Goal: Task Accomplishment & Management: Complete application form

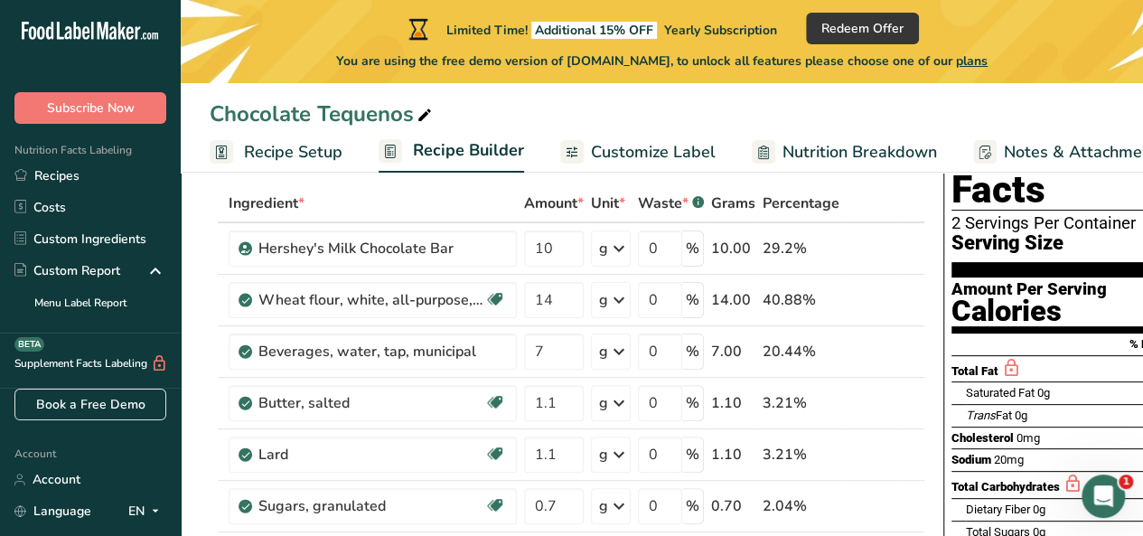
scroll to position [92, 0]
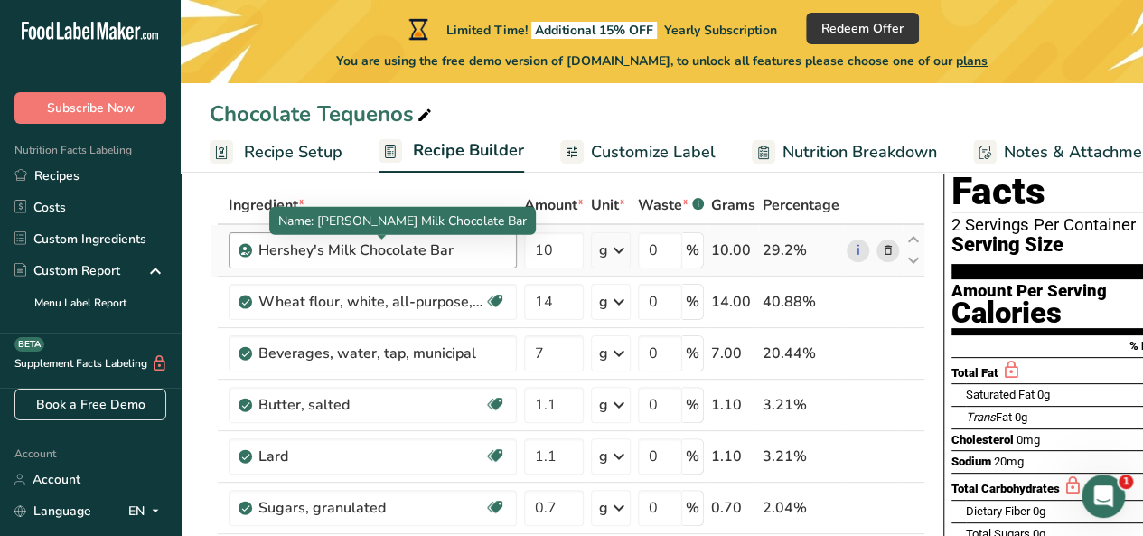
click at [474, 247] on div "Hershey's Milk Chocolate Bar" at bounding box center [372, 251] width 226 height 22
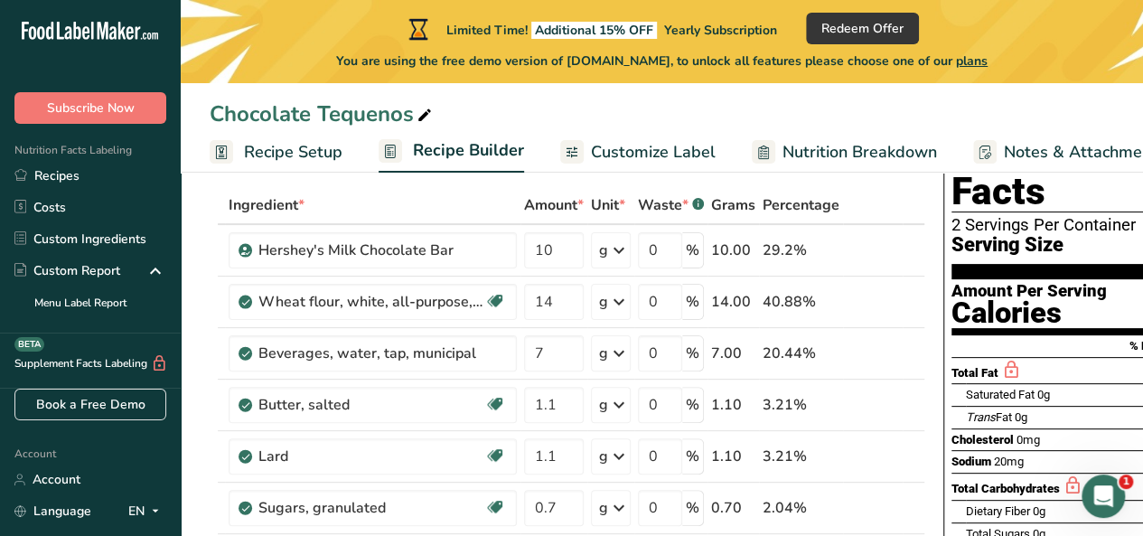
drag, startPoint x: 448, startPoint y: 252, endPoint x: 187, endPoint y: 243, distance: 261.4
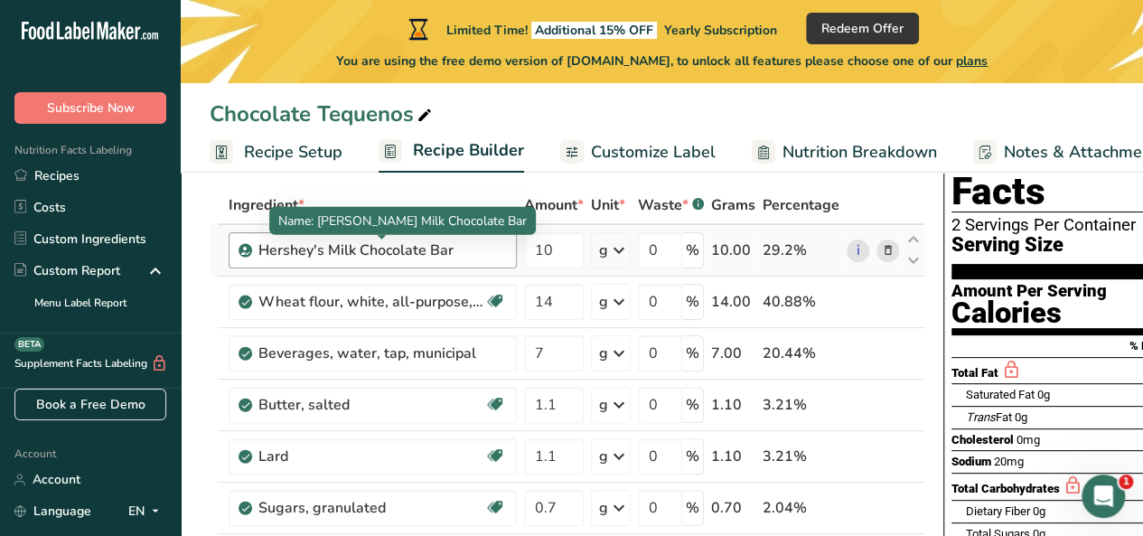
click at [474, 252] on div "Hershey's Milk Chocolate Bar" at bounding box center [372, 251] width 226 height 22
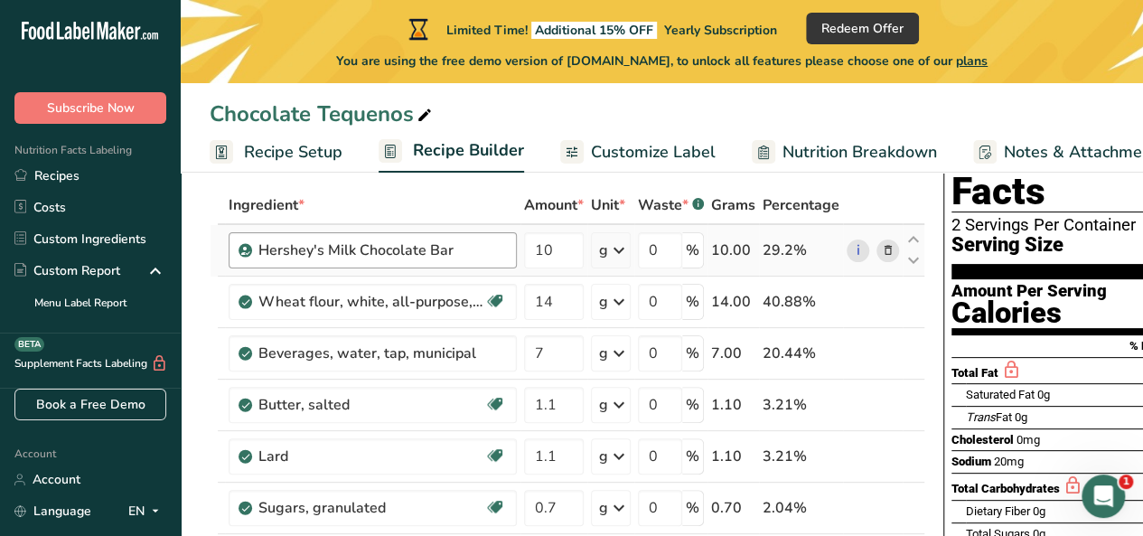
click at [452, 252] on div "Hershey's Milk Chocolate Bar" at bounding box center [372, 251] width 226 height 22
click at [882, 254] on icon at bounding box center [888, 250] width 13 height 19
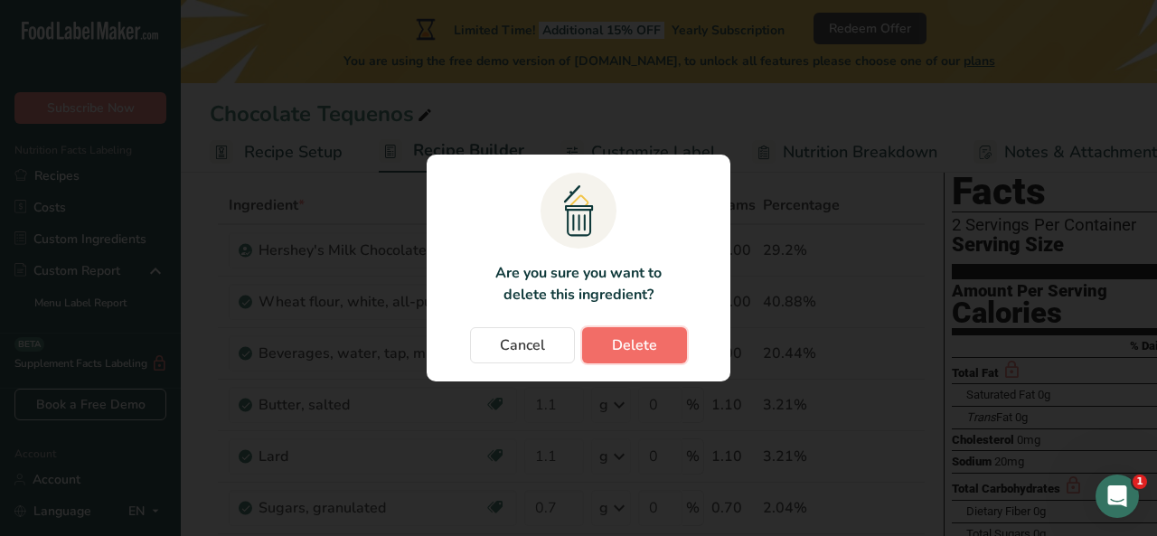
click at [654, 346] on span "Delete" at bounding box center [634, 345] width 45 height 22
type input "14"
type input "7"
type input "1.1"
type input "0.7"
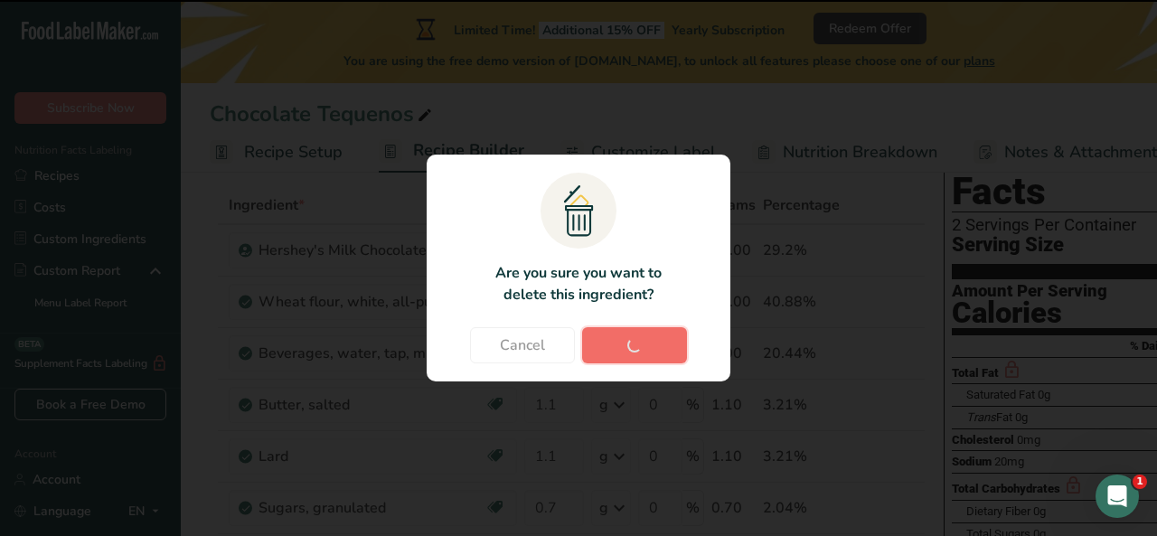
type input "0.3"
type input "0.05"
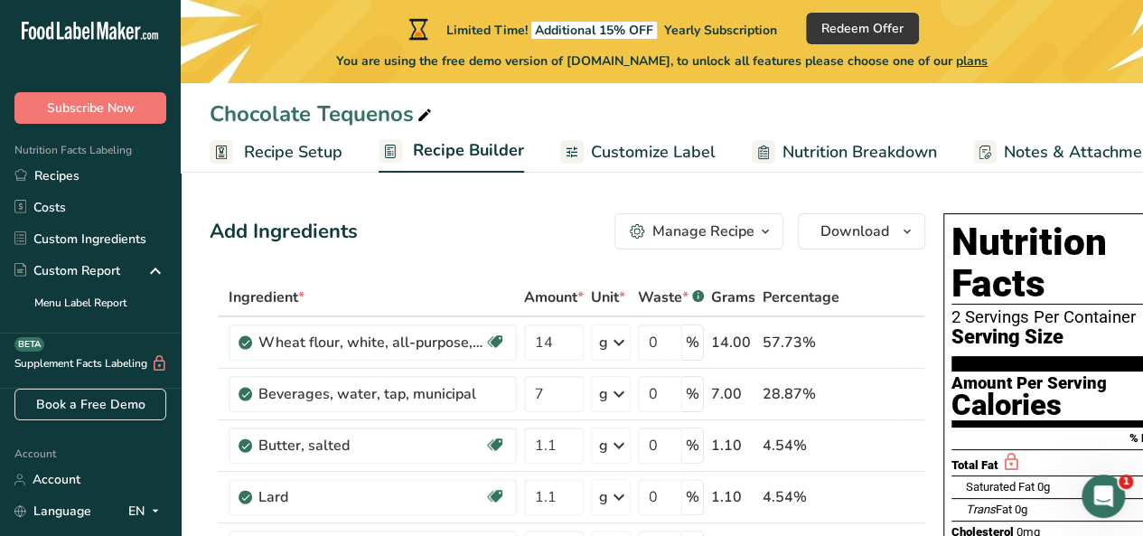
scroll to position [24, 0]
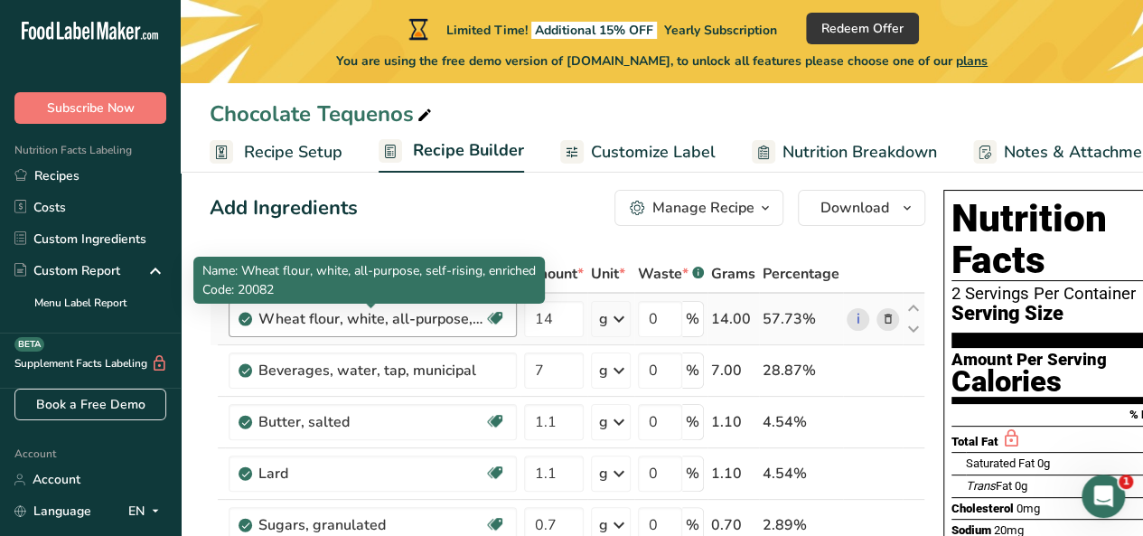
click at [437, 320] on div "Wheat flour, white, all-purpose, self-rising, enriched" at bounding box center [372, 319] width 226 height 22
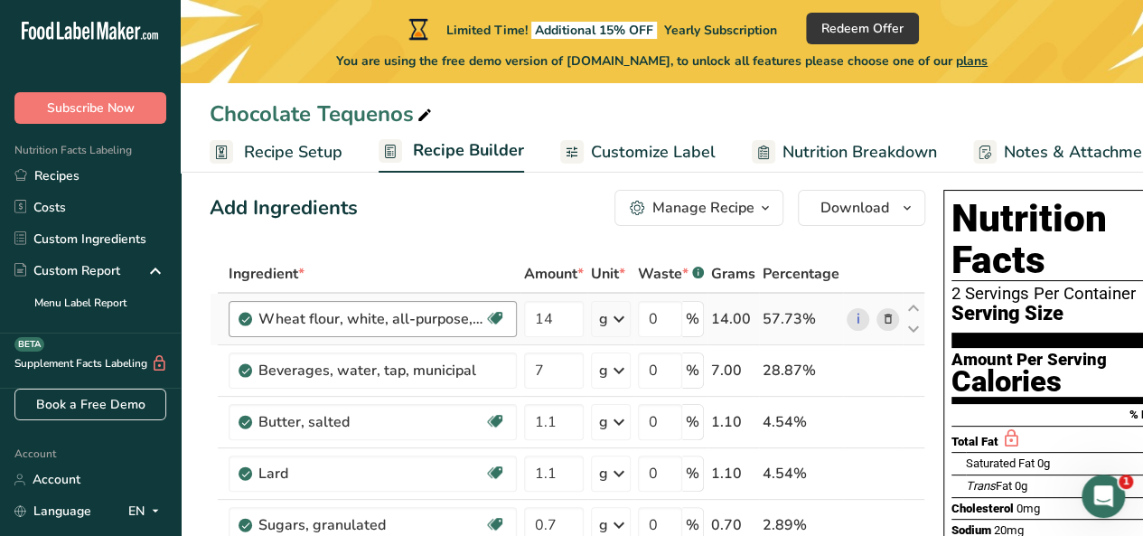
click at [437, 320] on div "Wheat flour, white, all-purpose, self-rising, enriched" at bounding box center [372, 319] width 226 height 22
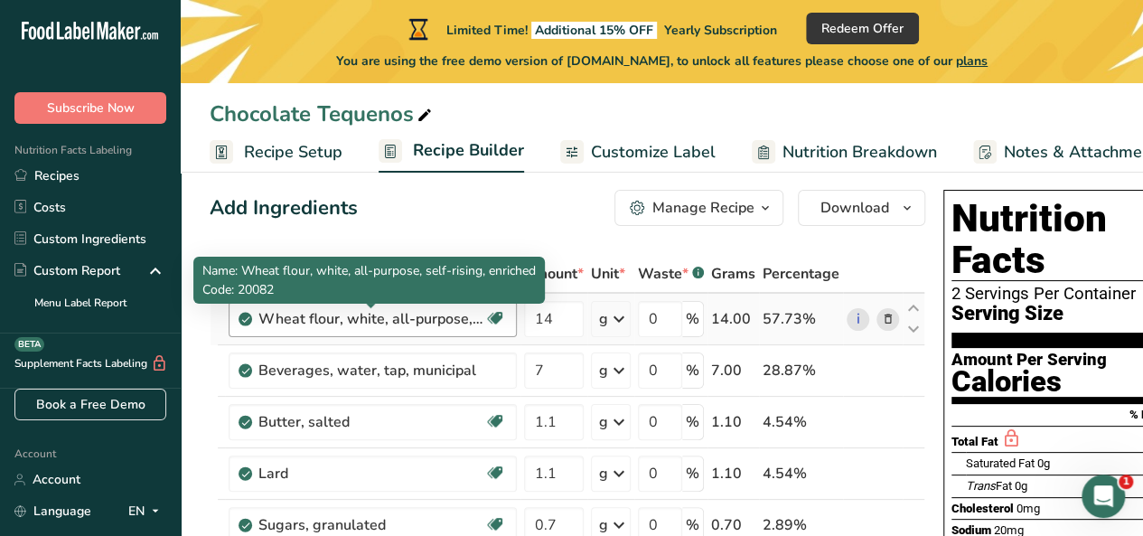
click at [437, 320] on div "Wheat flour, white, all-purpose, self-rising, enriched" at bounding box center [372, 319] width 226 height 22
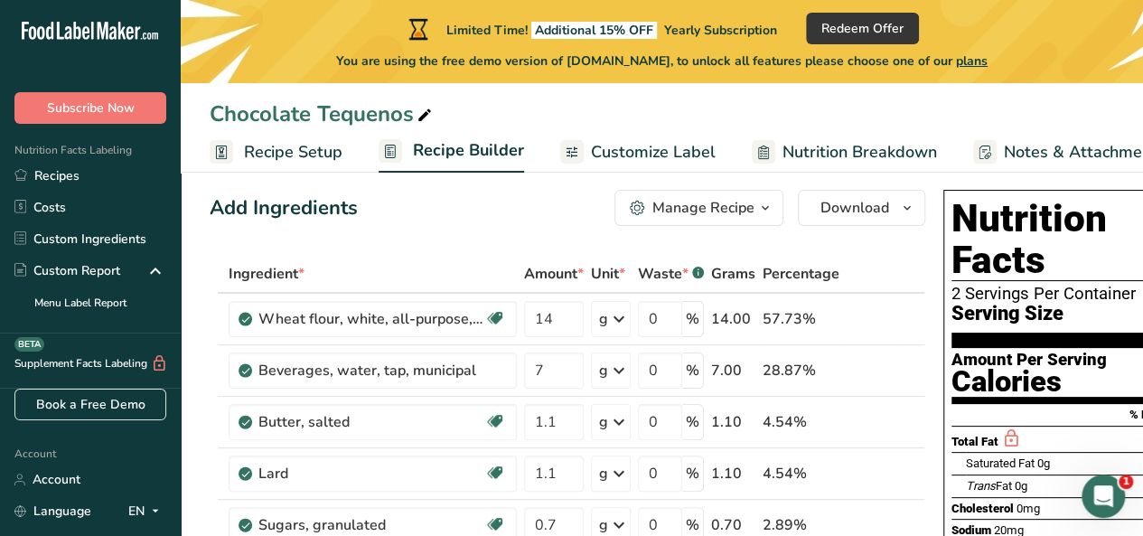
click at [280, 146] on span "Recipe Setup" at bounding box center [293, 152] width 99 height 24
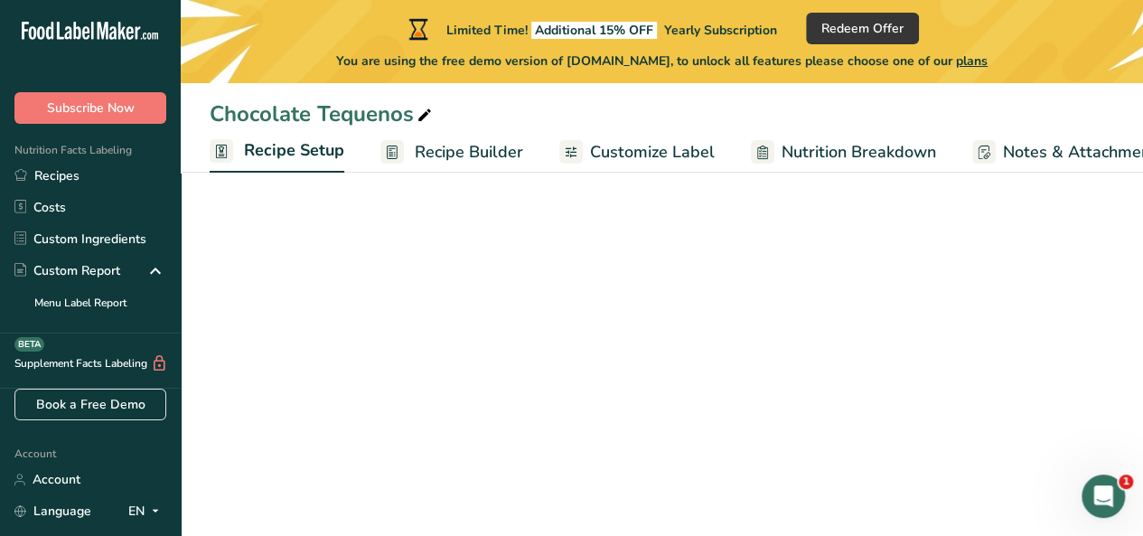
scroll to position [0, 6]
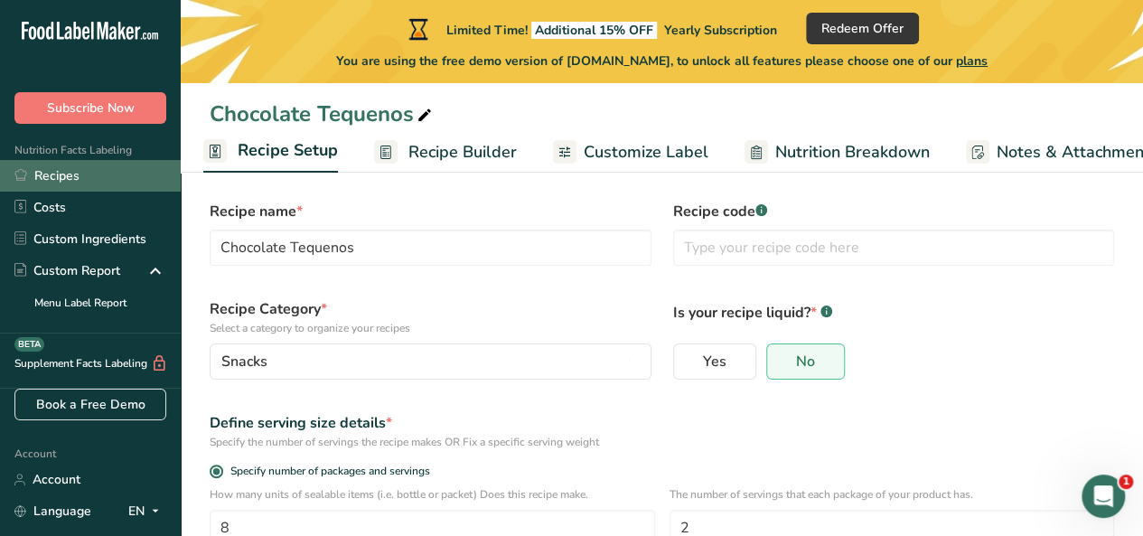
click at [106, 176] on link "Recipes" at bounding box center [90, 176] width 181 height 32
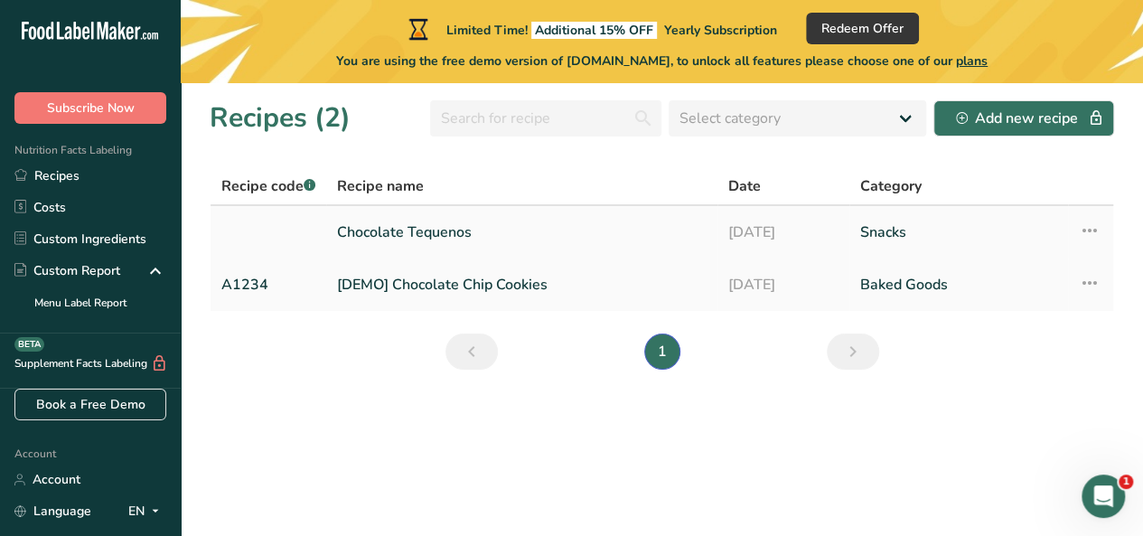
click at [1094, 225] on icon at bounding box center [1090, 230] width 22 height 33
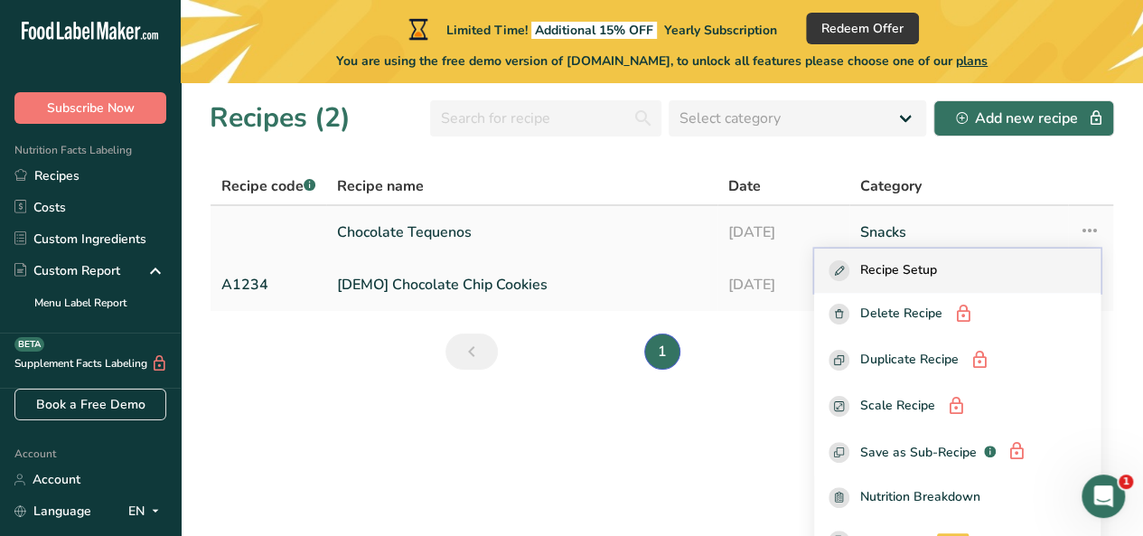
click at [989, 263] on div "Recipe Setup" at bounding box center [958, 270] width 258 height 21
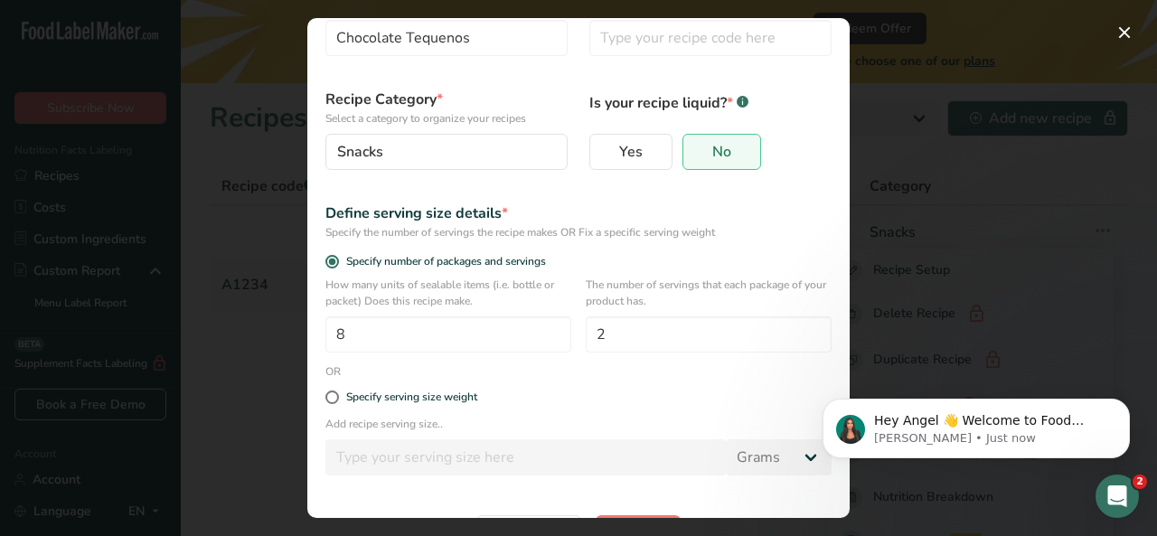
scroll to position [95, 0]
click at [613, 138] on label "Yes" at bounding box center [630, 149] width 83 height 36
click at [602, 144] on input "Yes" at bounding box center [596, 150] width 12 height 12
radio input "true"
radio input "false"
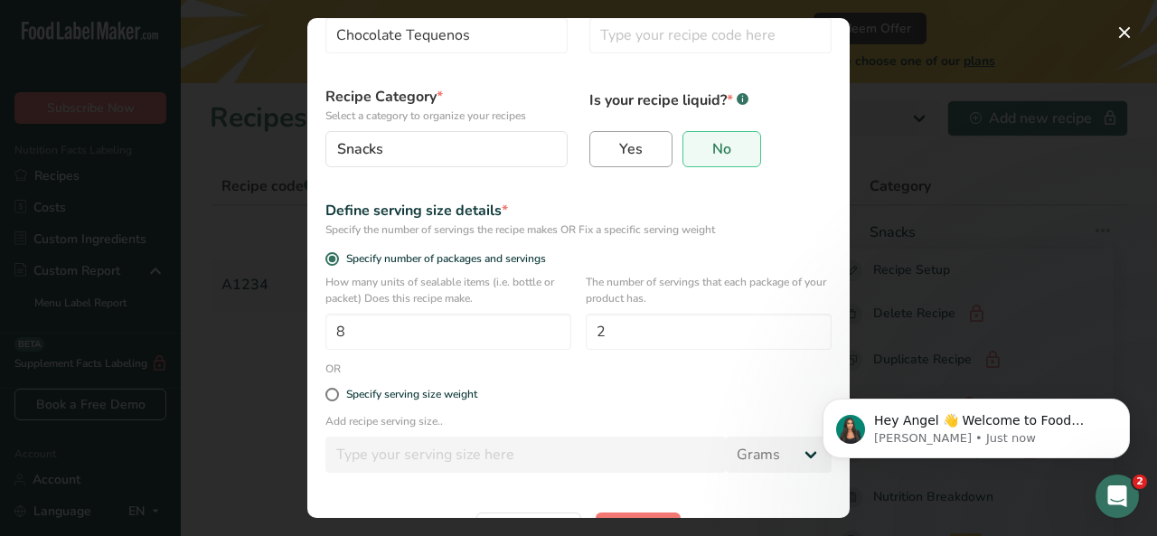
select select "22"
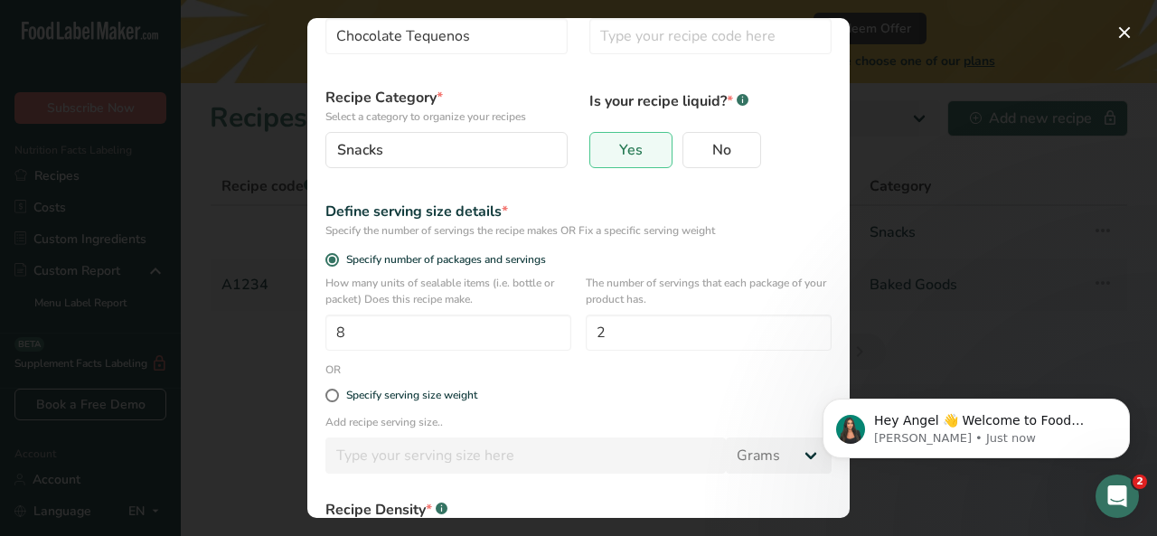
scroll to position [0, 0]
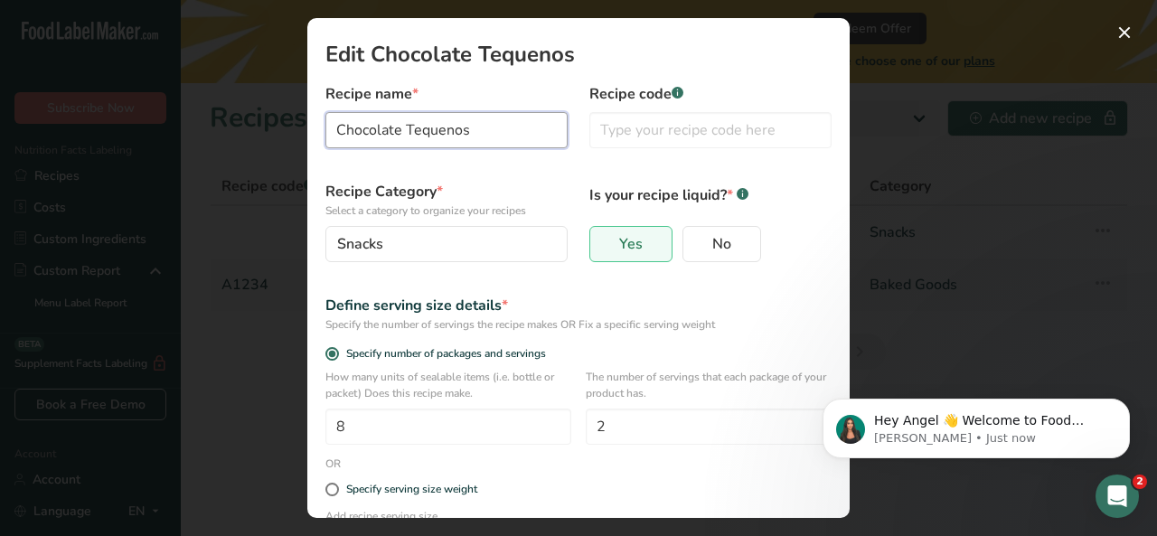
drag, startPoint x: 494, startPoint y: 127, endPoint x: 279, endPoint y: 140, distance: 214.6
click at [279, 140] on div "Edit Chocolate Tequenos Recipe name * Chocolate Tequenos Recipe code .a-a{fill:…" at bounding box center [578, 268] width 1157 height 536
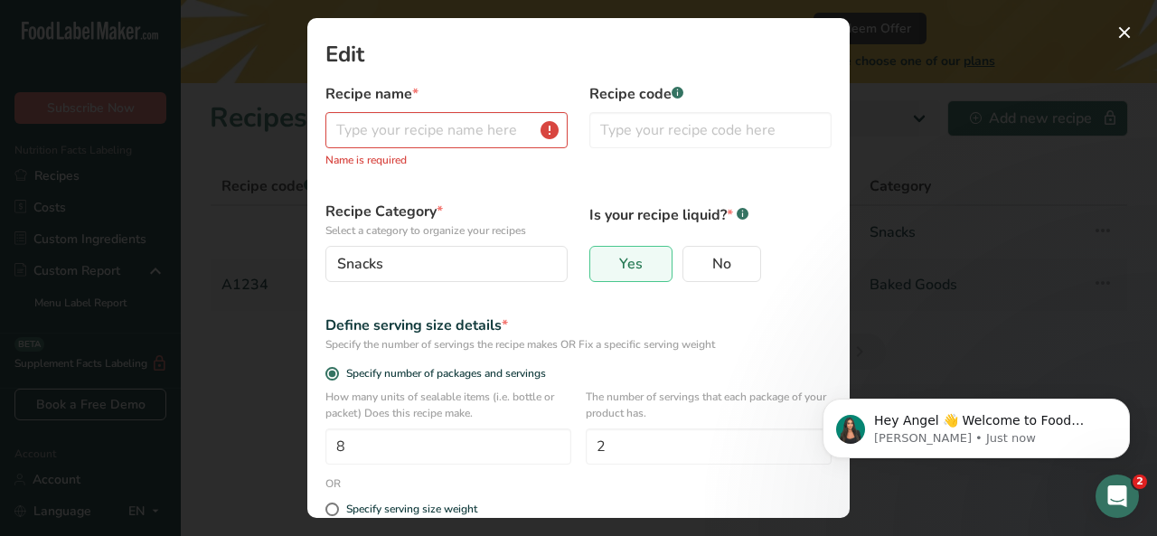
click at [279, 140] on div "Edit Recipe Modal" at bounding box center [578, 268] width 1157 height 536
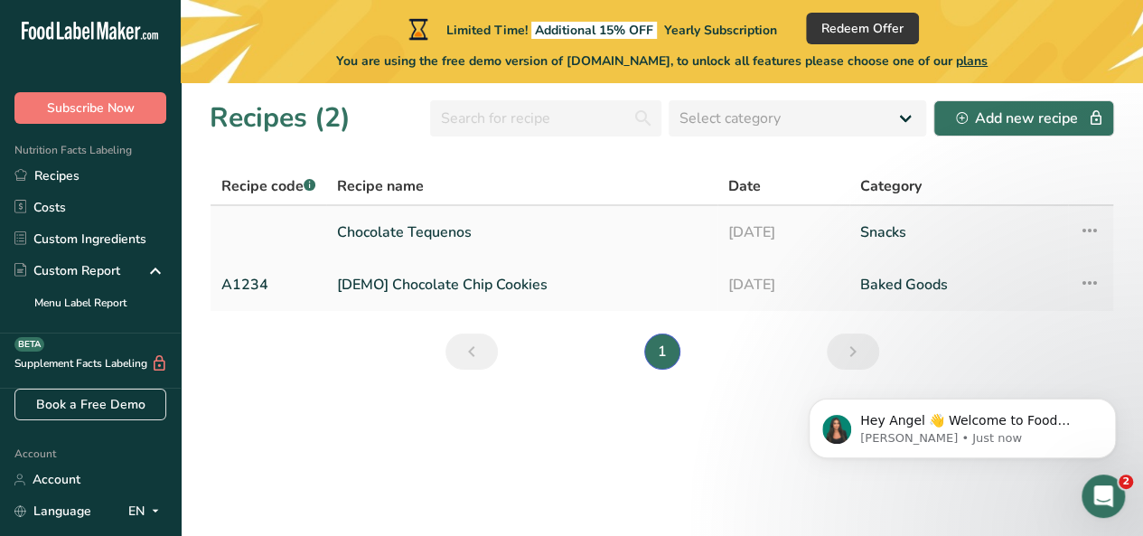
click at [1098, 225] on icon at bounding box center [1090, 230] width 22 height 33
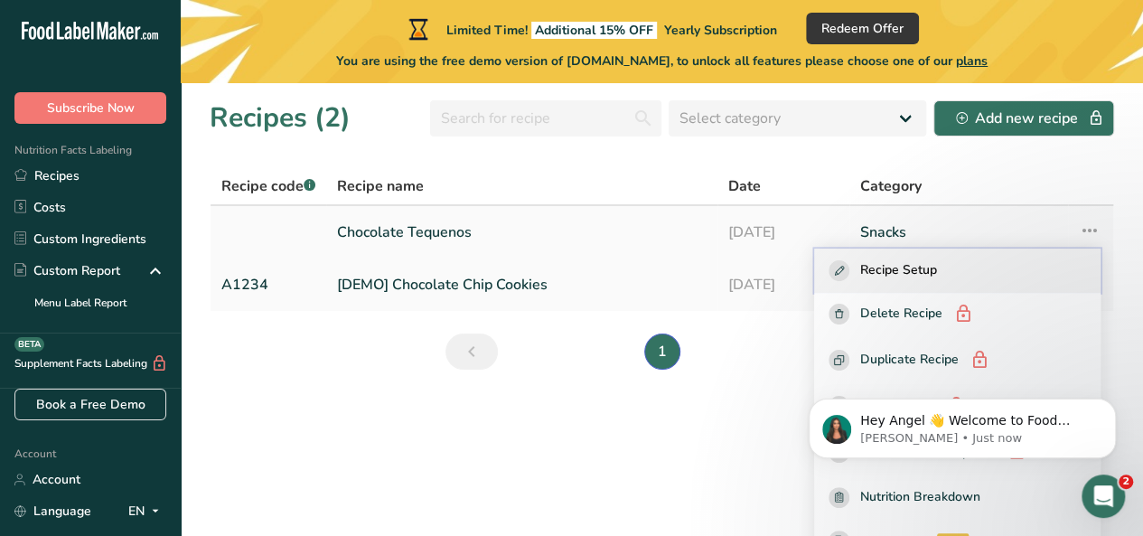
click at [982, 278] on div "Recipe Setup" at bounding box center [958, 270] width 258 height 21
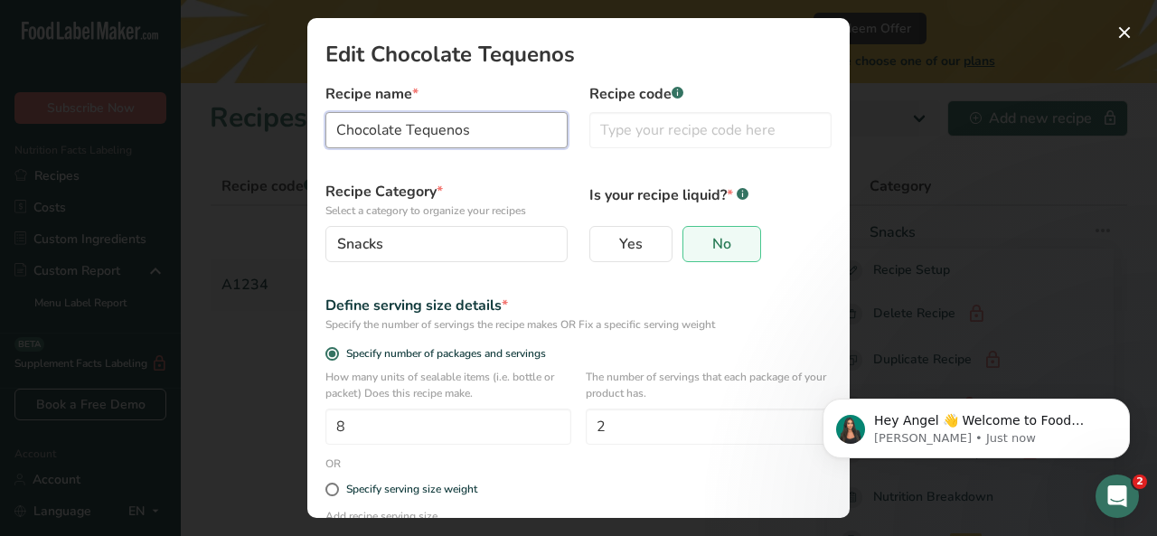
click at [474, 127] on input "Chocolate Tequenos" at bounding box center [446, 130] width 242 height 36
type input "C"
type input "Salsa de Ajo"
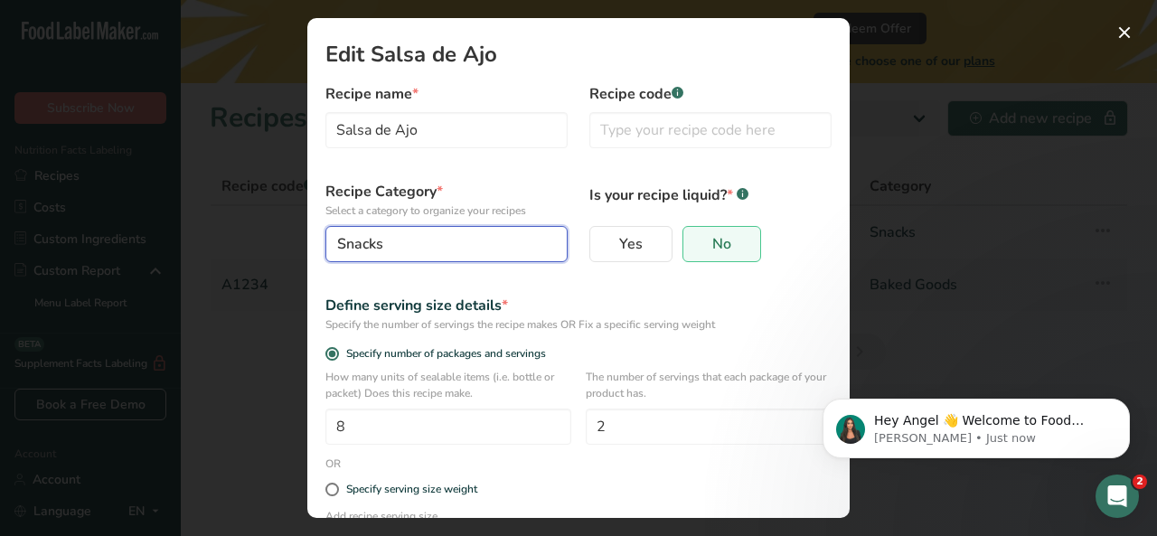
click at [461, 238] on div "Snacks" at bounding box center [441, 244] width 208 height 22
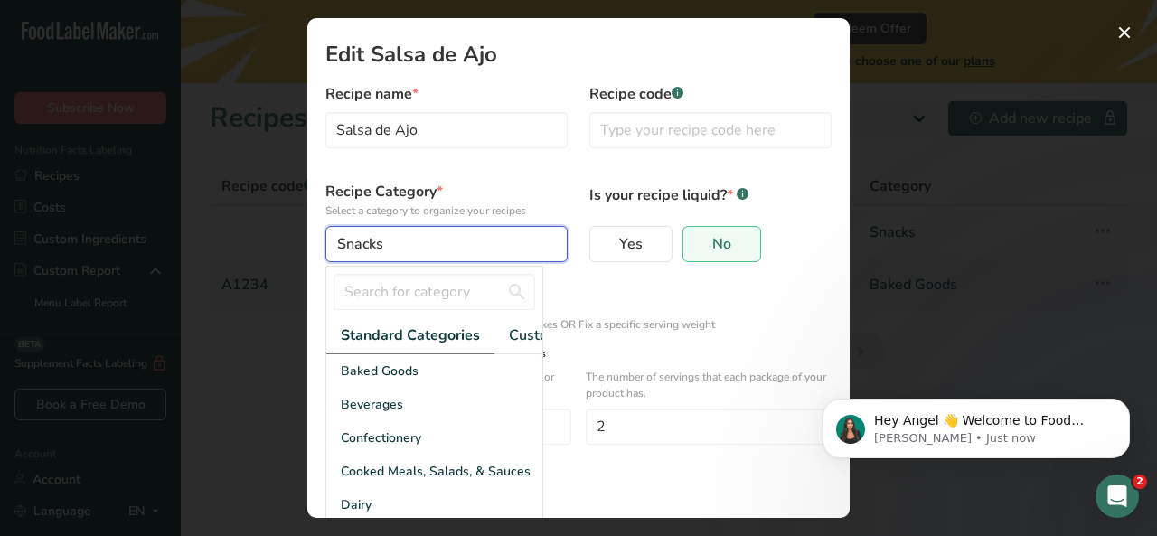
click at [388, 249] on div "Snacks" at bounding box center [441, 244] width 208 height 22
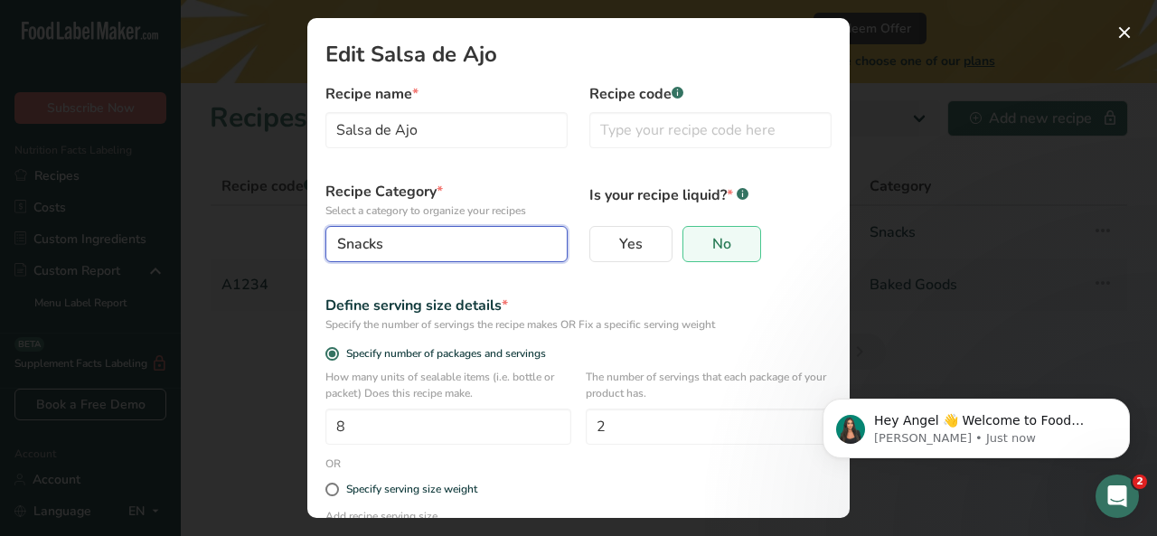
click at [384, 247] on div "Snacks" at bounding box center [441, 244] width 208 height 22
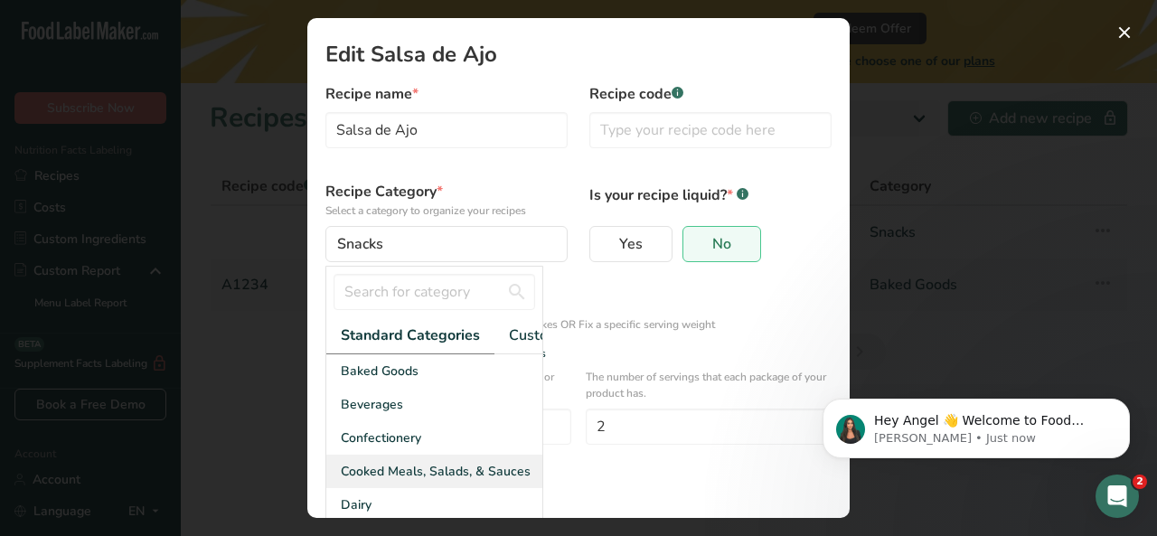
click at [511, 481] on span "Cooked Meals, Salads, & Sauces" at bounding box center [436, 471] width 190 height 19
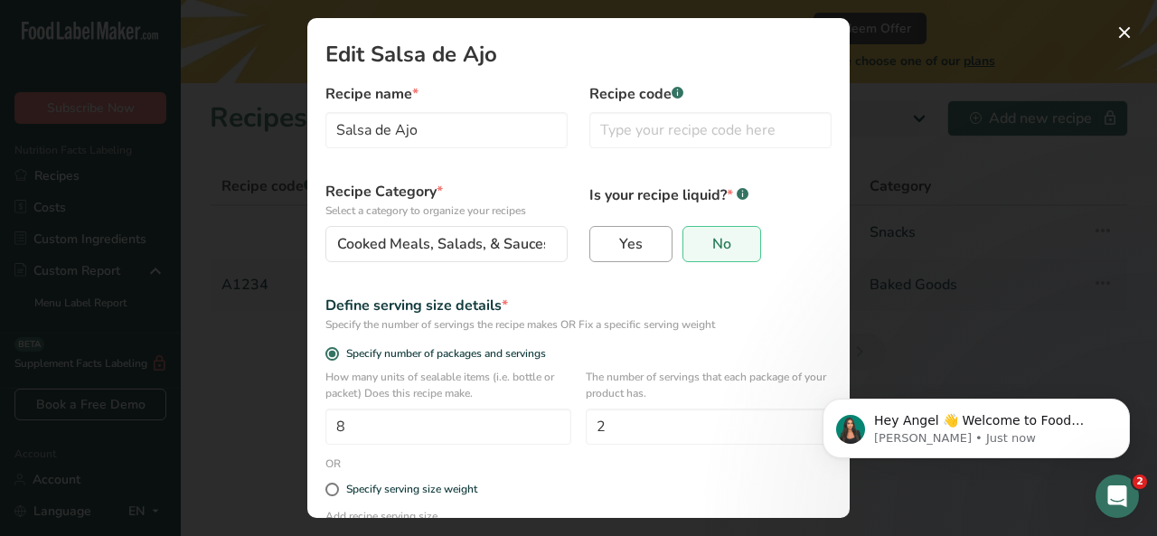
click at [651, 232] on label "Yes" at bounding box center [630, 244] width 83 height 36
click at [602, 239] on input "Yes" at bounding box center [596, 245] width 12 height 12
radio input "true"
radio input "false"
select select "22"
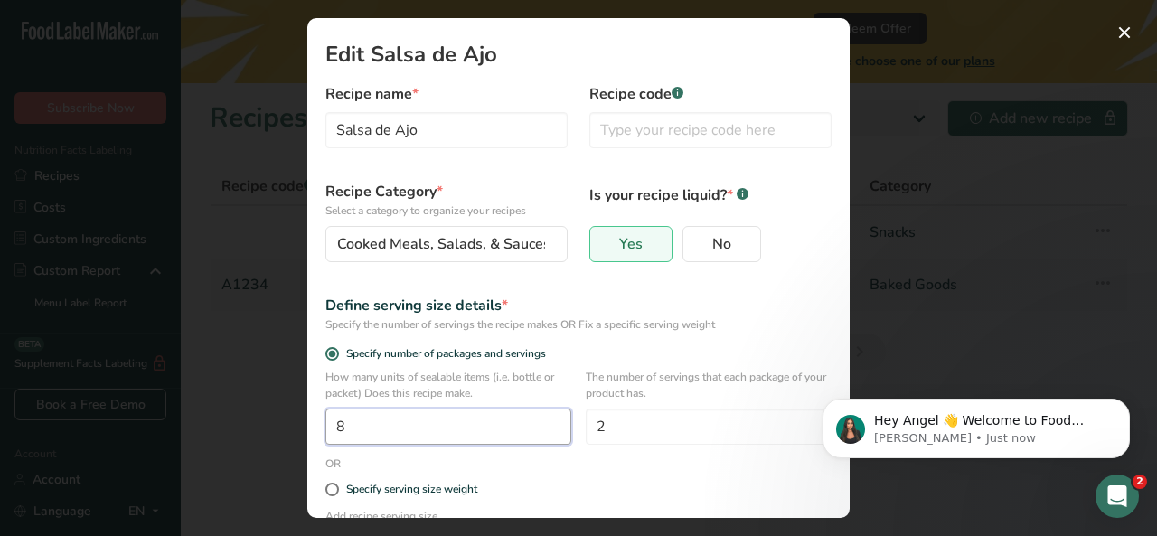
click at [439, 432] on input "8" at bounding box center [448, 427] width 246 height 36
type input "1"
type input "7"
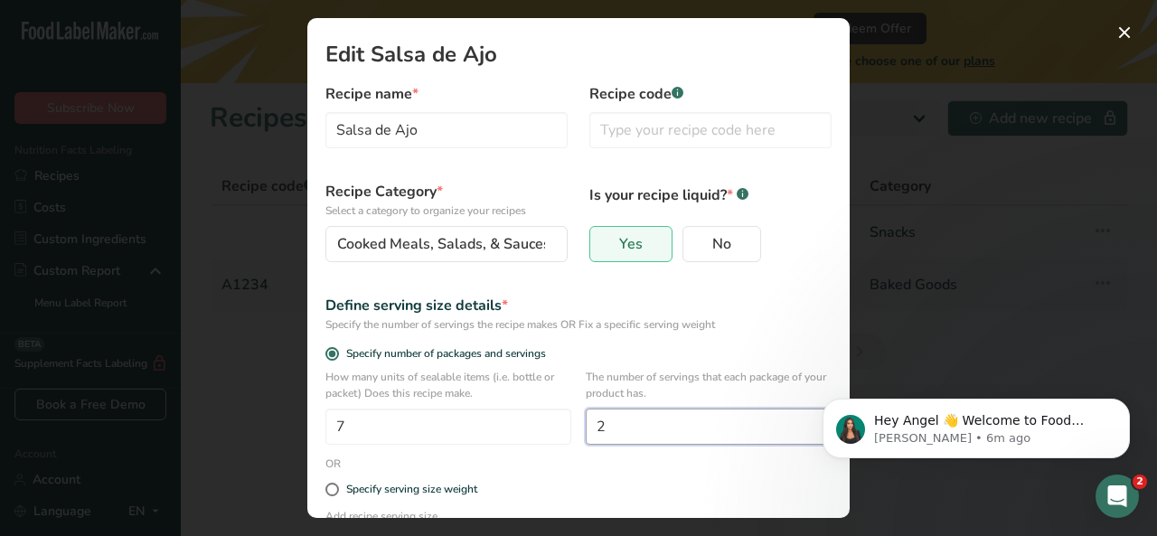
click at [683, 431] on input "2" at bounding box center [709, 427] width 246 height 36
type input "16"
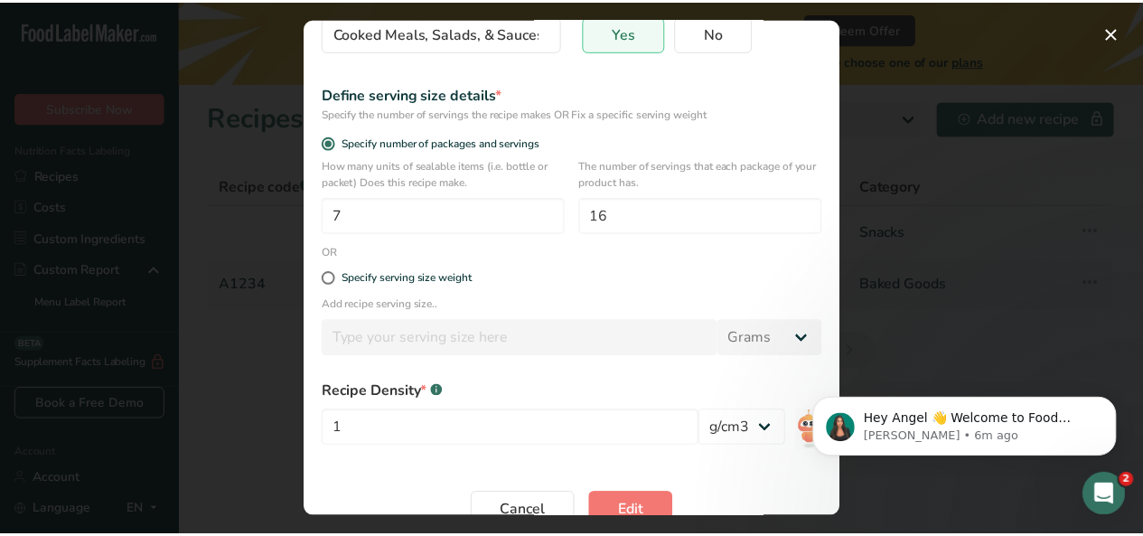
scroll to position [217, 0]
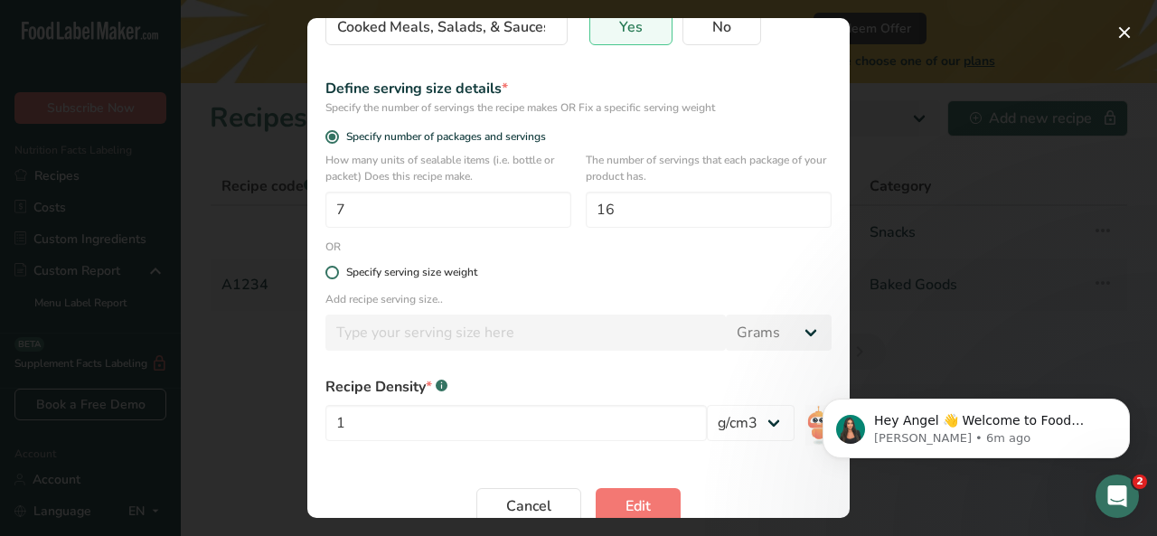
click at [336, 278] on label "Specify serving size weight" at bounding box center [578, 273] width 506 height 14
click at [336, 278] on input "Specify serving size weight" at bounding box center [331, 273] width 12 height 12
radio input "true"
radio input "false"
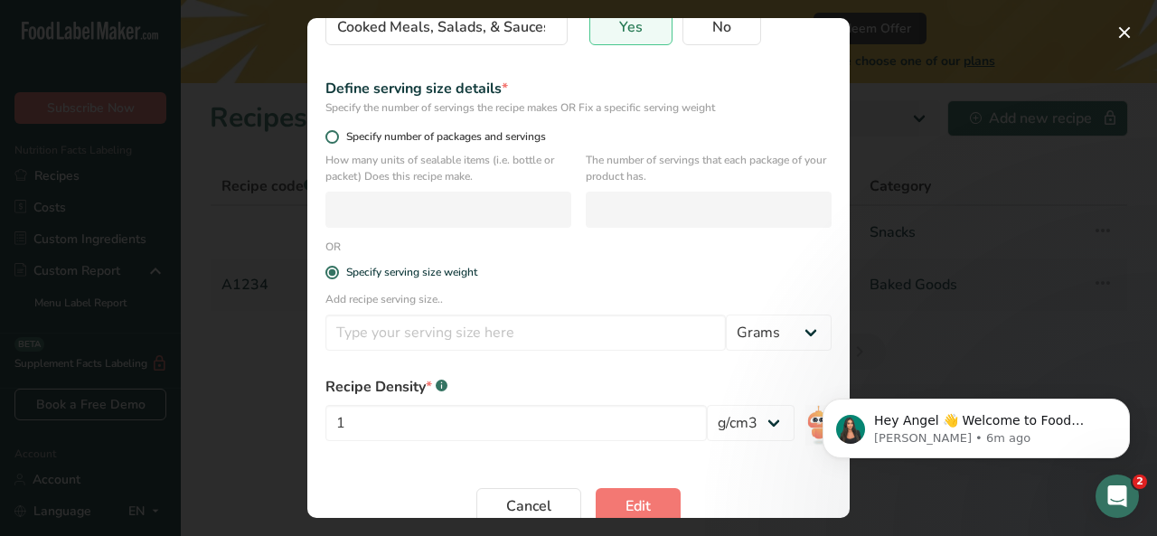
click at [335, 140] on span "Edit Recipe Modal" at bounding box center [332, 137] width 14 height 14
click at [335, 140] on input "Specify number of packages and servings" at bounding box center [331, 137] width 12 height 12
radio input "true"
radio input "false"
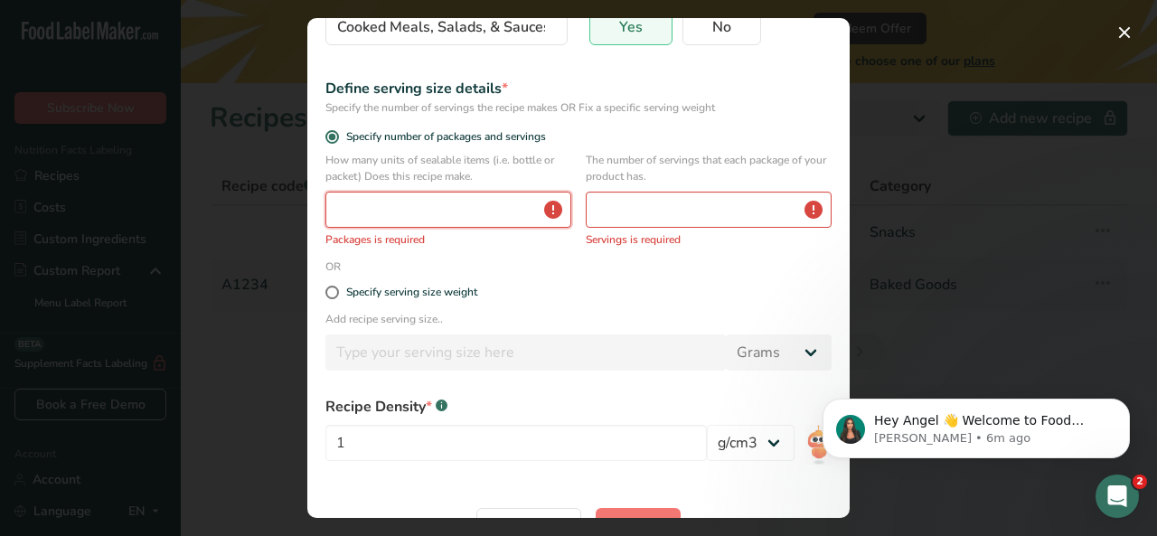
click at [387, 215] on input "Edit Recipe Modal" at bounding box center [448, 210] width 246 height 36
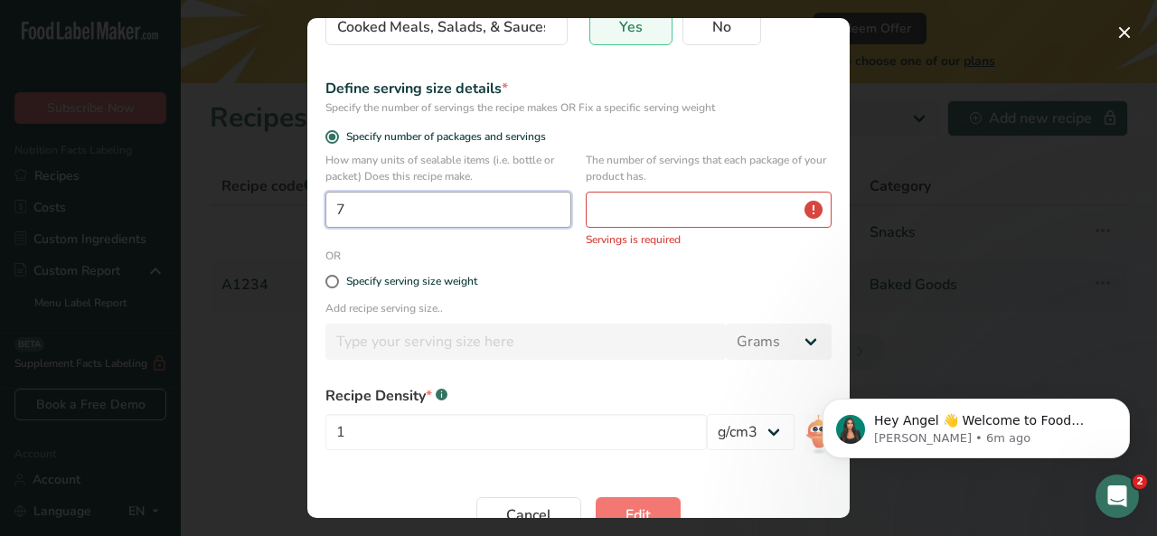
type input "7"
click at [626, 217] on input "Edit Recipe Modal" at bounding box center [709, 210] width 246 height 36
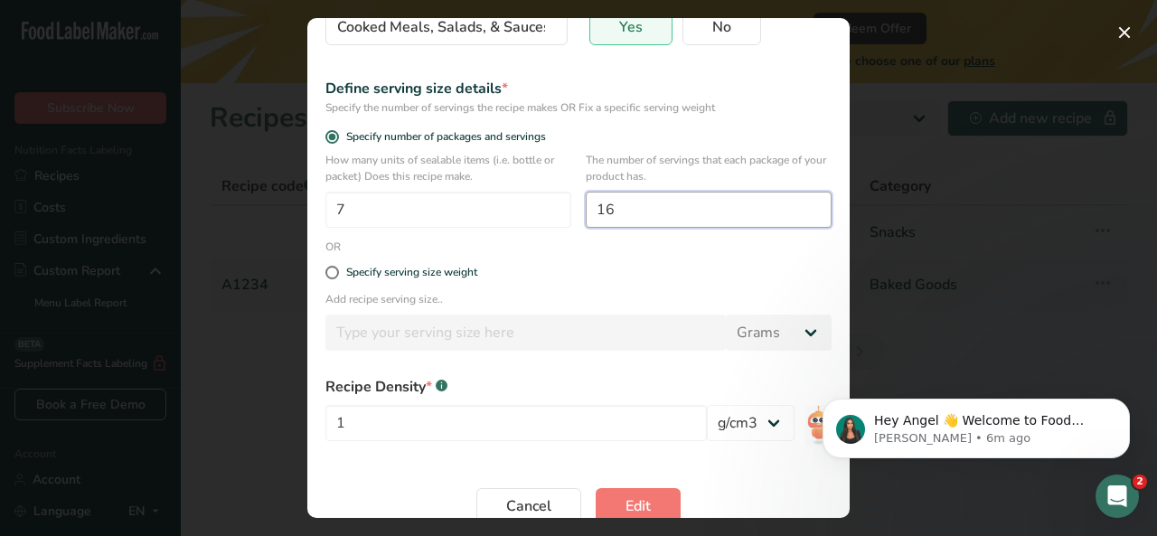
type input "16"
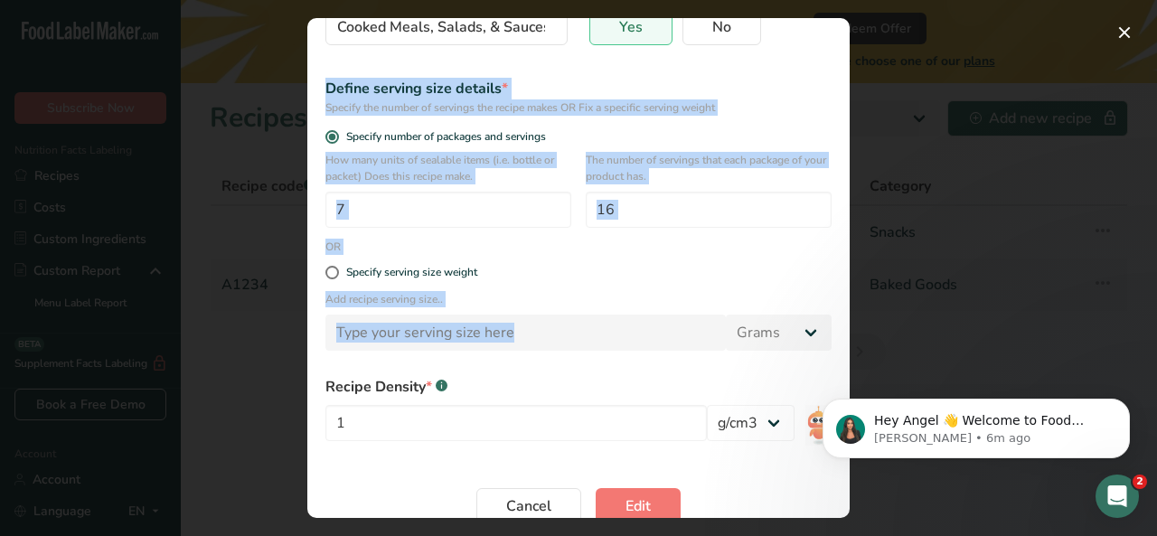
drag, startPoint x: 850, startPoint y: 274, endPoint x: 841, endPoint y: 314, distance: 40.8
click at [841, 314] on div "Edit Salsa de Ajo Recipe name * Salsa de Ajo Recipe code .a-a{fill:#347362;}.b-…" at bounding box center [578, 268] width 1157 height 536
click at [669, 377] on div "Recipe Density * .a-a{fill:#347362;}.b-a{fill:#fff;}" at bounding box center [578, 387] width 506 height 22
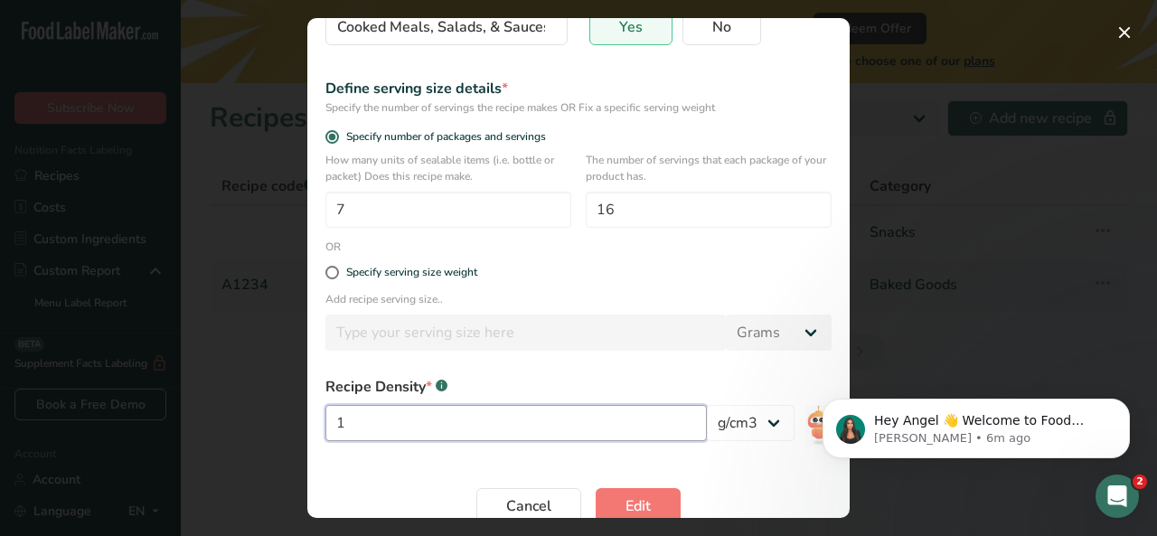
click at [566, 406] on input "1" at bounding box center [515, 423] width 381 height 36
click at [759, 425] on select "lb/ft3 g/cm3" at bounding box center [751, 423] width 88 height 36
click at [605, 464] on form "Recipe name * Salsa de Ajo Recipe code .a-a{fill:#347362;}.b-a{fill:#fff;} Reci…" at bounding box center [579, 195] width 528 height 680
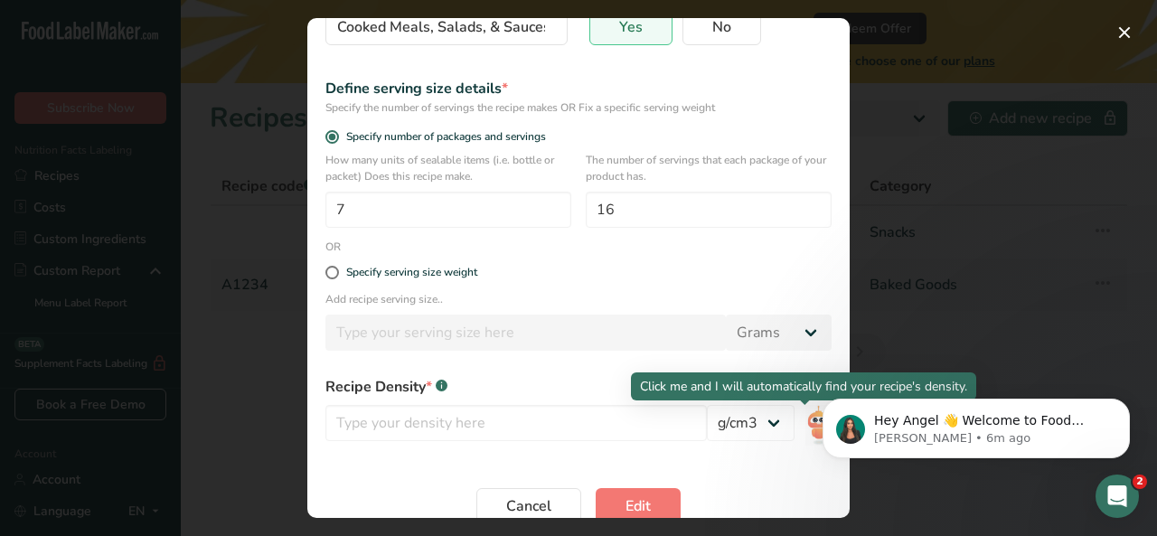
click at [805, 431] on img "Edit Recipe Modal" at bounding box center [818, 425] width 26 height 41
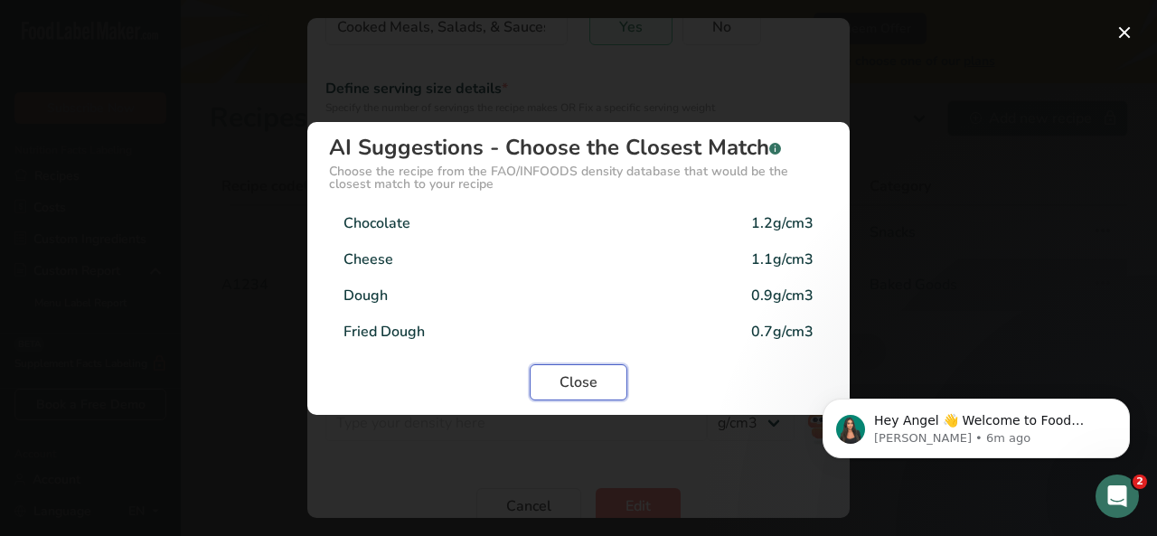
click at [582, 381] on span "Close" at bounding box center [579, 383] width 38 height 22
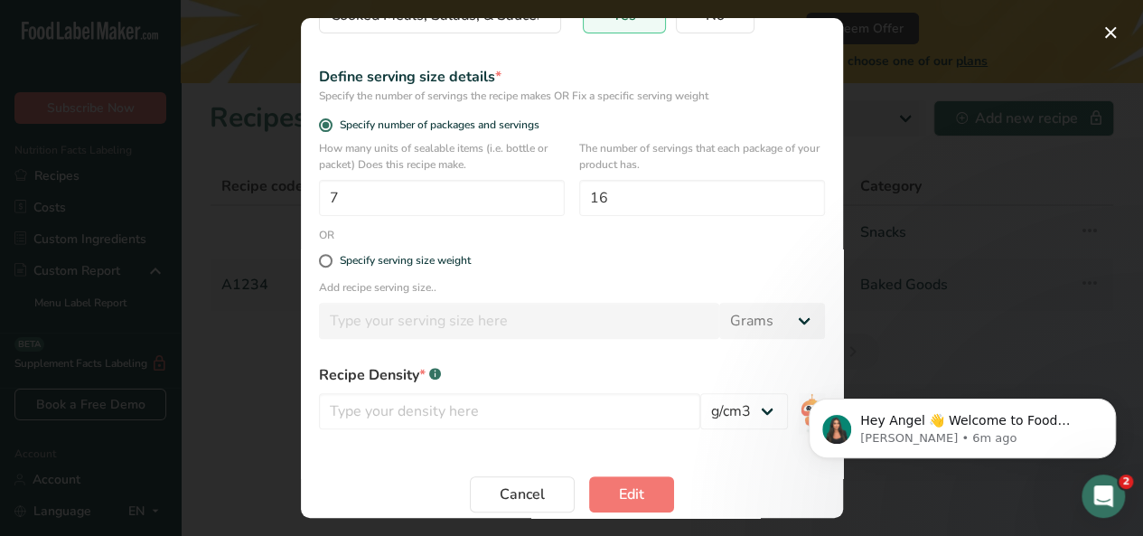
scroll to position [241, 0]
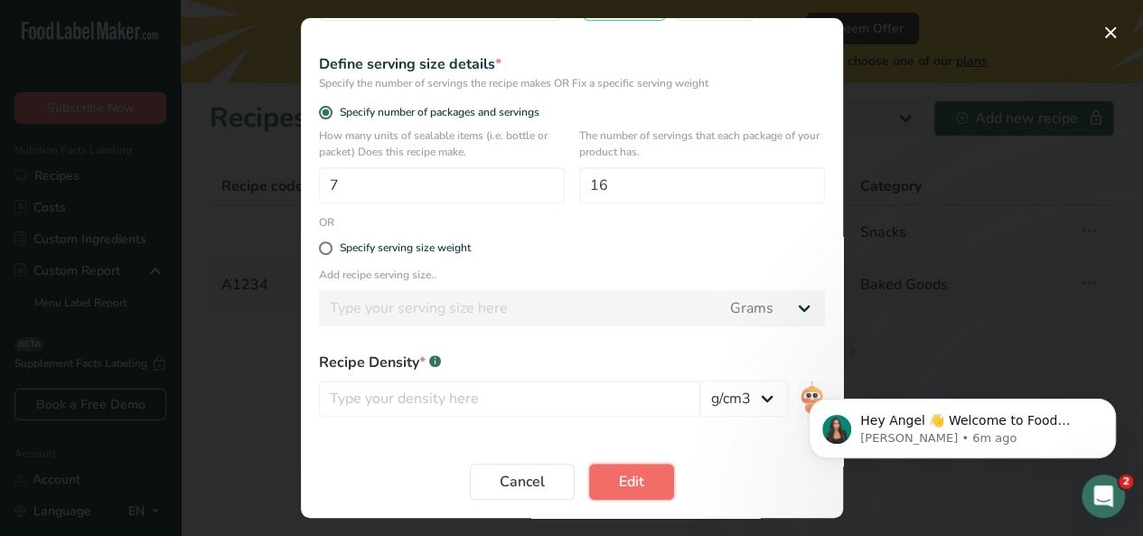
click at [635, 484] on span "Edit" at bounding box center [631, 482] width 25 height 22
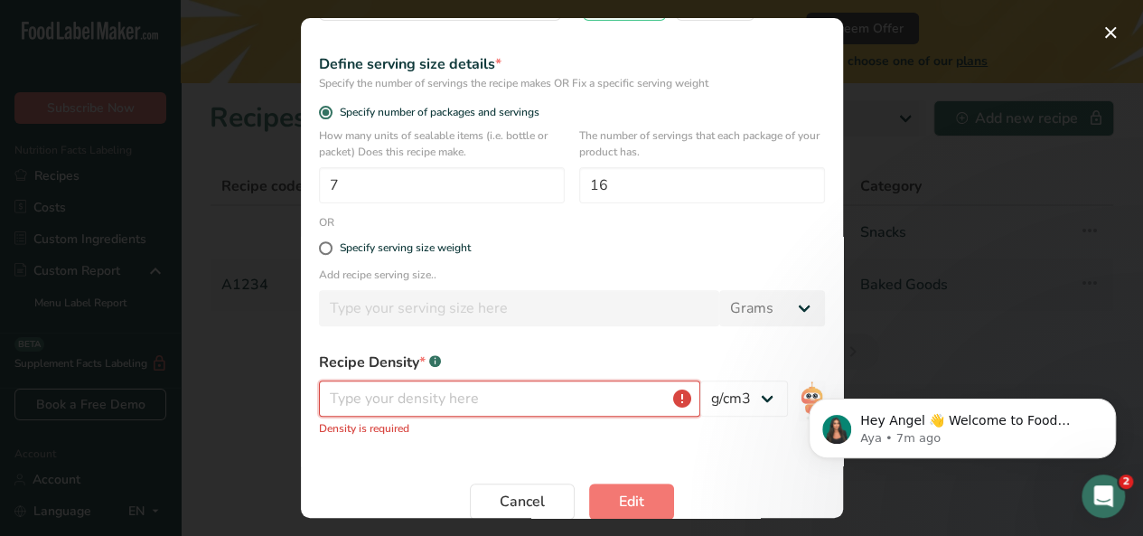
click at [548, 400] on input "Edit Recipe Modal" at bounding box center [509, 399] width 381 height 36
click at [798, 407] on body "Hey Angel 👋 Welcome to Food Label Maker🙌 Take a look around! If you have any qu…" at bounding box center [962, 424] width 347 height 112
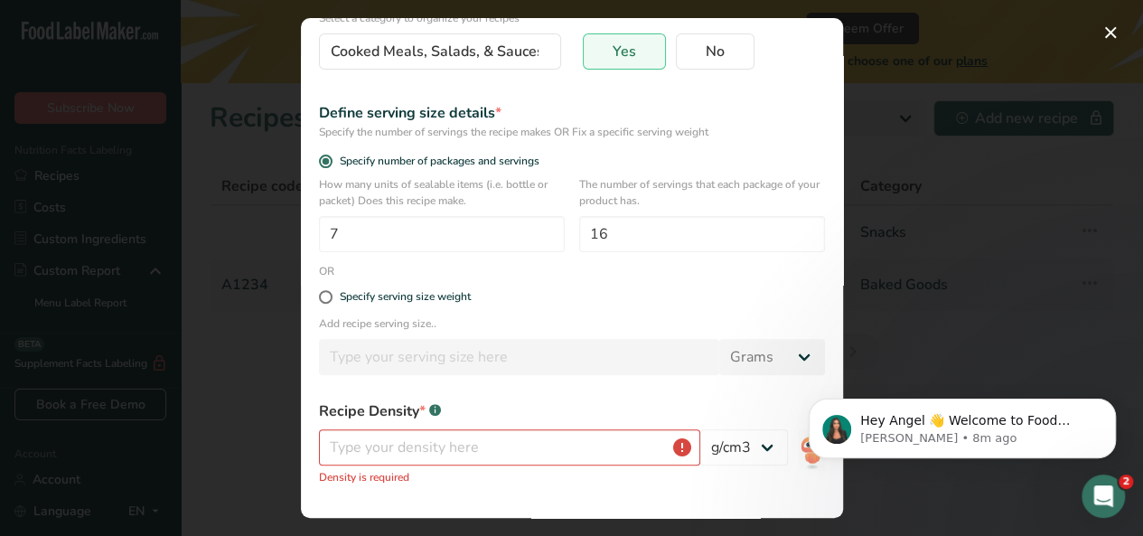
scroll to position [261, 0]
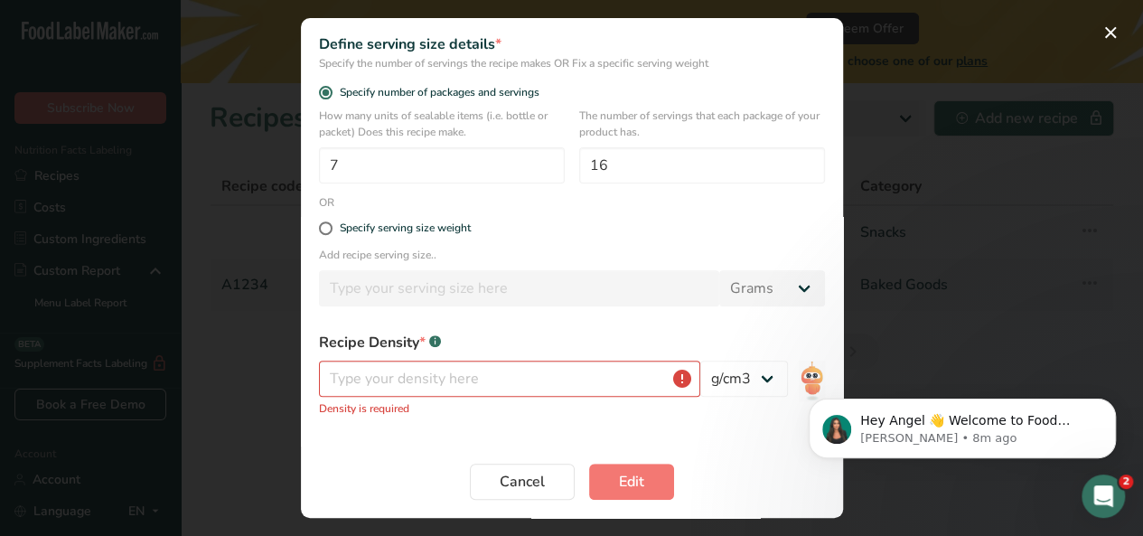
drag, startPoint x: 832, startPoint y: 139, endPoint x: 6, endPoint y: 24, distance: 833.3
click at [792, 385] on body "Hey Angel 👋 Welcome to Food Label Maker🙌 Take a look around! If you have any qu…" at bounding box center [962, 424] width 347 height 112
click at [784, 387] on div "lb/ft3 g/cm3" at bounding box center [572, 384] width 506 height 47
click at [789, 384] on body "Hey Angel 👋 Welcome to Food Label Maker🙌 Take a look around! If you have any qu…" at bounding box center [962, 424] width 347 height 112
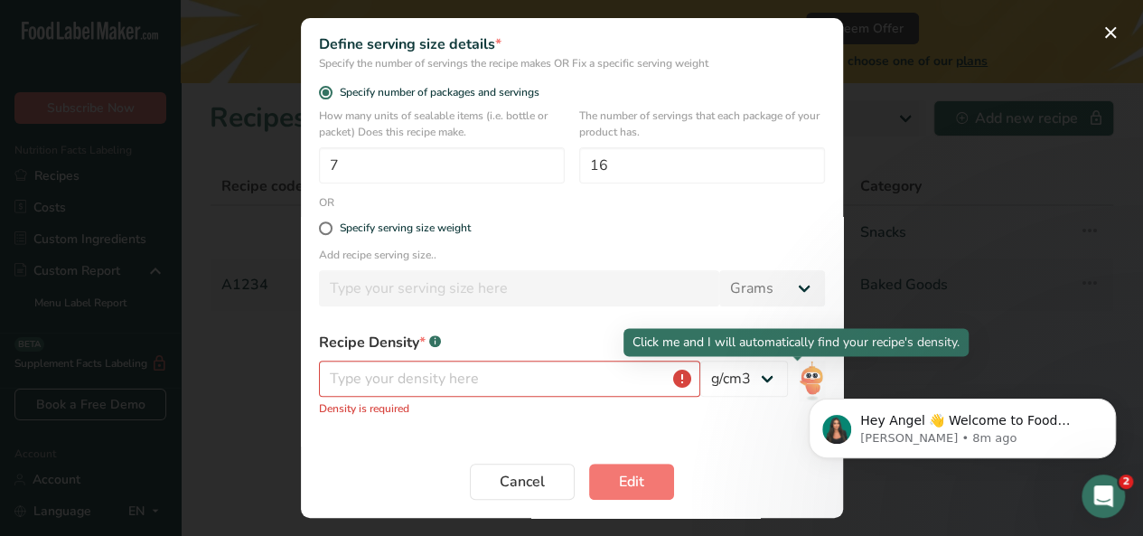
click at [799, 379] on img "Edit Recipe Modal" at bounding box center [812, 381] width 26 height 41
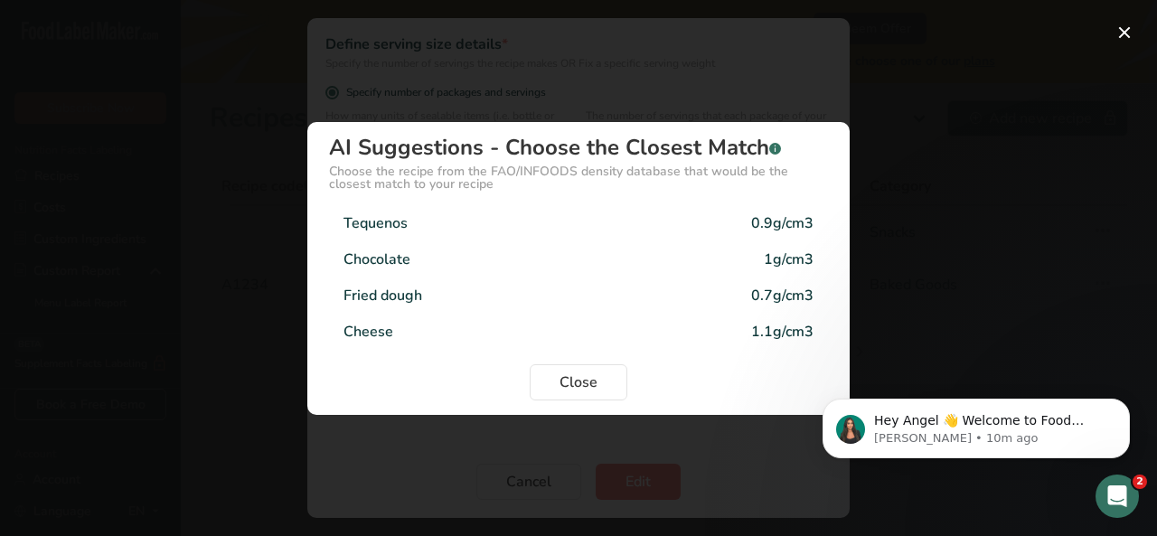
drag, startPoint x: 579, startPoint y: 385, endPoint x: 152, endPoint y: 259, distance: 444.8
click at [152, 259] on div "Density Selection Modal" at bounding box center [578, 268] width 1157 height 536
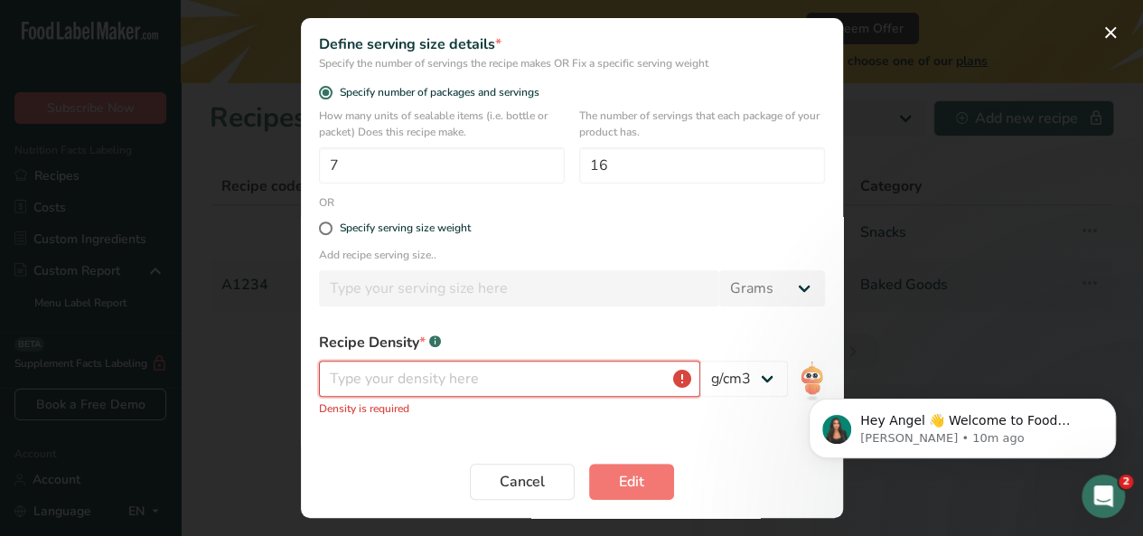
click at [457, 388] on input "Edit Recipe Modal" at bounding box center [509, 379] width 381 height 36
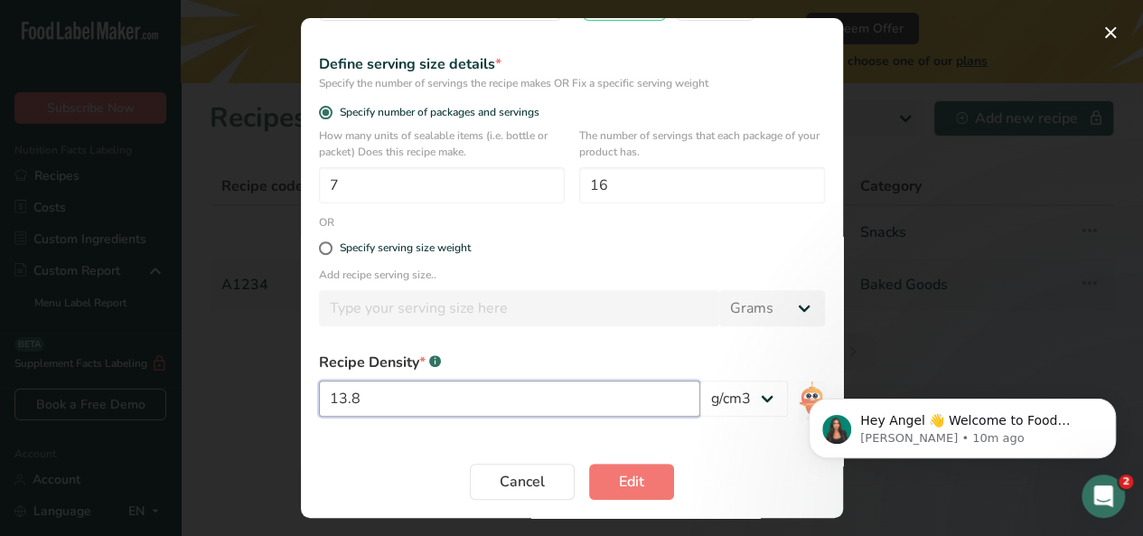
type input "13.8"
click at [589, 464] on button "Edit" at bounding box center [631, 482] width 85 height 36
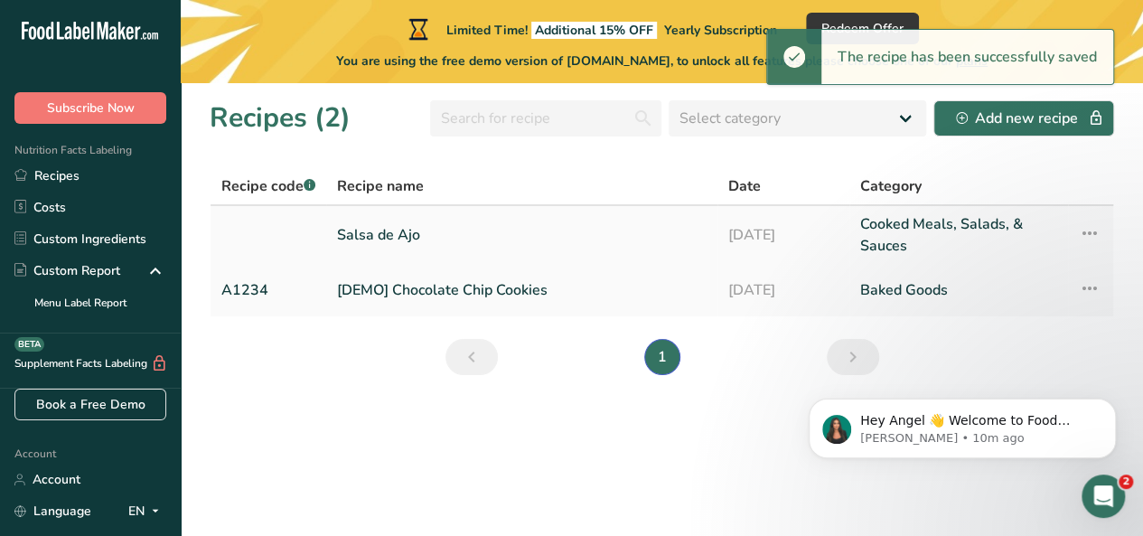
click at [573, 230] on link "Salsa de Ajo" at bounding box center [522, 234] width 370 height 43
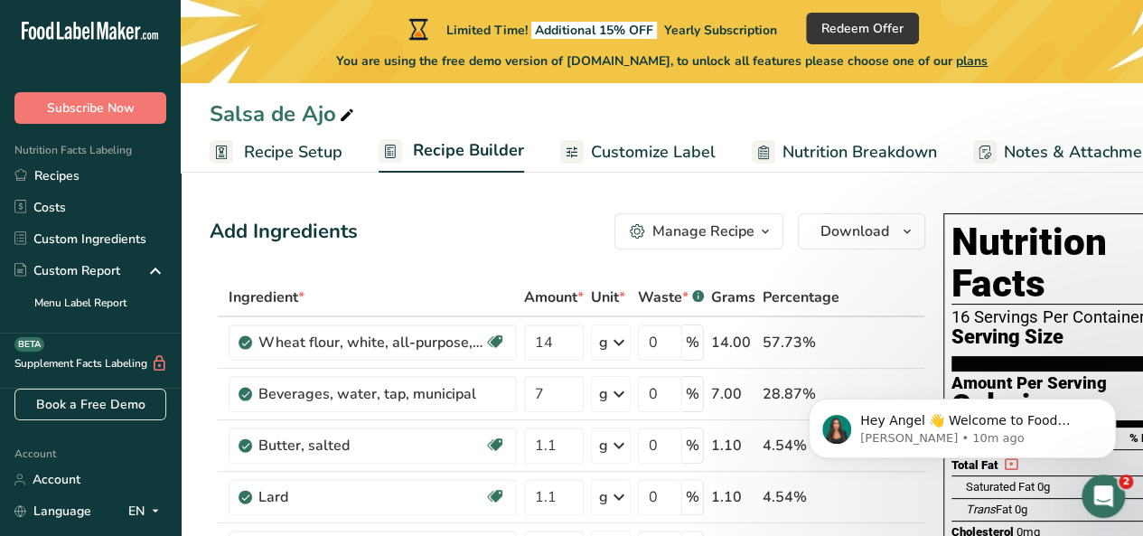
scroll to position [36, 0]
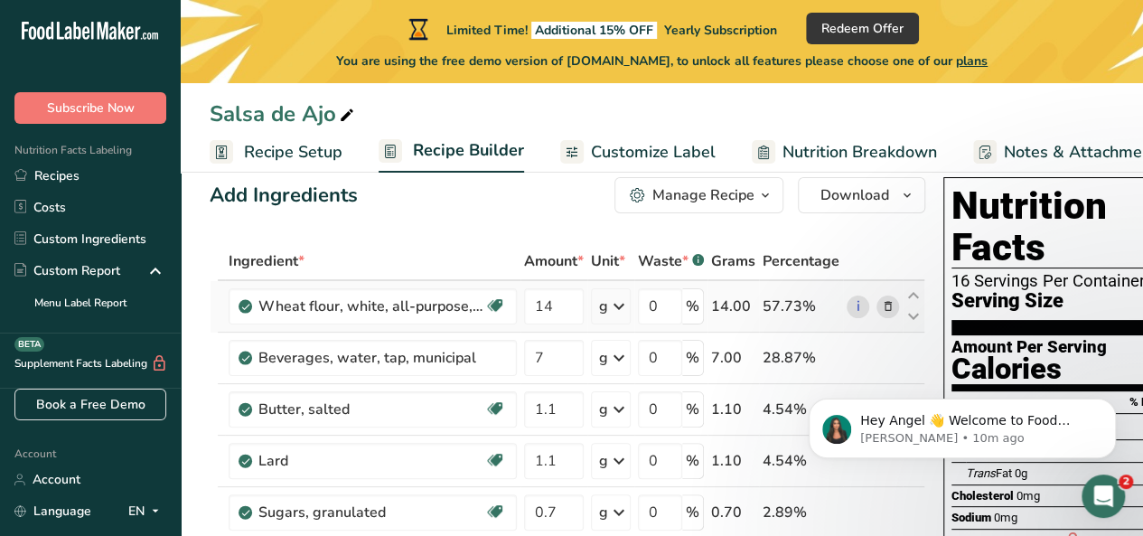
click at [884, 305] on icon at bounding box center [888, 306] width 13 height 19
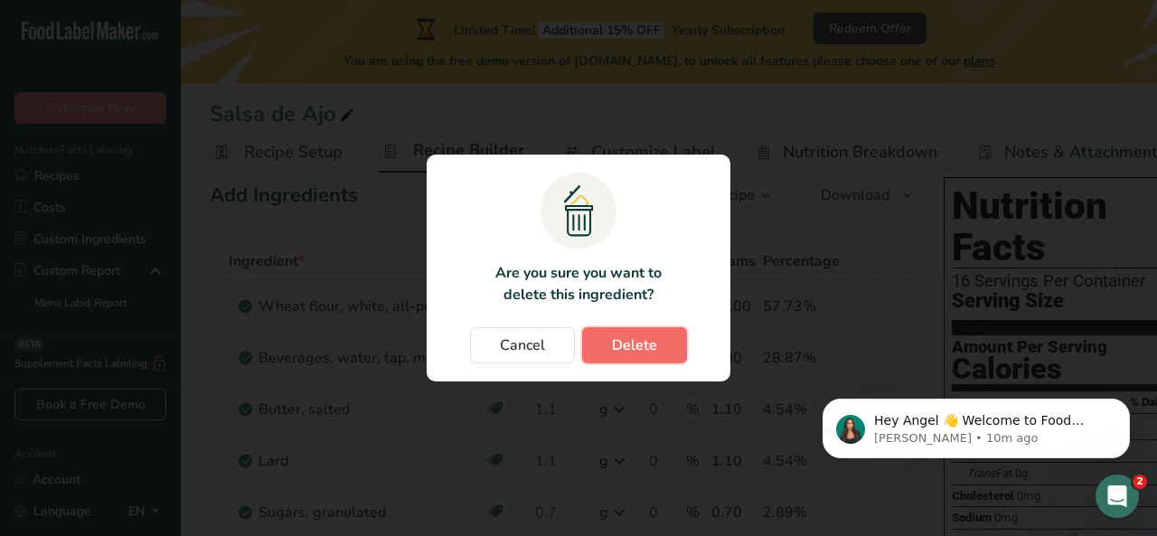
click at [617, 344] on span "Delete" at bounding box center [634, 345] width 45 height 22
type input "7"
type input "1.1"
type input "0.7"
type input "0.3"
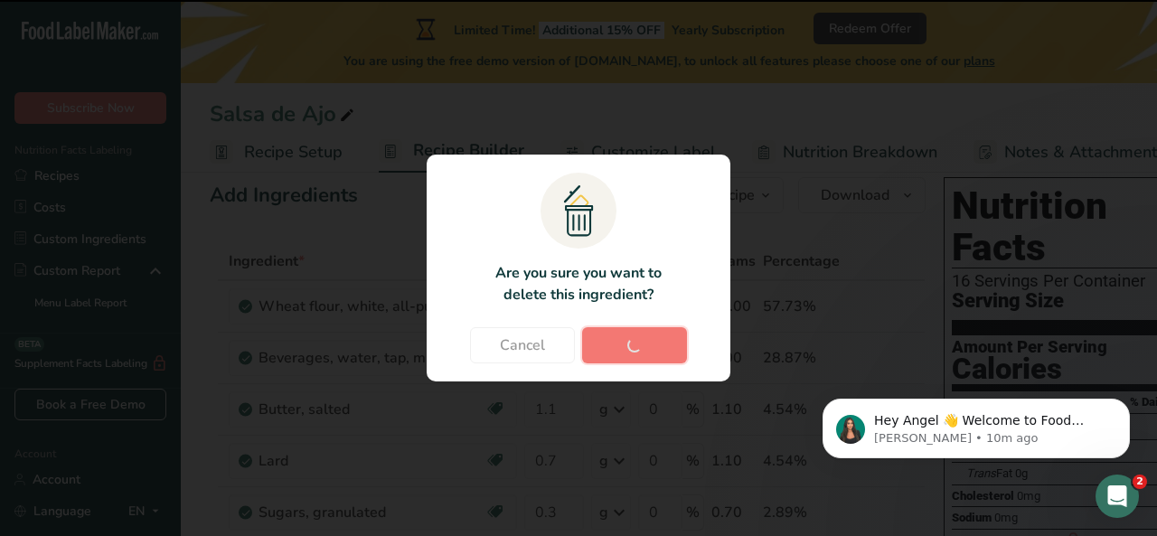
type input "0.05"
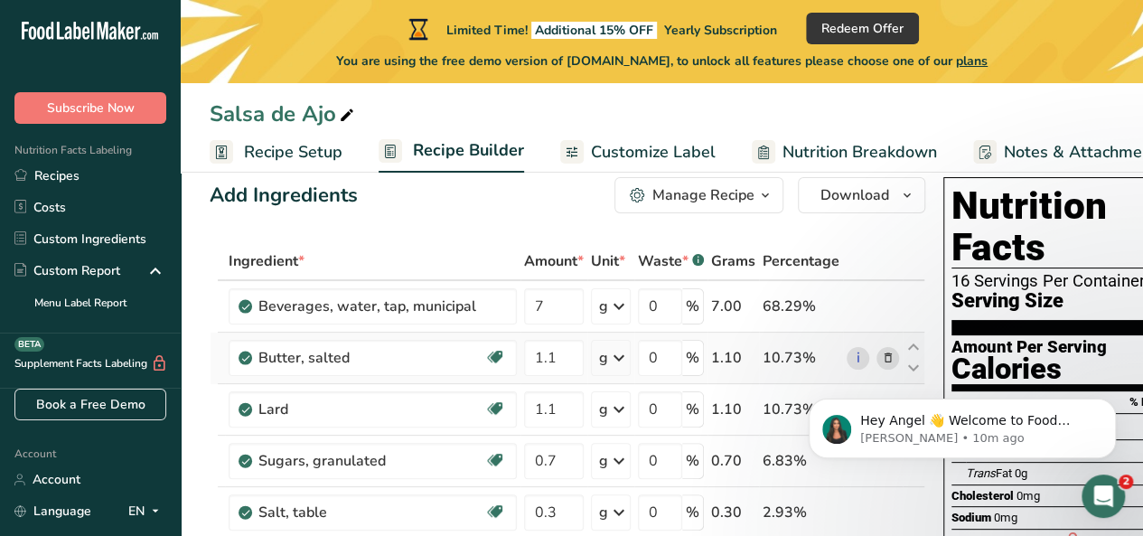
click at [882, 354] on icon at bounding box center [888, 358] width 13 height 19
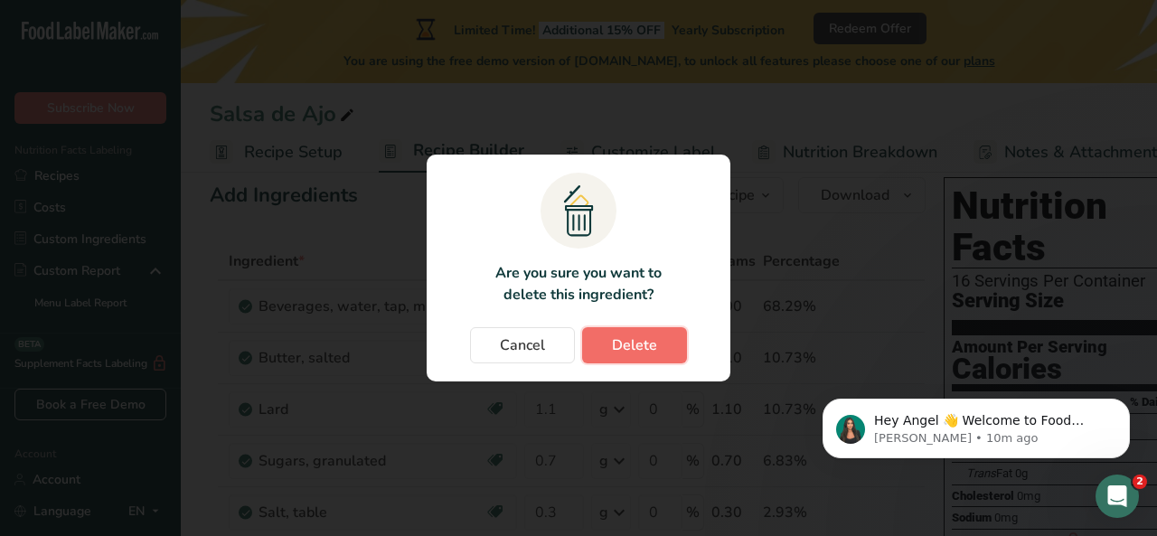
click at [674, 339] on button "Delete" at bounding box center [634, 345] width 105 height 36
type input "0.7"
type input "0.3"
type input "0.05"
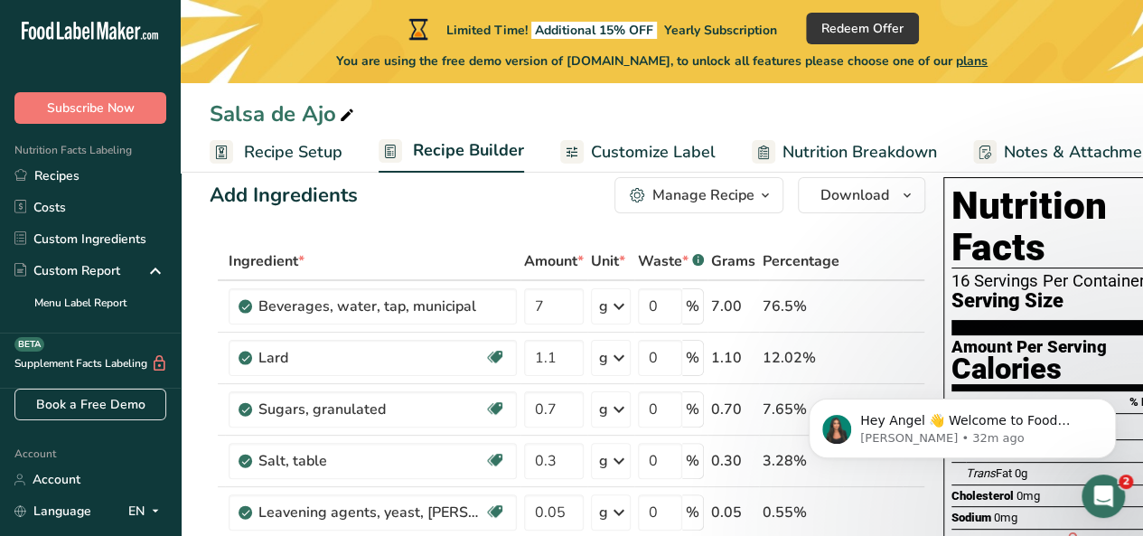
click at [345, 121] on icon at bounding box center [347, 115] width 16 height 25
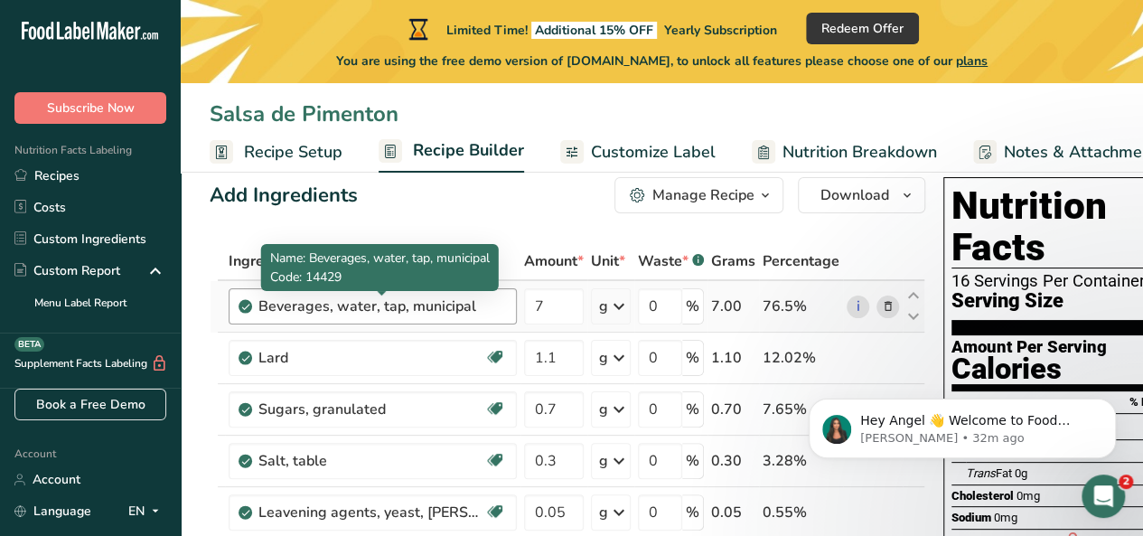
type input "Salsa de Pimenton"
click at [443, 306] on div "Beverages, water, tap, municipal" at bounding box center [372, 307] width 226 height 22
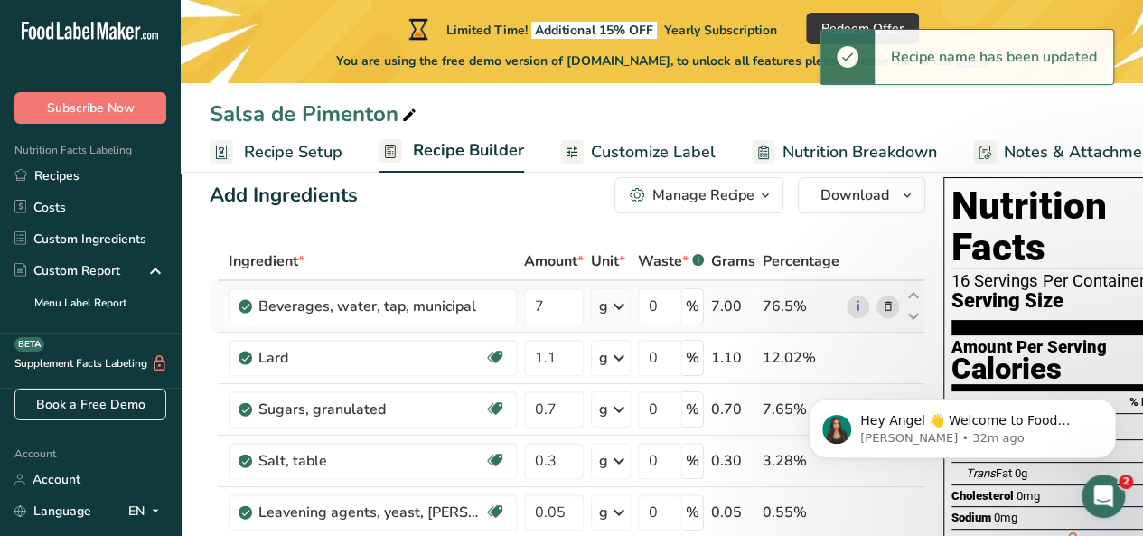
click at [891, 308] on icon at bounding box center [888, 306] width 13 height 19
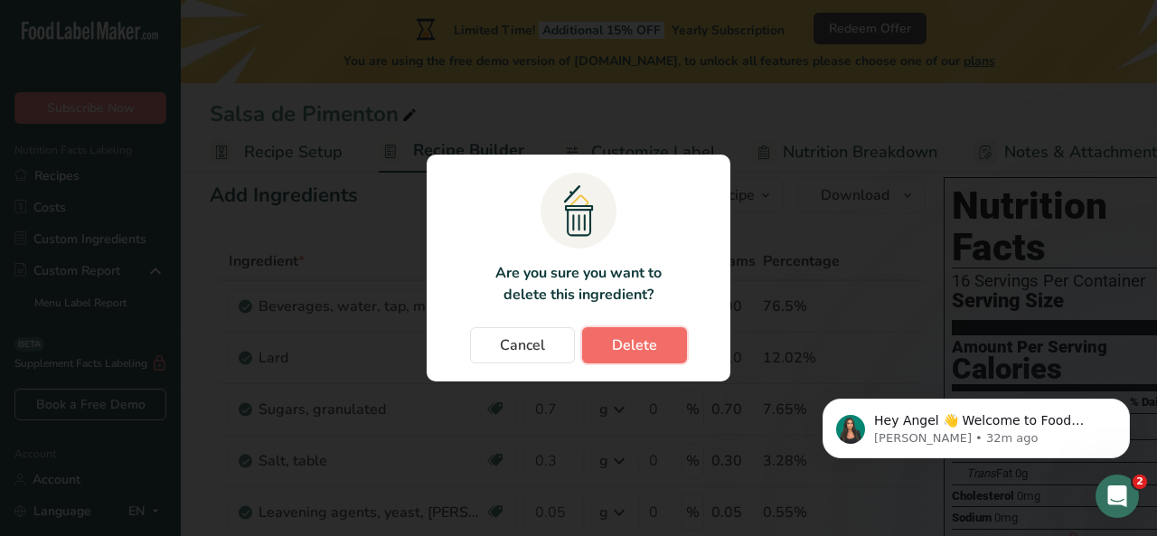
click at [620, 348] on span "Delete" at bounding box center [634, 345] width 45 height 22
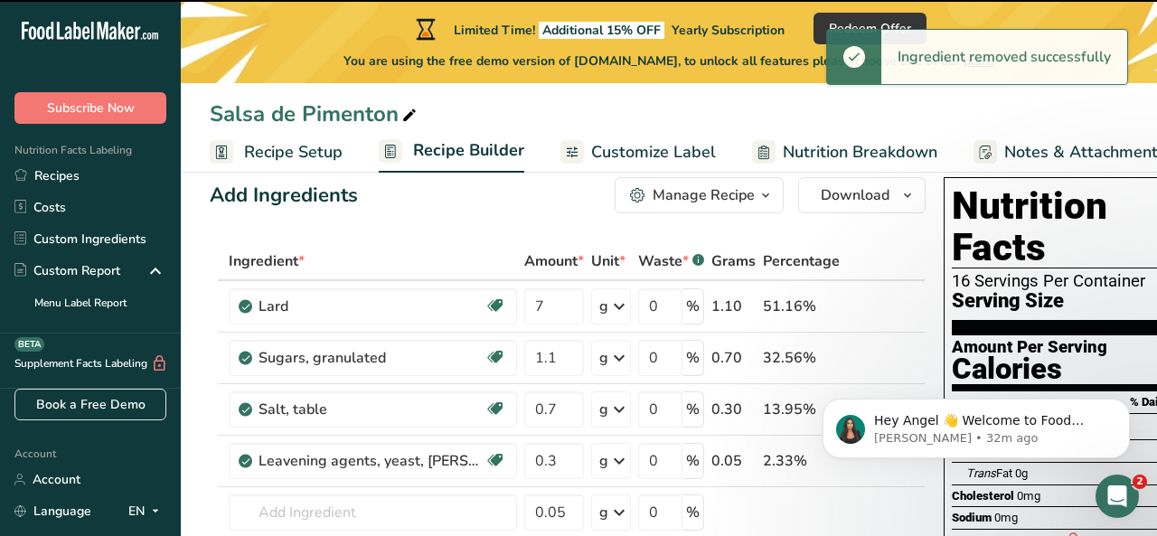
type input "1.1"
type input "0.7"
type input "0.3"
type input "0.05"
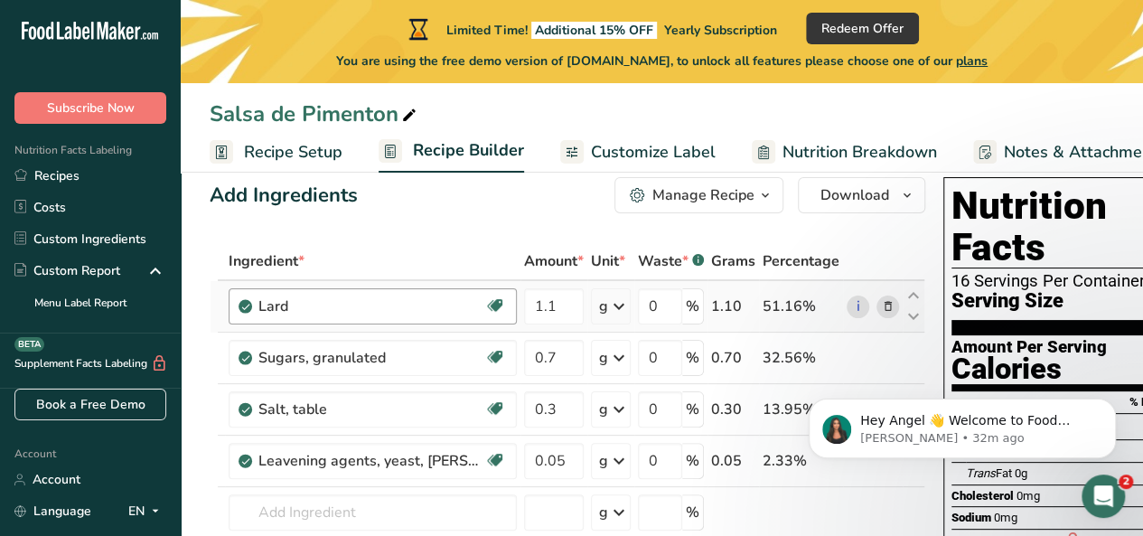
click at [395, 320] on div "Lard Dairy free Gluten free Vegetarian Soy free" at bounding box center [373, 306] width 288 height 36
click at [407, 309] on div "Lard" at bounding box center [372, 307] width 226 height 22
click at [454, 301] on div "Lard" at bounding box center [372, 307] width 226 height 22
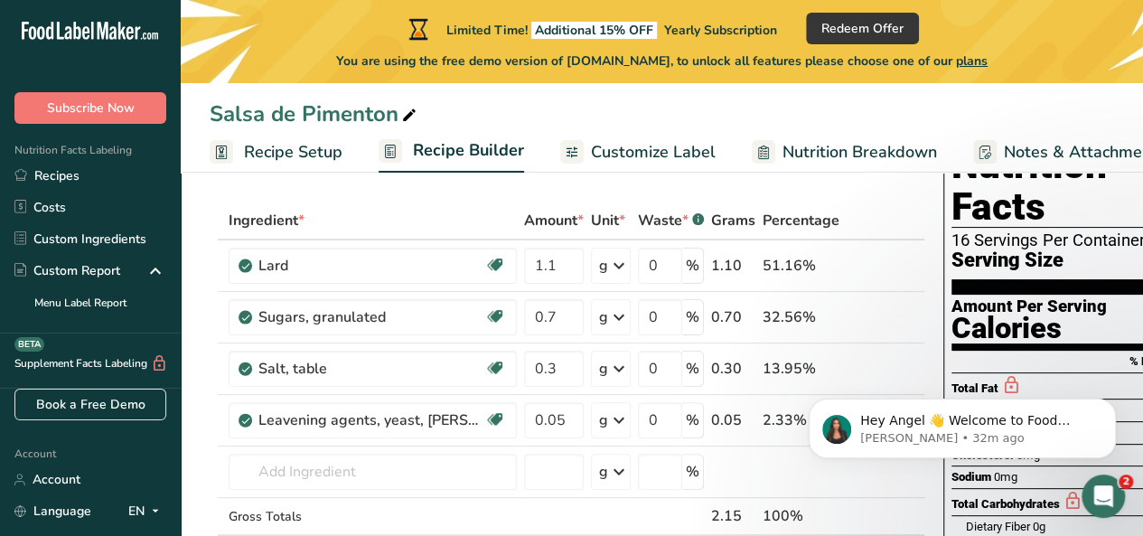
scroll to position [0, 0]
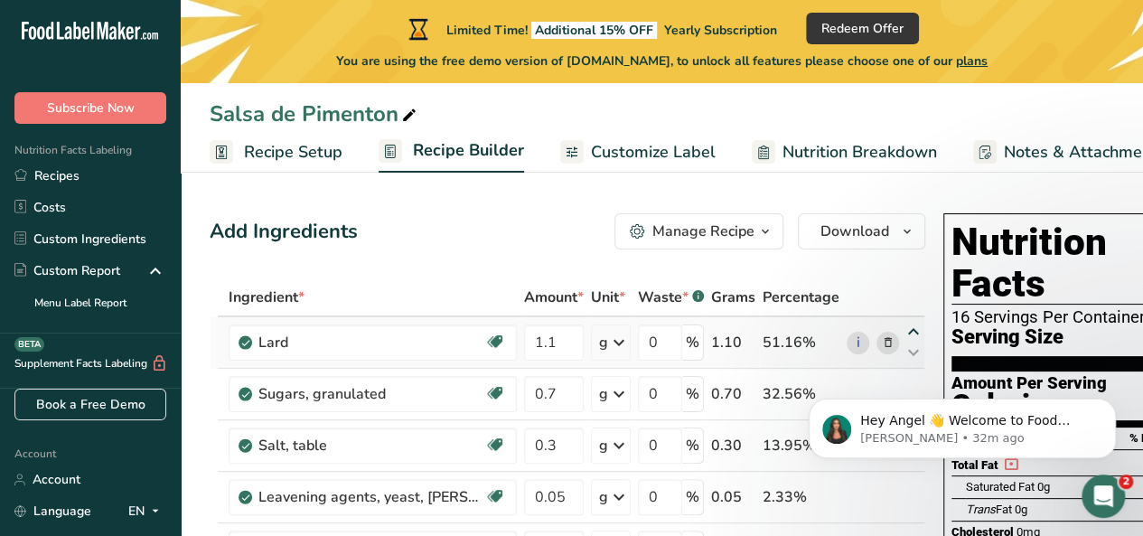
click at [908, 332] on icon at bounding box center [914, 332] width 22 height 14
click at [885, 343] on icon at bounding box center [888, 343] width 13 height 19
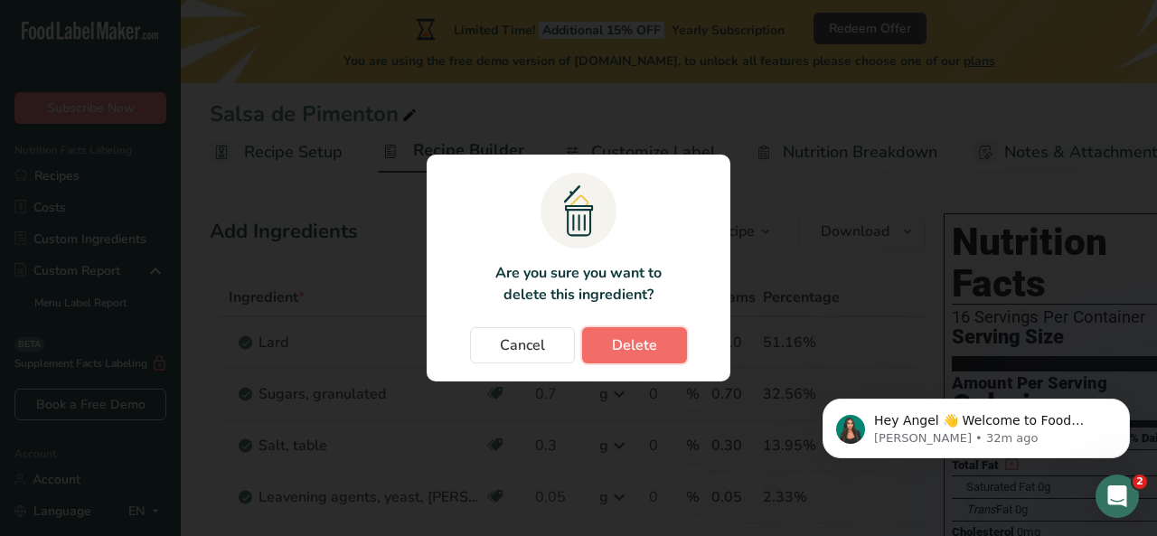
click at [660, 341] on button "Delete" at bounding box center [634, 345] width 105 height 36
type input "0.7"
type input "0.3"
type input "0.05"
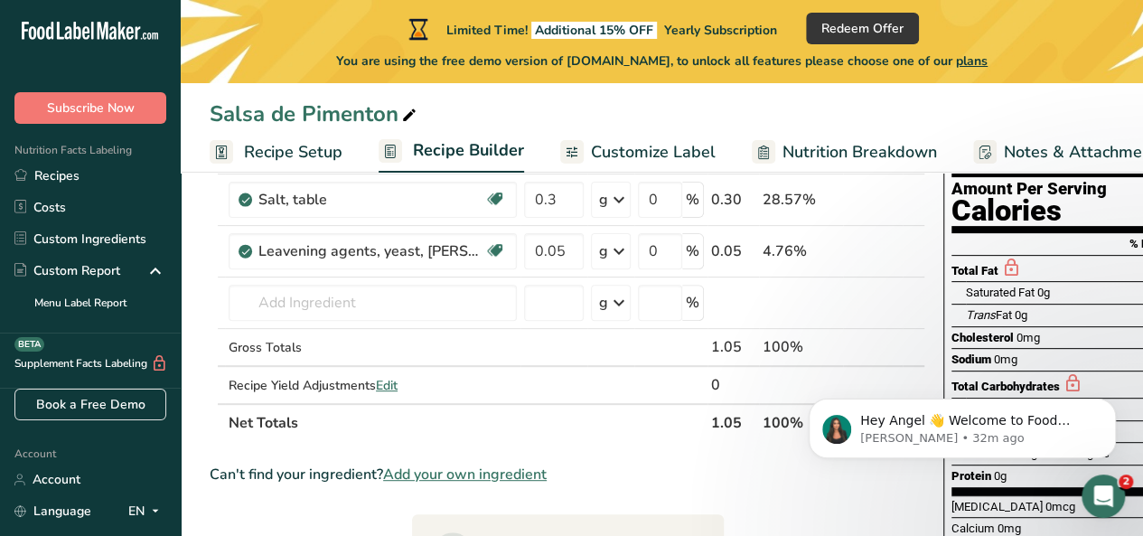
scroll to position [191, 0]
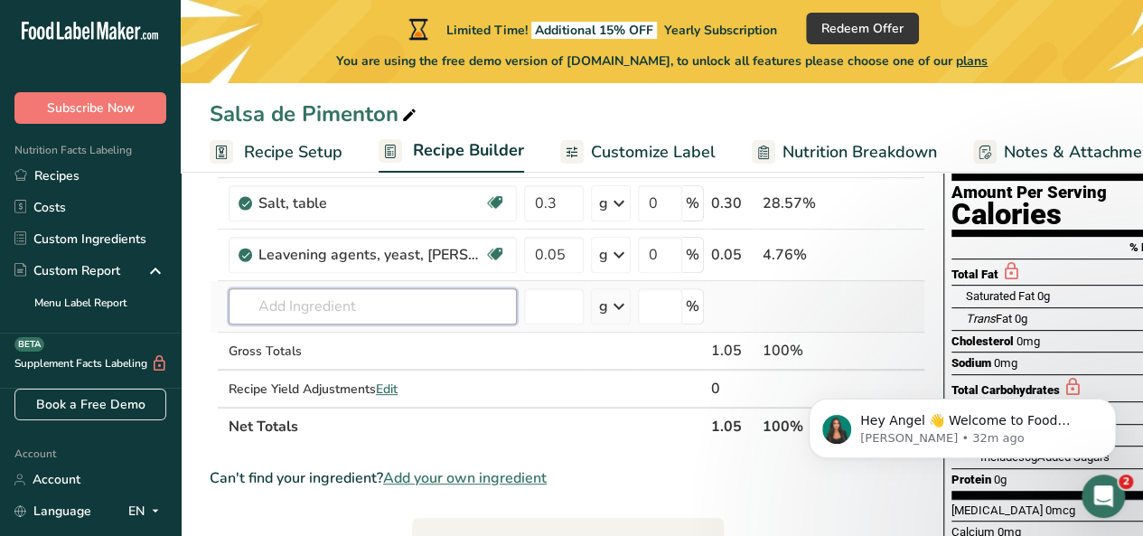
click at [392, 310] on input "text" at bounding box center [373, 306] width 288 height 36
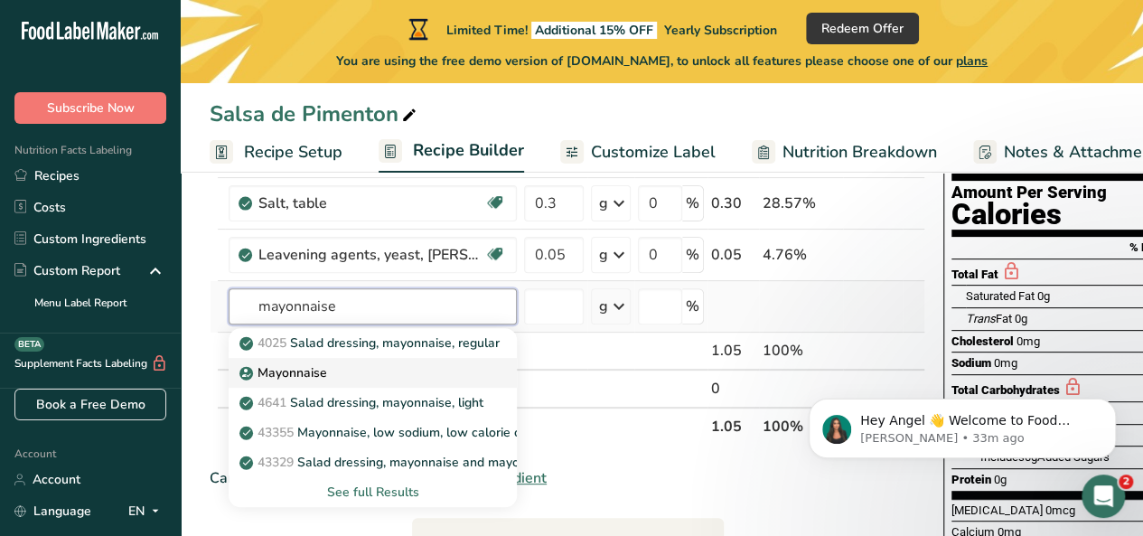
type input "mayonnaise"
click at [365, 368] on div "Mayonnaise" at bounding box center [358, 372] width 230 height 19
type input "Mayonnaise"
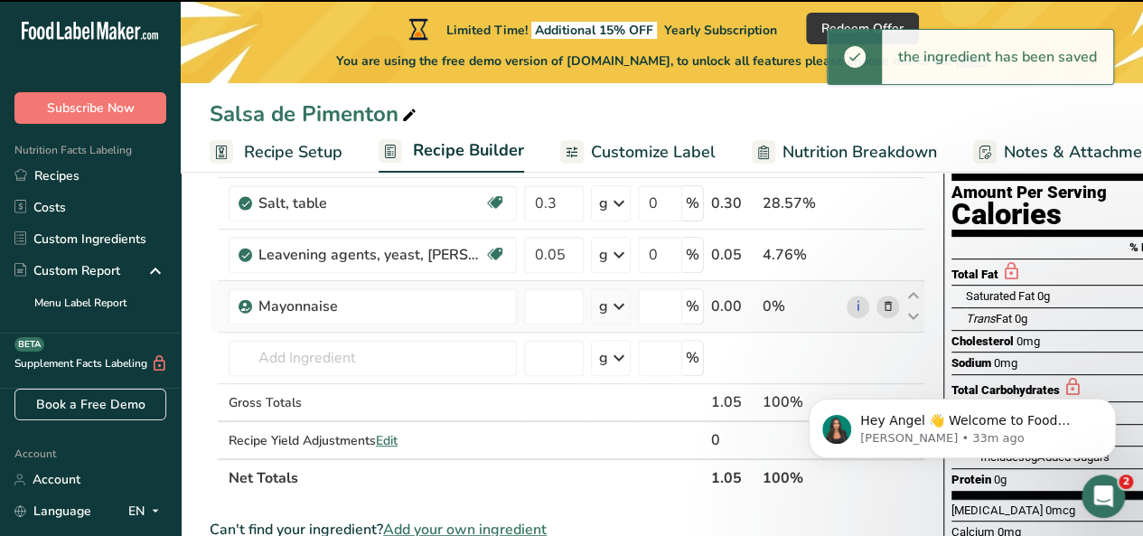
type input "0"
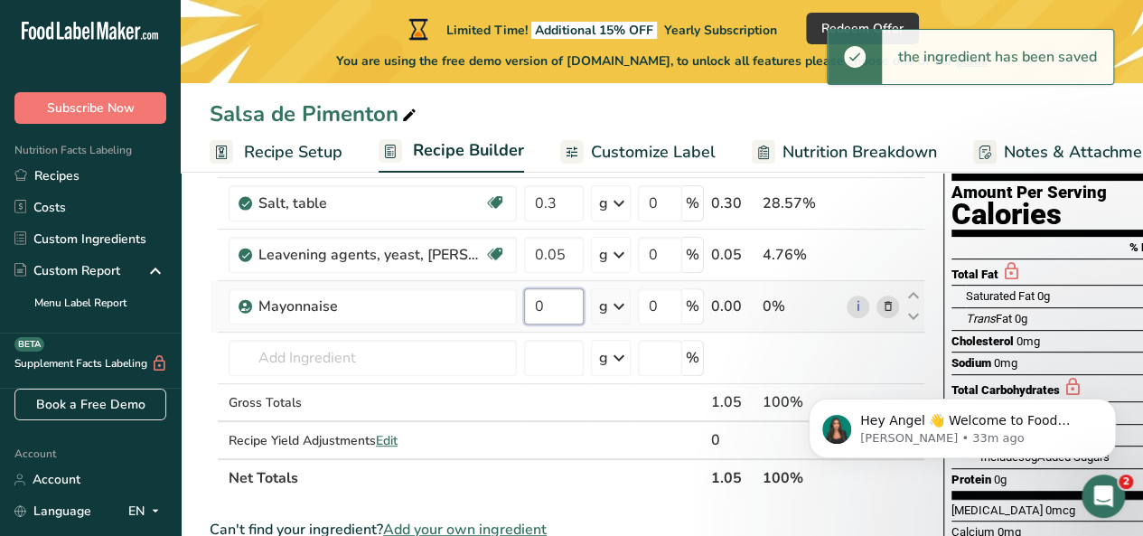
click at [555, 310] on input "0" at bounding box center [554, 306] width 60 height 36
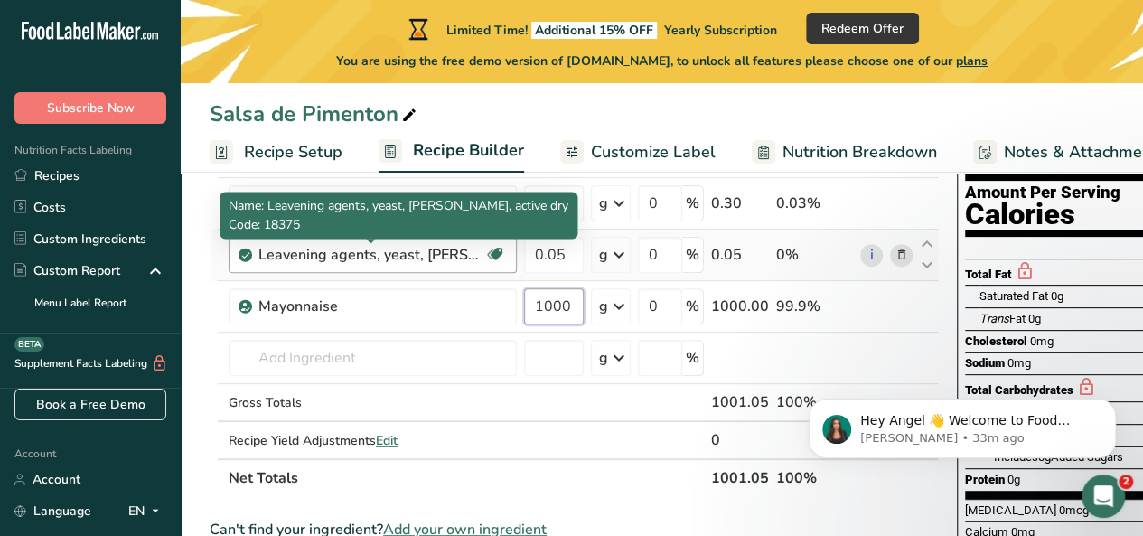
type input "1000"
click at [447, 255] on div "Ingredient * Amount * Unit * Waste * .a-a{fill:#347362;}.b-a{fill:#fff;} Grams …" at bounding box center [574, 292] width 729 height 409
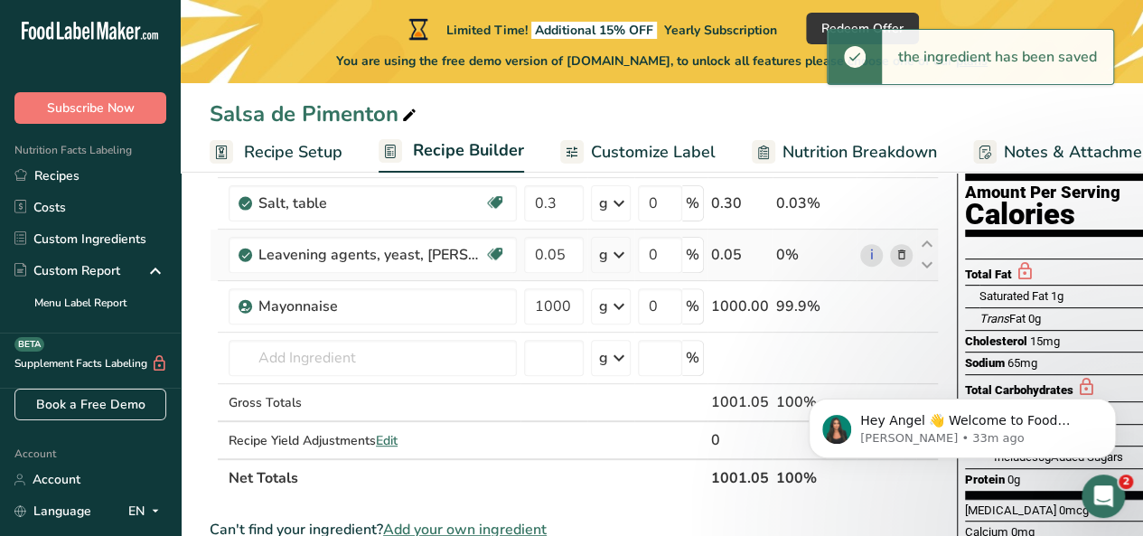
click at [899, 255] on icon at bounding box center [902, 255] width 13 height 19
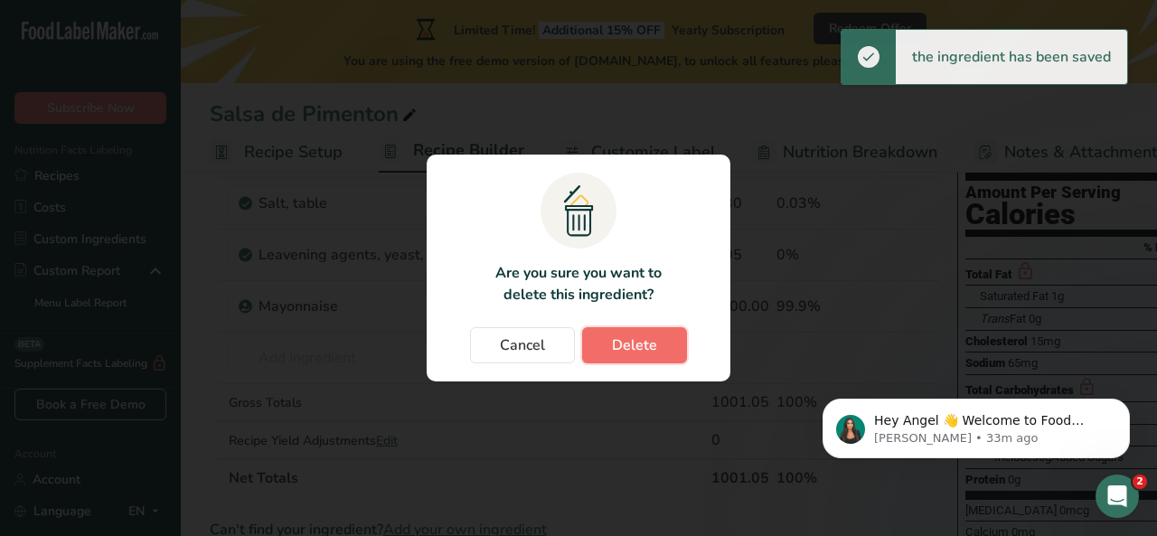
click at [662, 339] on button "Delete" at bounding box center [634, 345] width 105 height 36
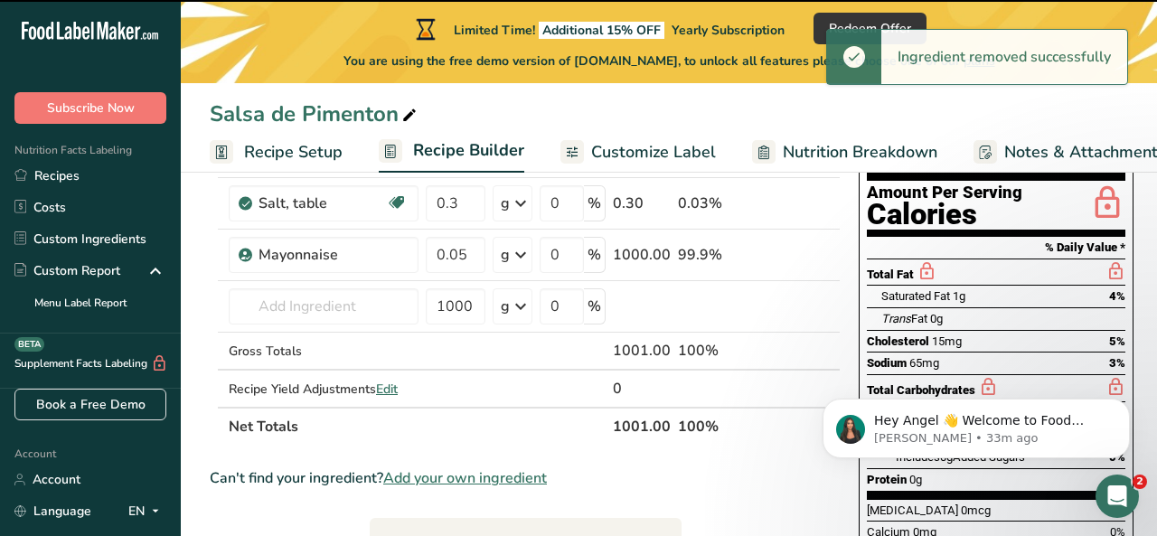
type input "1000"
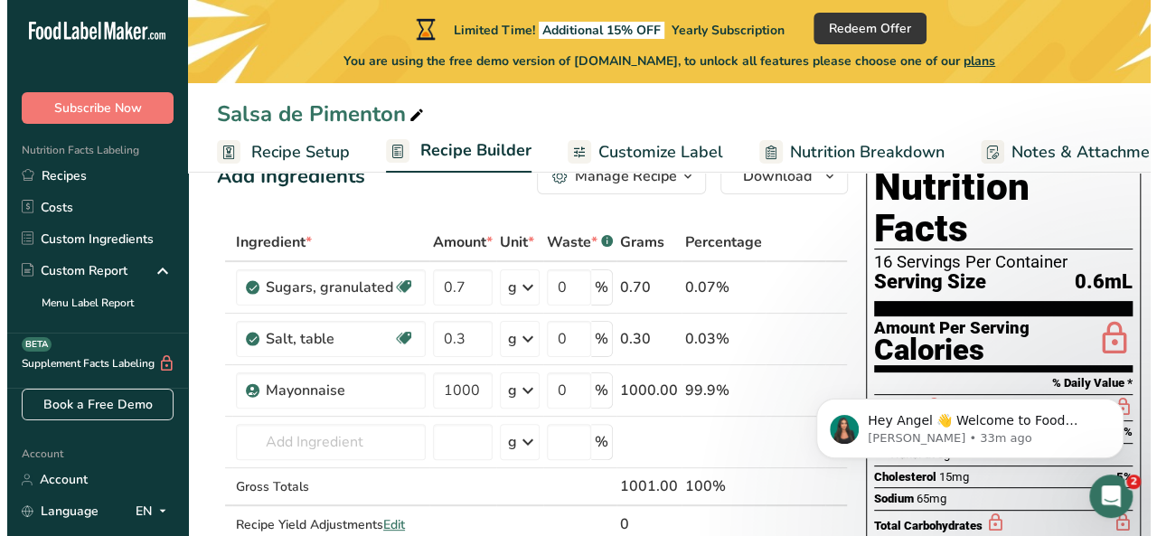
scroll to position [53, 0]
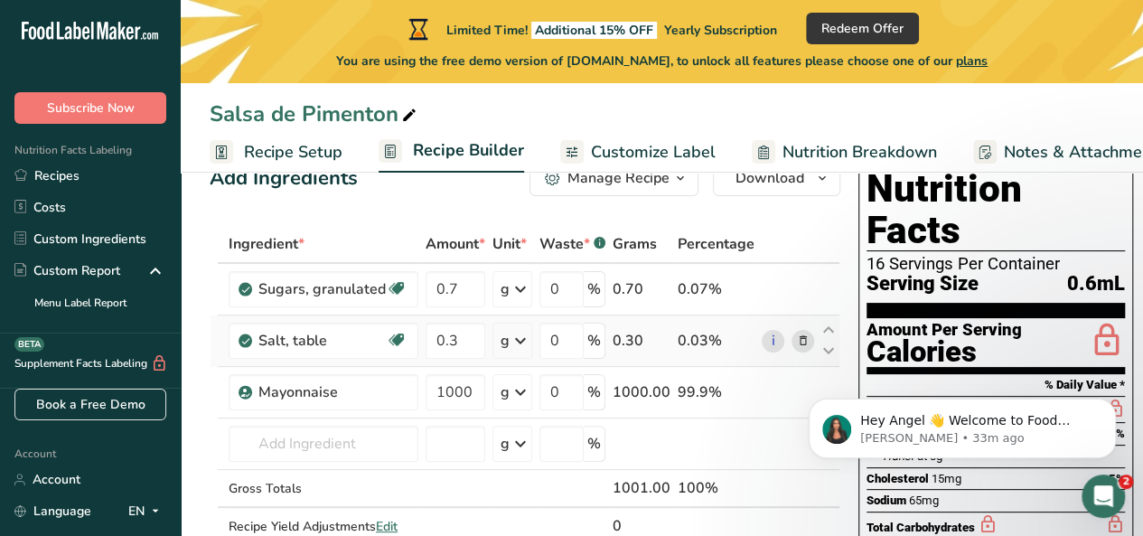
click at [797, 340] on icon at bounding box center [803, 341] width 13 height 19
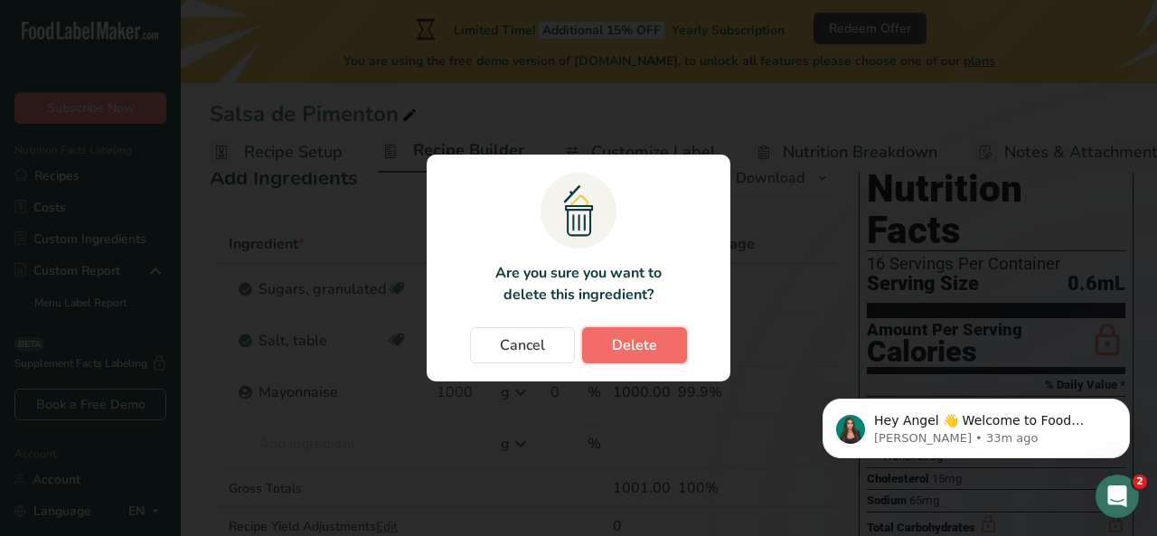
click at [654, 344] on span "Delete" at bounding box center [634, 345] width 45 height 22
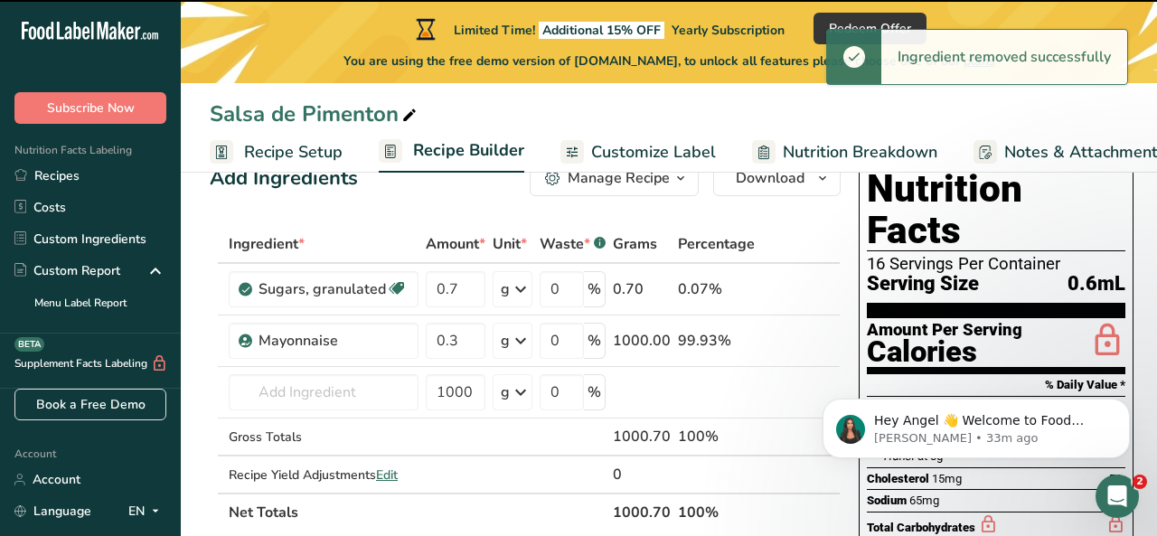
type input "1000"
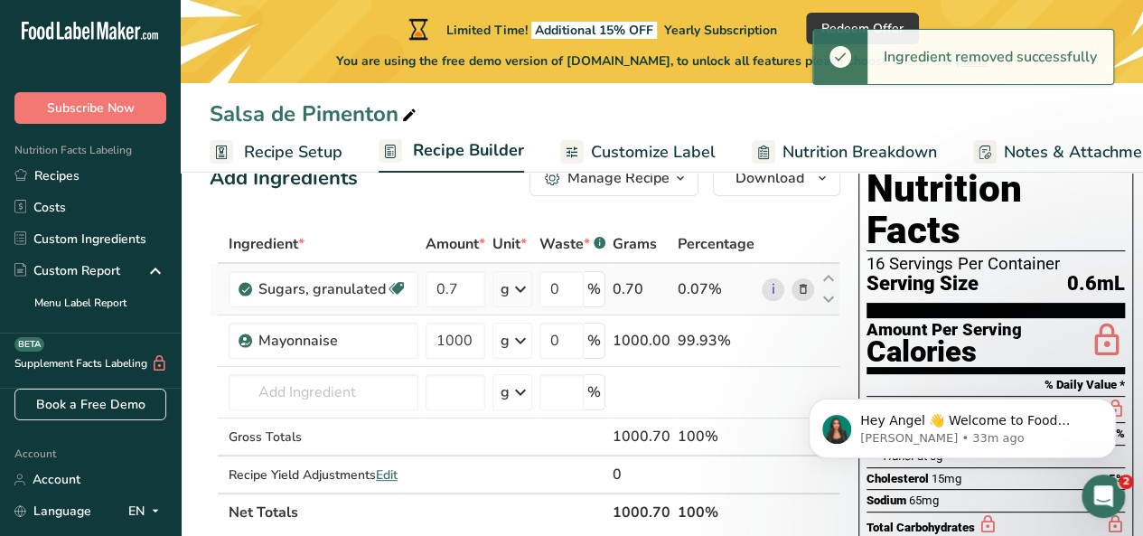
click at [797, 291] on icon at bounding box center [803, 289] width 13 height 19
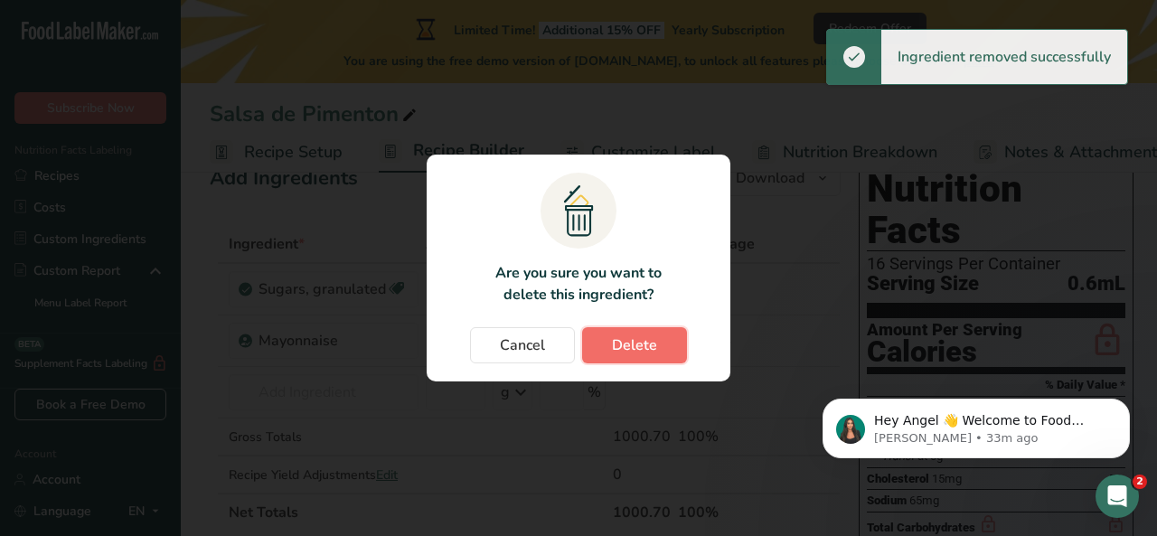
click at [652, 346] on span "Delete" at bounding box center [634, 345] width 45 height 22
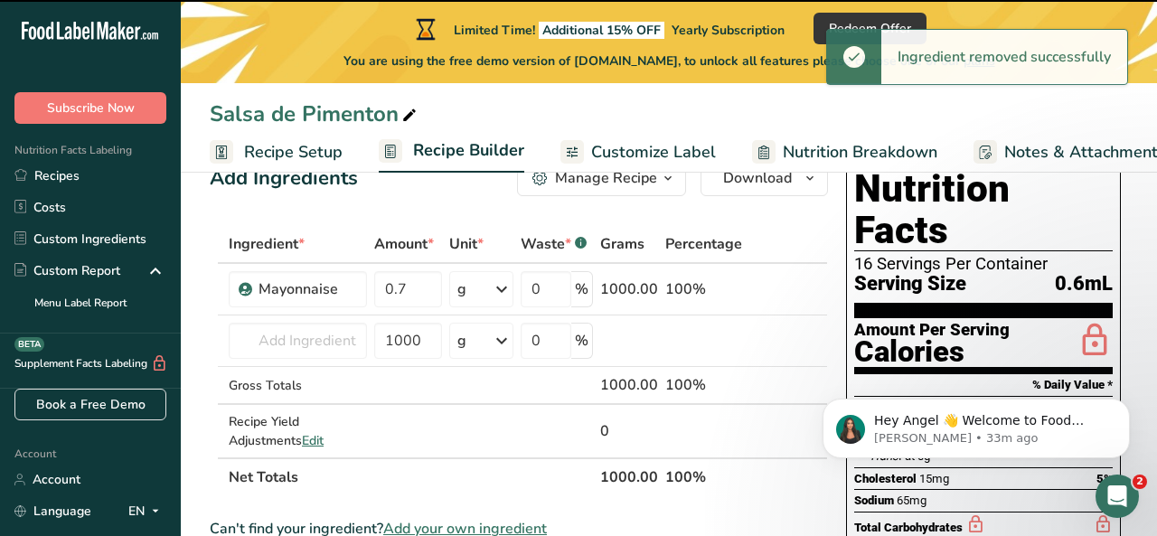
type input "1000"
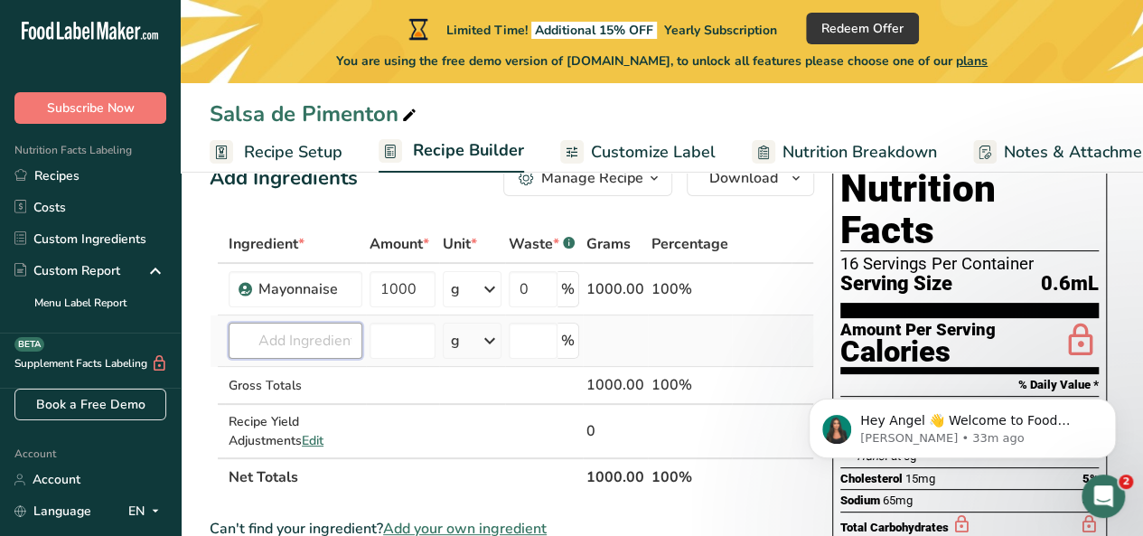
click at [259, 348] on input "text" at bounding box center [296, 341] width 134 height 36
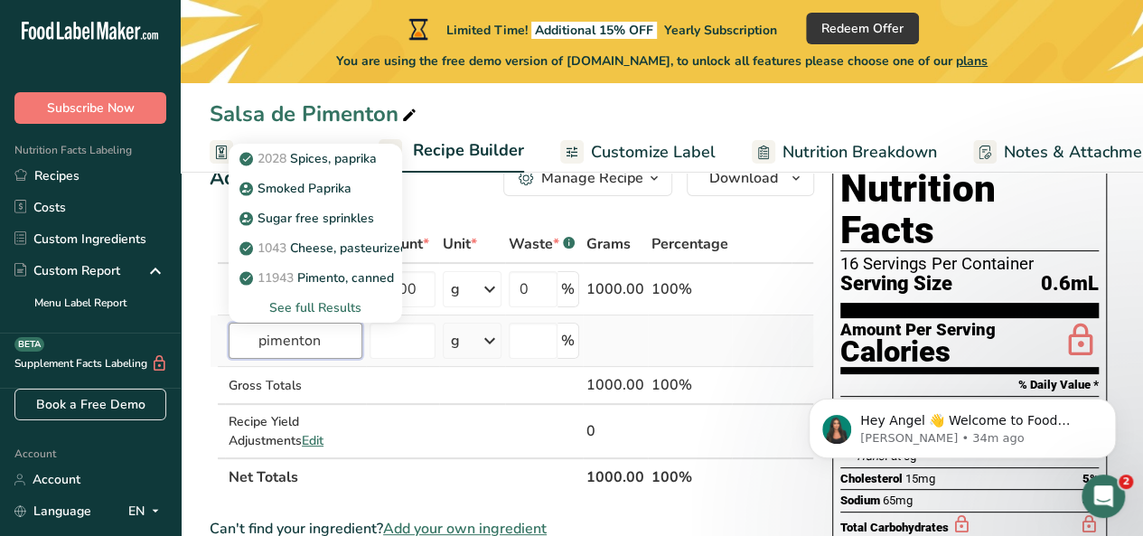
type input "pimenton"
click at [351, 306] on div "See full Results" at bounding box center [315, 307] width 145 height 19
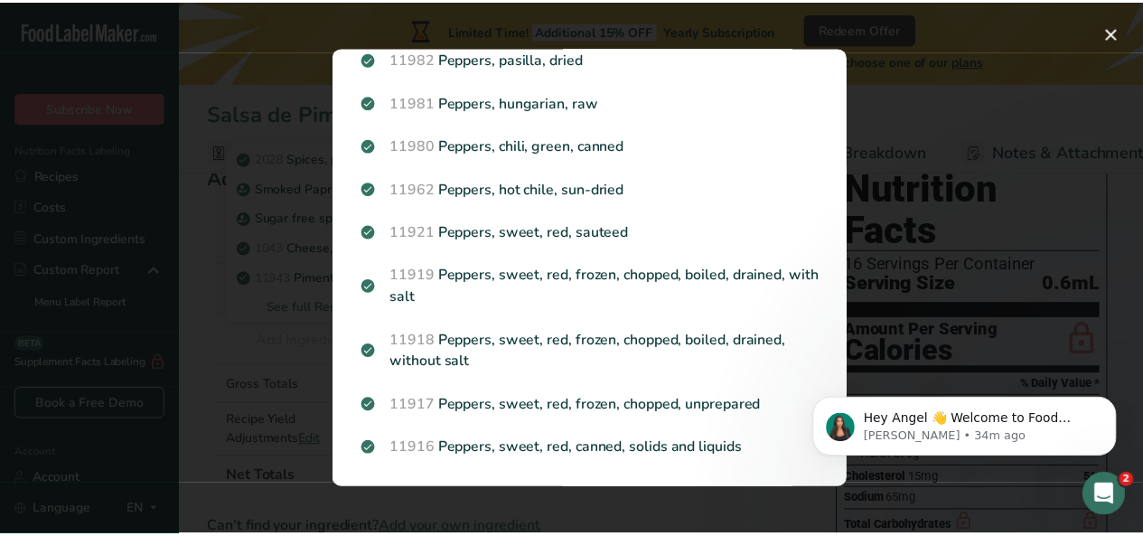
scroll to position [2016, 0]
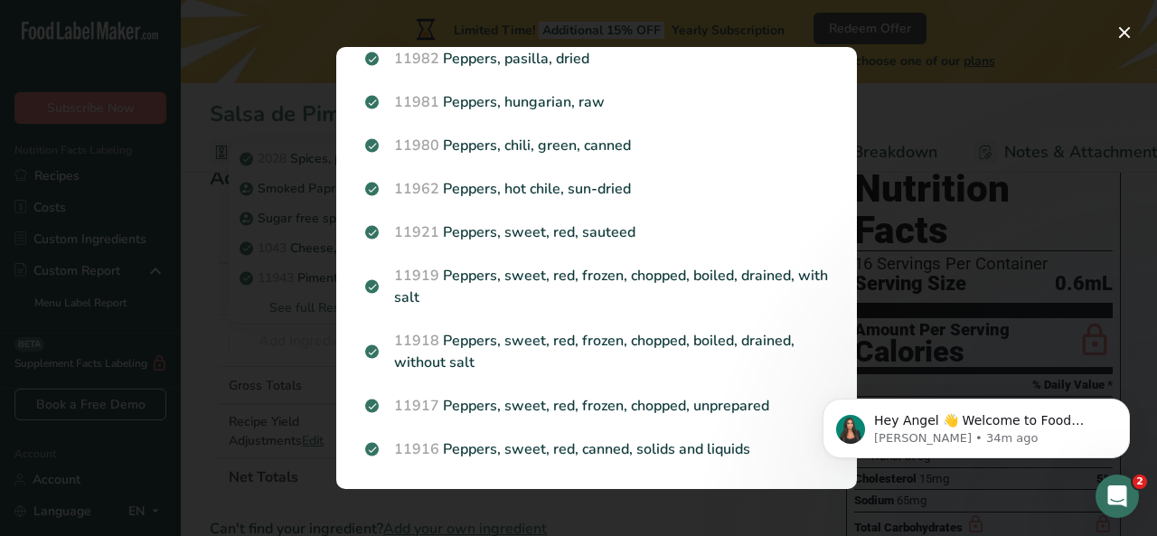
click at [197, 404] on div "Search results modal" at bounding box center [578, 268] width 1157 height 536
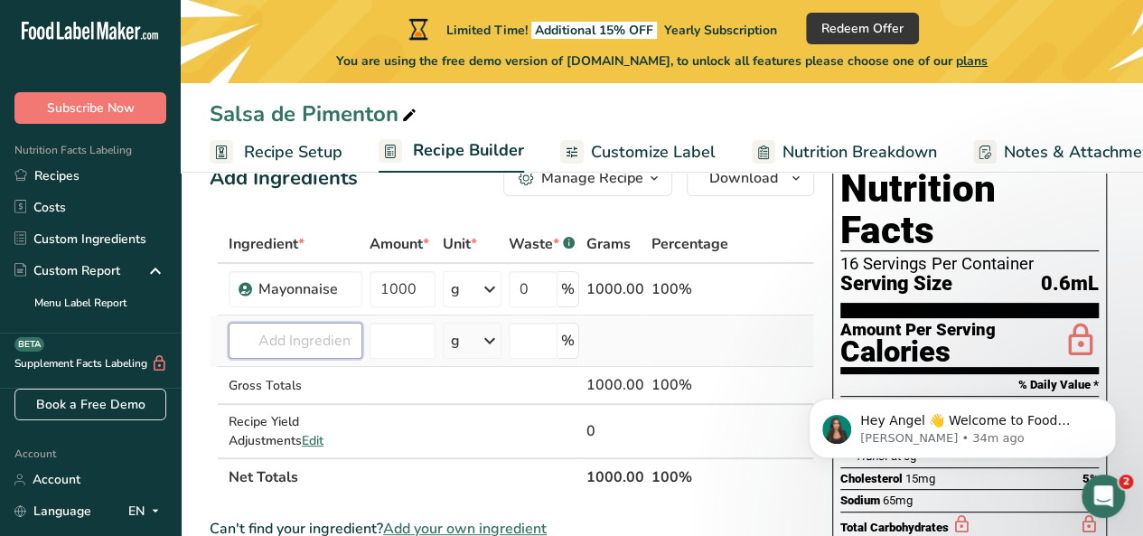
click at [335, 343] on input "text" at bounding box center [296, 341] width 134 height 36
type input "c"
type input "s"
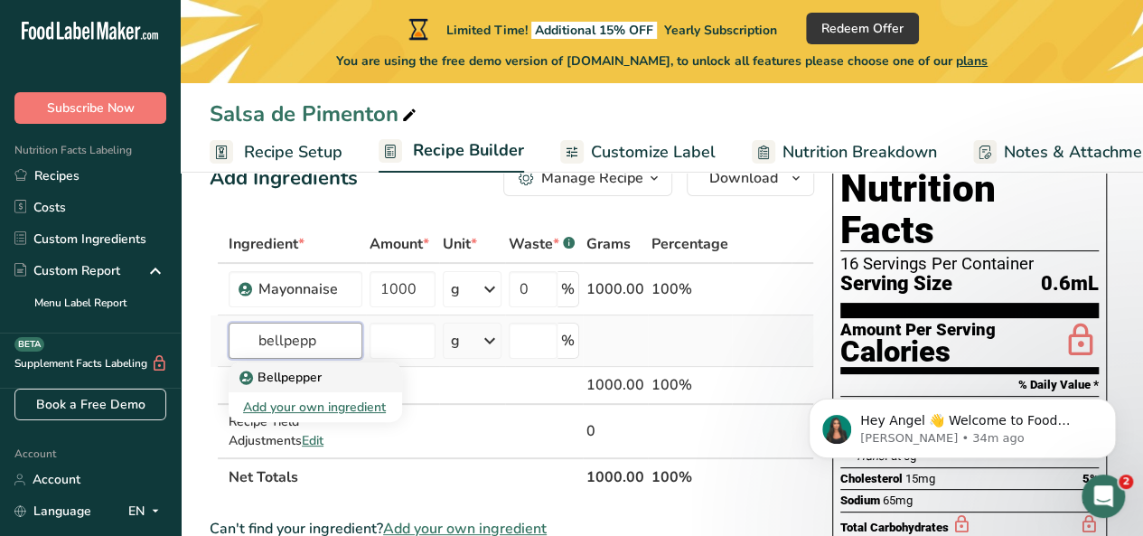
type input "bellpepp"
click at [296, 373] on p "Bellpepper" at bounding box center [282, 377] width 79 height 19
type input "Bellpepper"
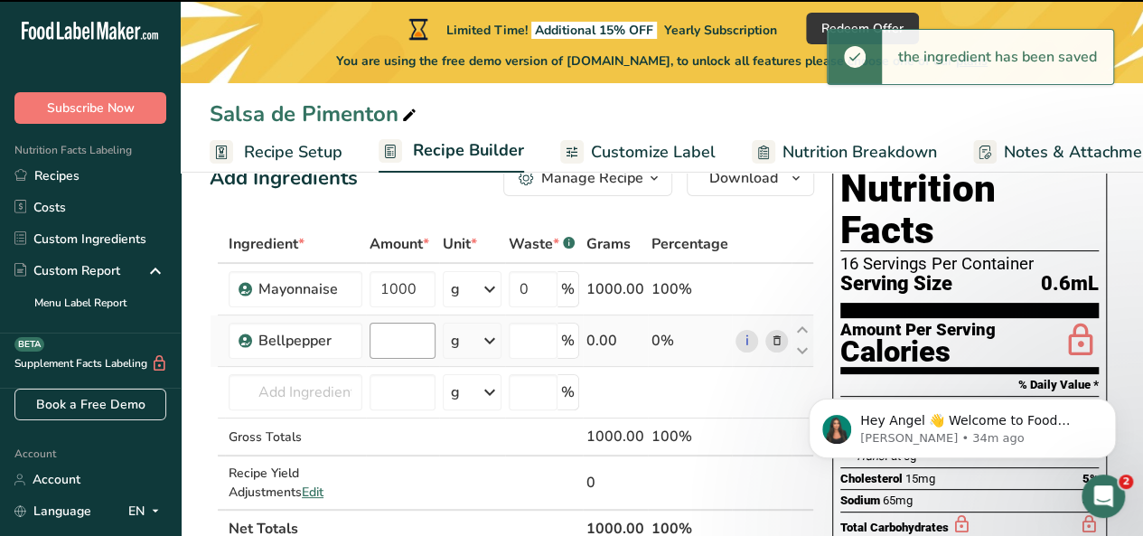
type input "0"
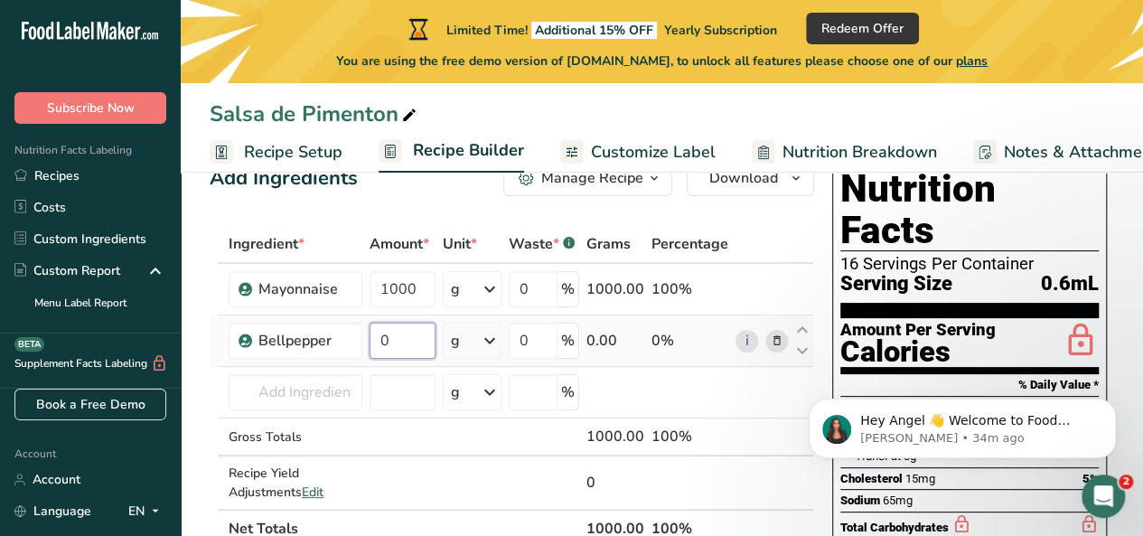
click at [408, 343] on input "0" at bounding box center [403, 341] width 66 height 36
type input "535"
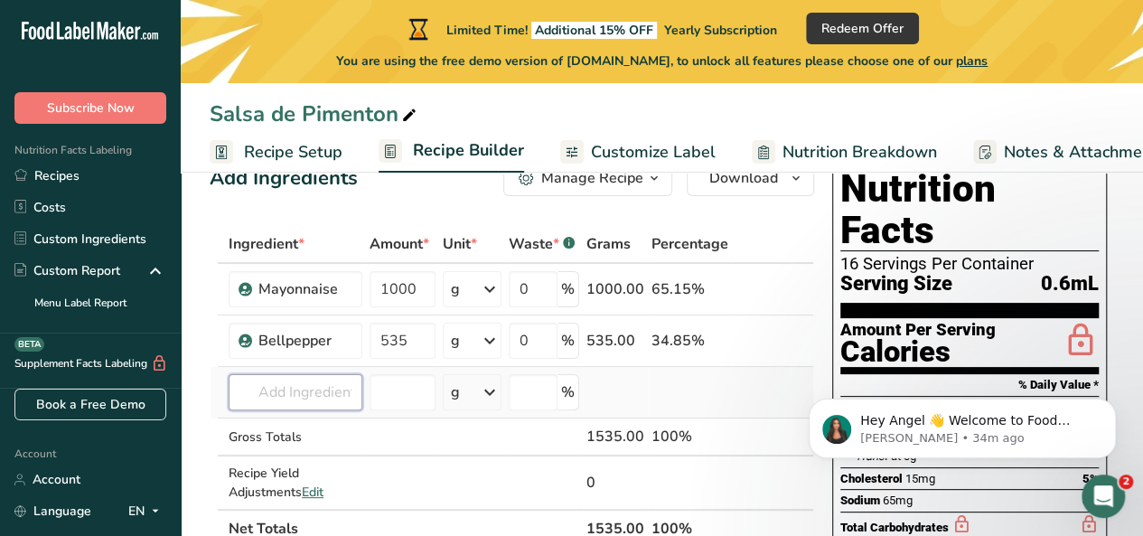
click at [262, 397] on div "Ingredient * Amount * Unit * Waste * .a-a{fill:#347362;}.b-a{fill:#fff;} Grams …" at bounding box center [512, 386] width 605 height 323
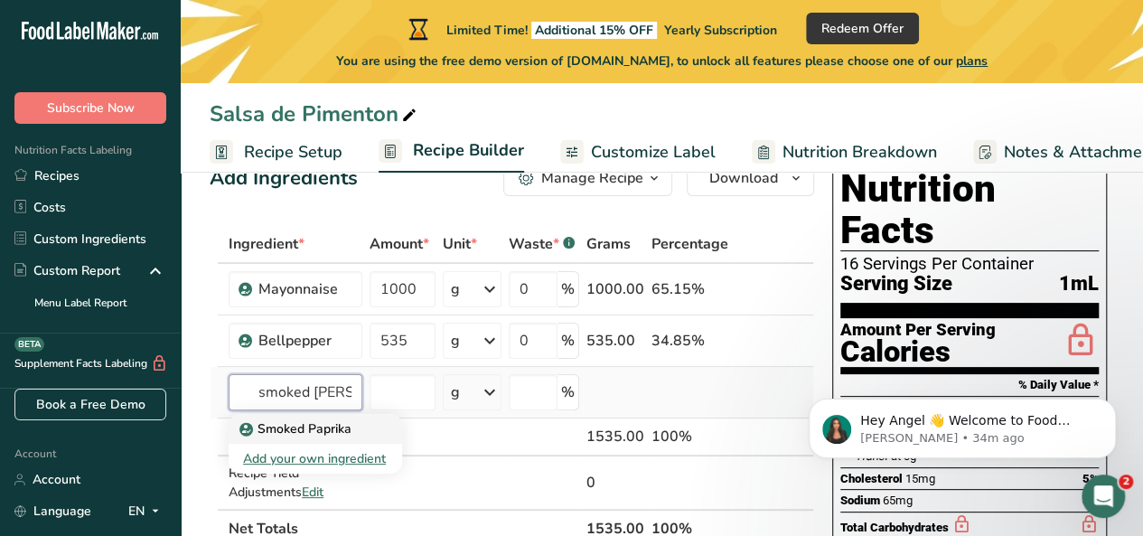
type input "smoked [PERSON_NAME]"
click at [304, 421] on p "Smoked Paprika" at bounding box center [297, 428] width 108 height 19
type input "Smoked Paprika"
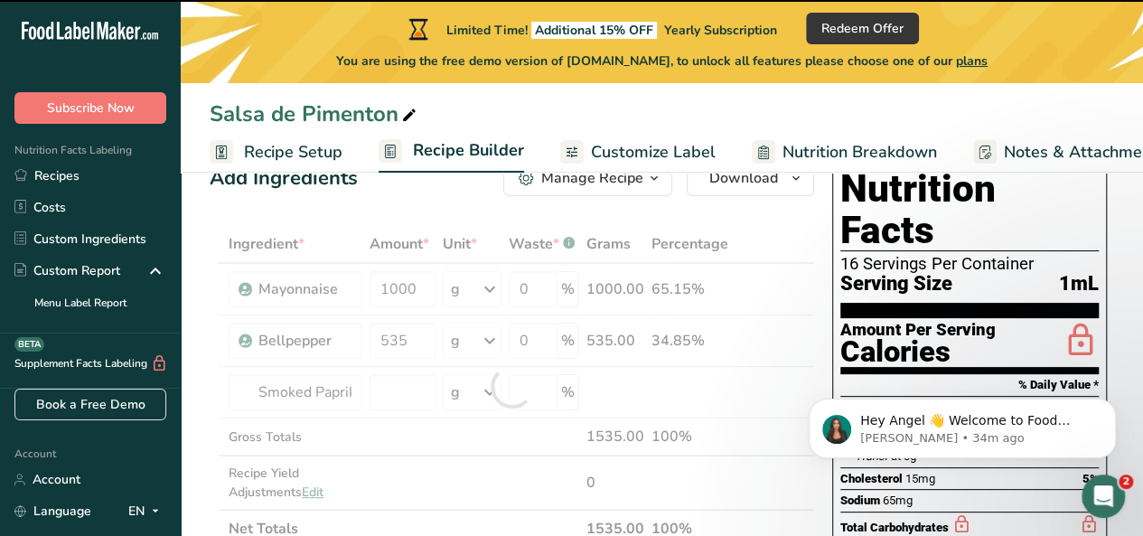
type input "0"
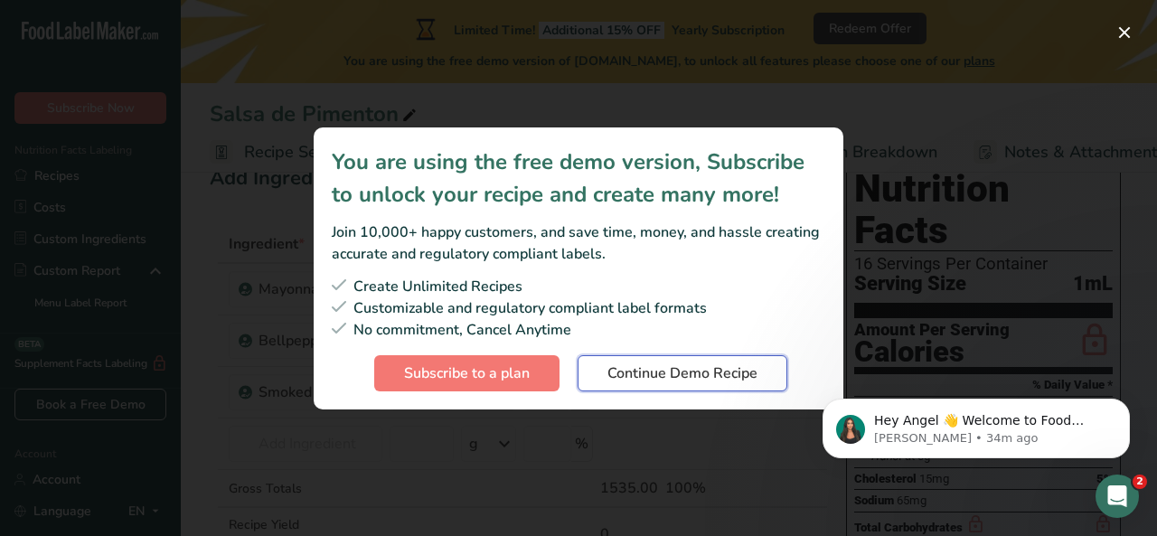
click at [688, 384] on button "Continue Demo Recipe" at bounding box center [683, 373] width 210 height 36
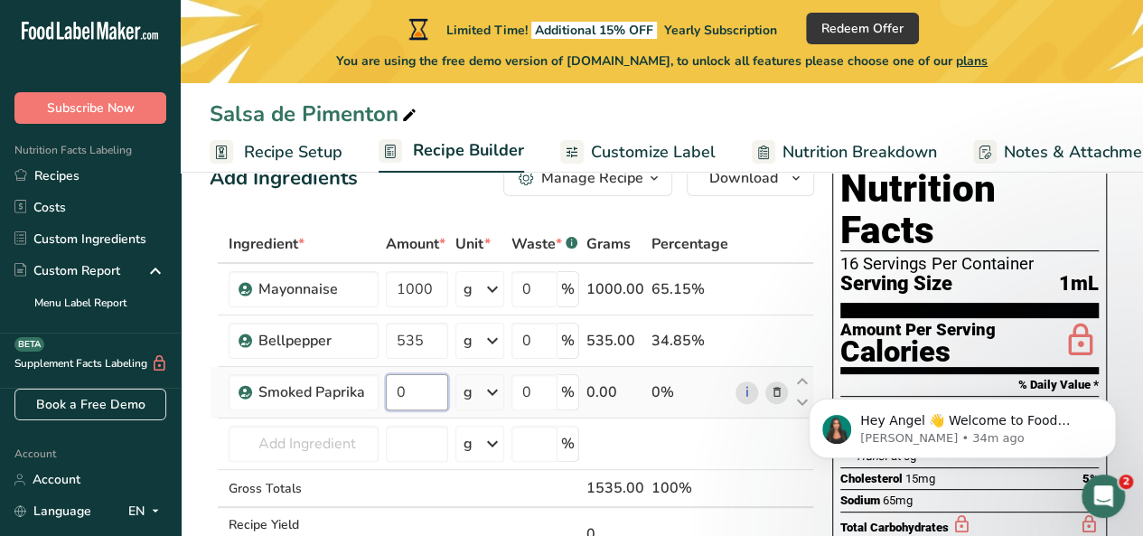
click at [412, 395] on input "0" at bounding box center [417, 392] width 62 height 36
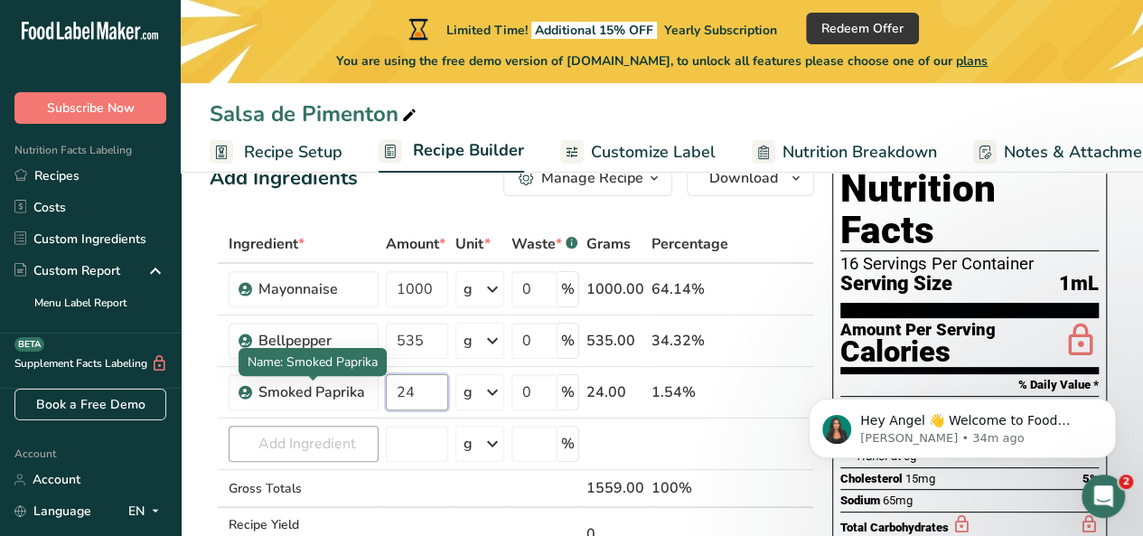
type input "24"
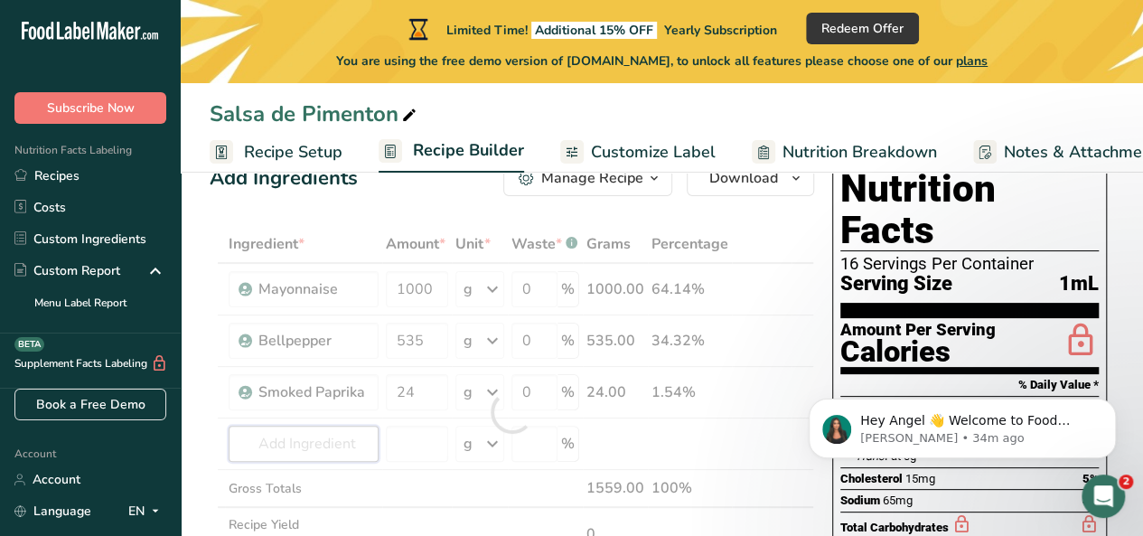
click at [293, 431] on div "Ingredient * Amount * Unit * Waste * .a-a{fill:#347362;}.b-a{fill:#fff;} Grams …" at bounding box center [512, 412] width 605 height 374
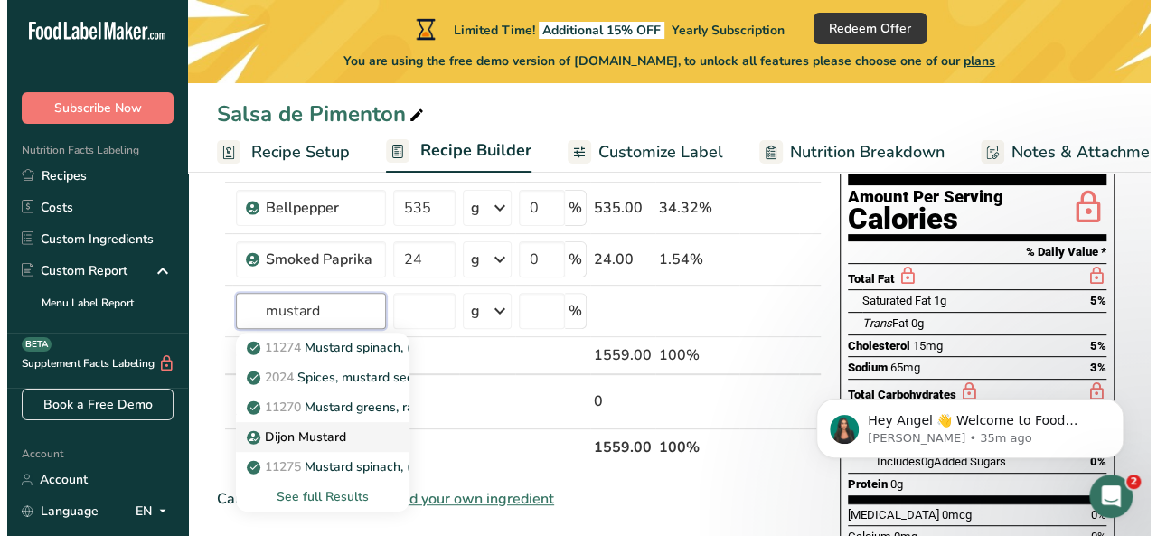
scroll to position [184, 0]
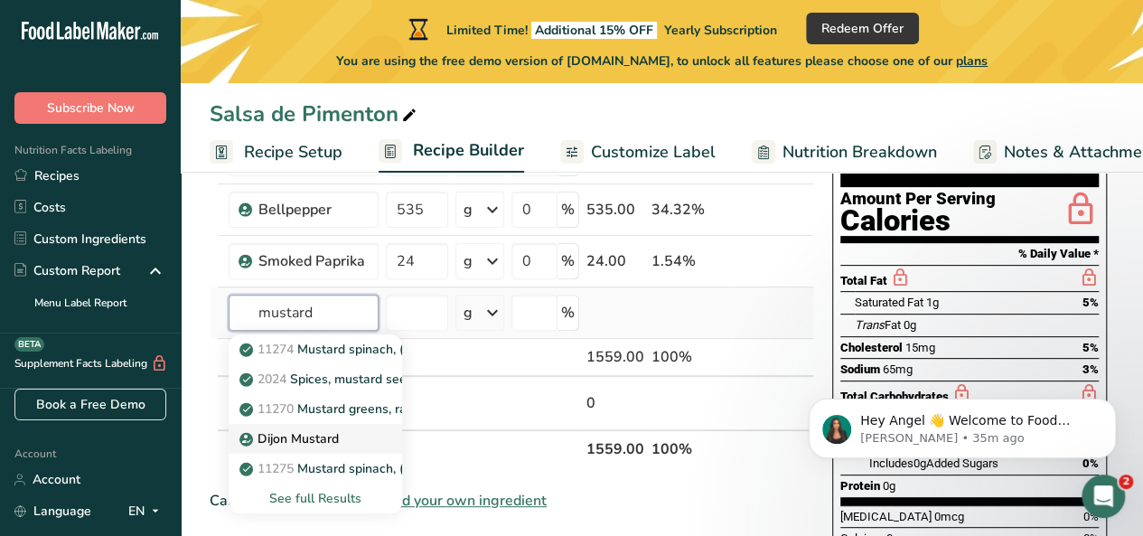
type input "mustard"
click at [332, 502] on div "See full Results" at bounding box center [315, 498] width 145 height 19
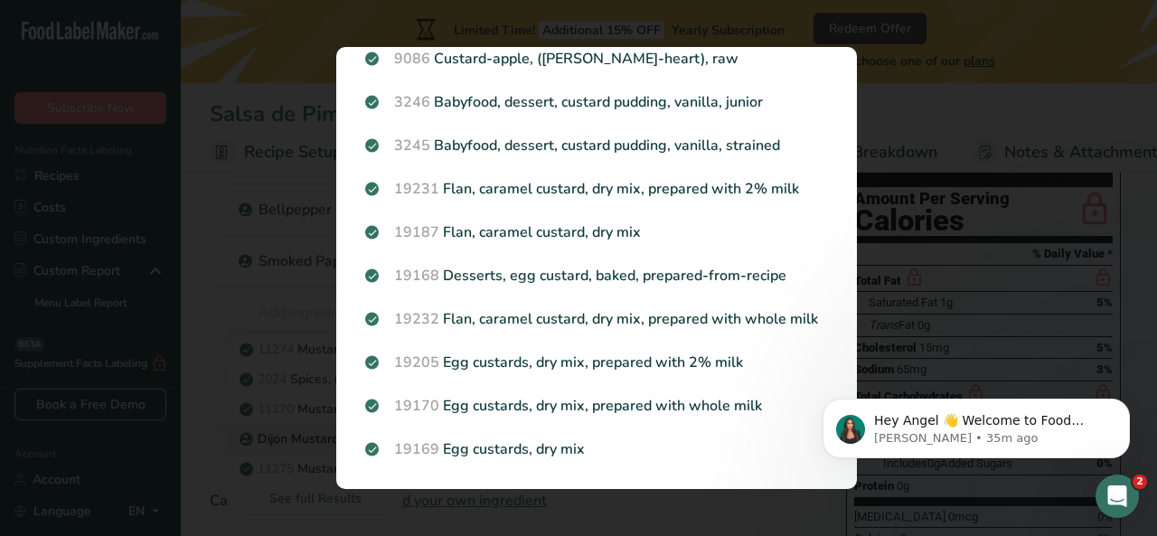
scroll to position [1105, 0]
drag, startPoint x: 840, startPoint y: 459, endPoint x: 854, endPoint y: 230, distance: 229.1
click html "Hey Angel 👋 Welcome to Food Label Maker🙌 Take a look around! If you have any qu…"
drag, startPoint x: 842, startPoint y: 371, endPoint x: 855, endPoint y: 227, distance: 144.3
click html "Hey Angel 👋 Welcome to Food Label Maker🙌 Take a look around! If you have any qu…"
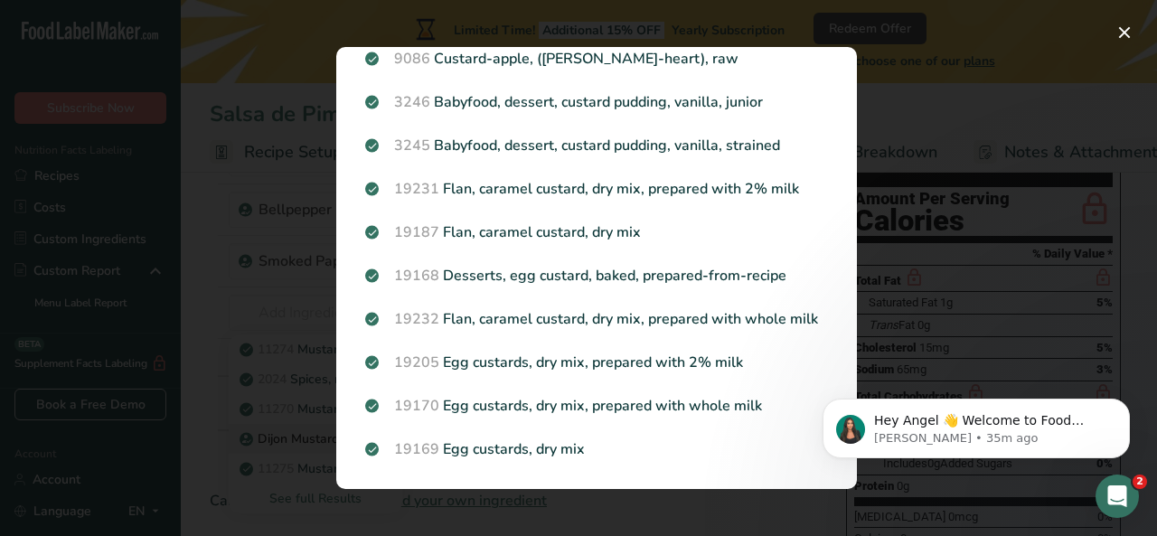
drag, startPoint x: 840, startPoint y: 365, endPoint x: 832, endPoint y: 261, distance: 104.3
click html "Hey Angel 👋 Welcome to Food Label Maker🙌 Take a look around! If you have any qu…"
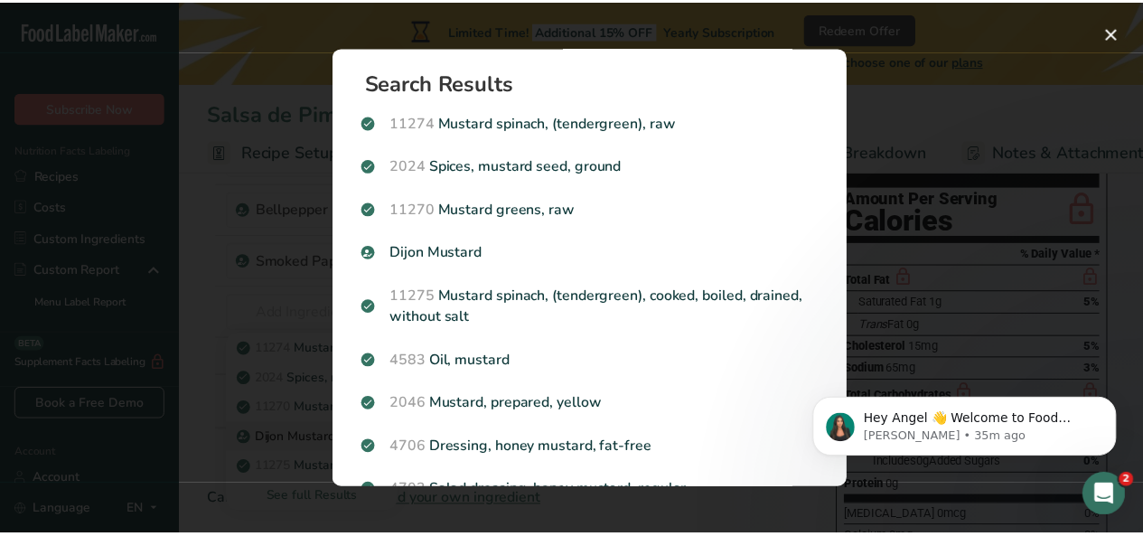
scroll to position [0, 0]
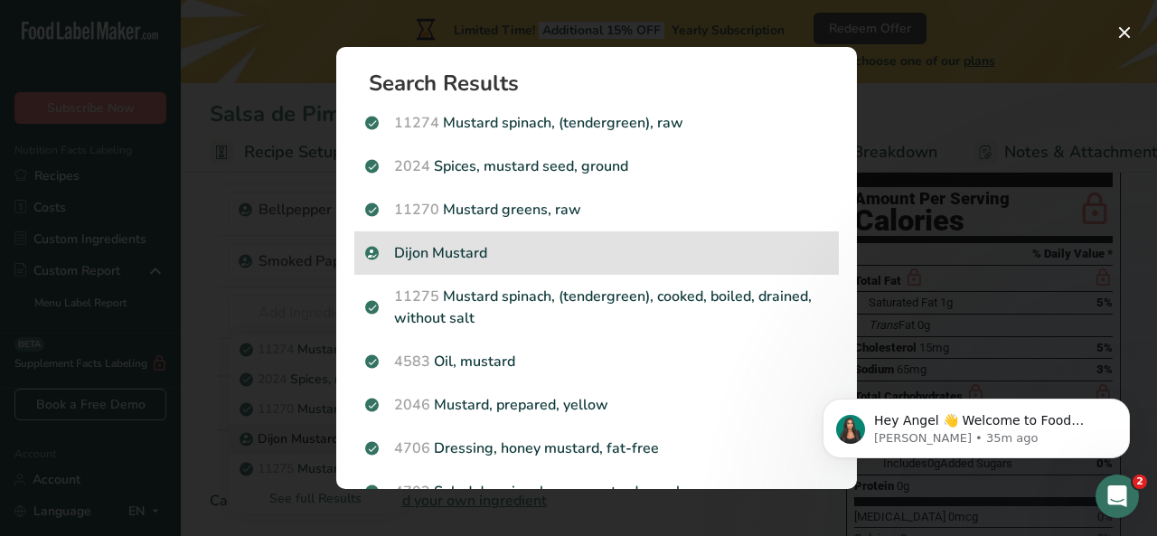
click at [551, 245] on p "Dijon Mustard" at bounding box center [596, 253] width 463 height 22
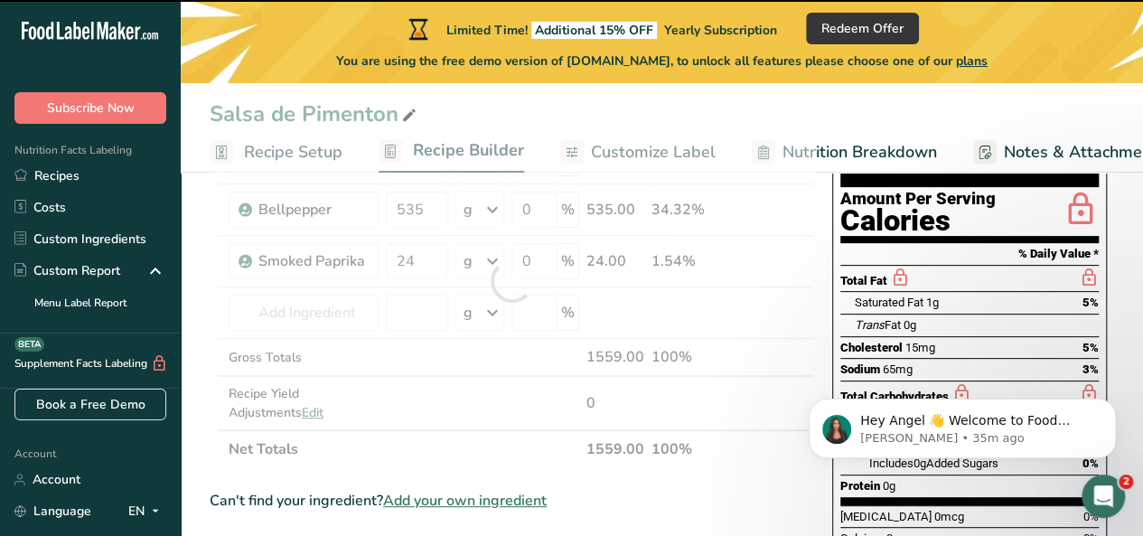
click at [551, 245] on div at bounding box center [512, 281] width 605 height 374
type input "0"
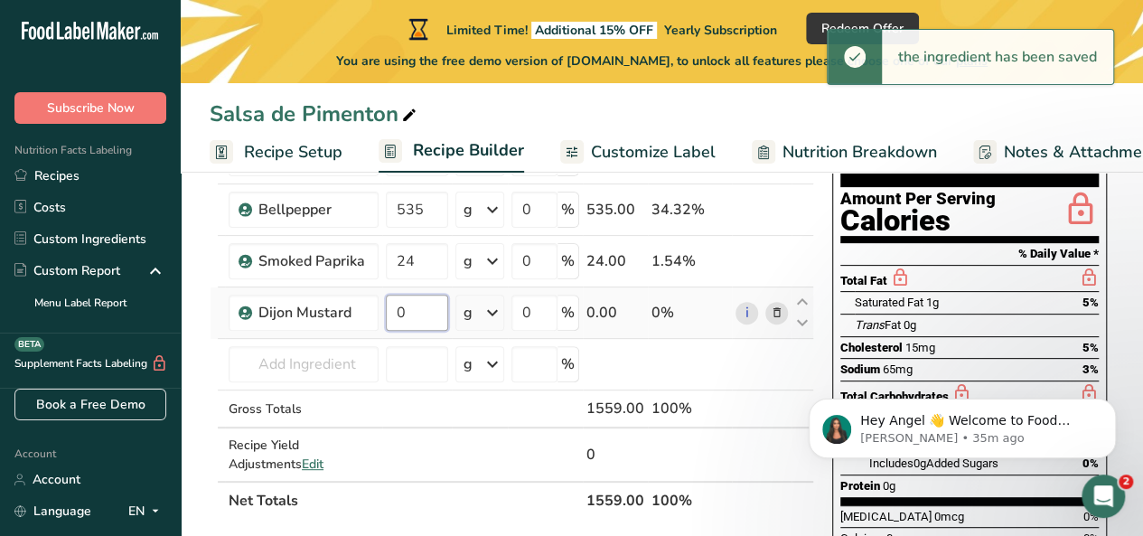
click at [423, 312] on input "0" at bounding box center [417, 313] width 62 height 36
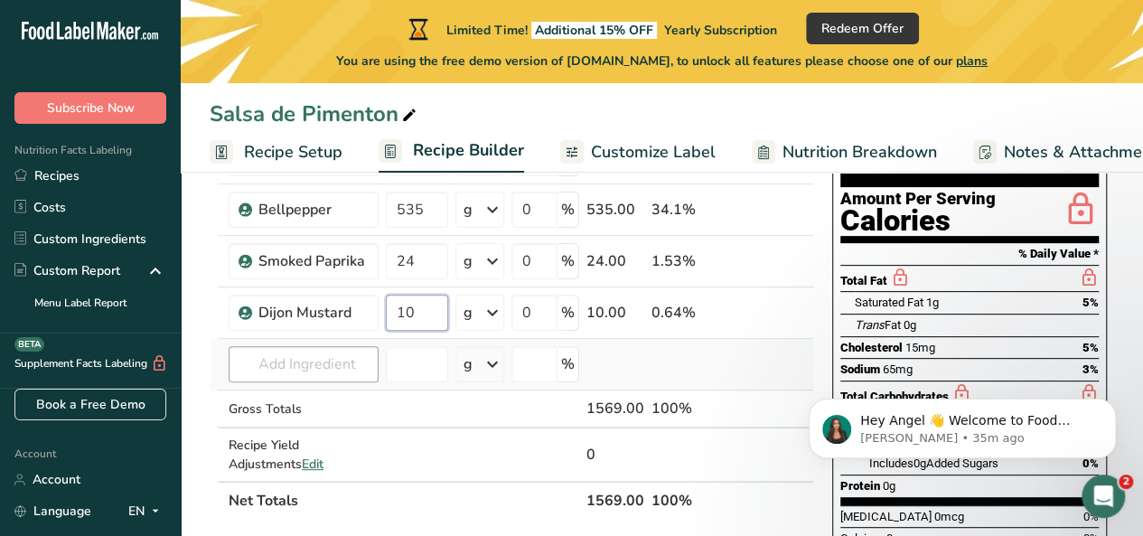
type input "10"
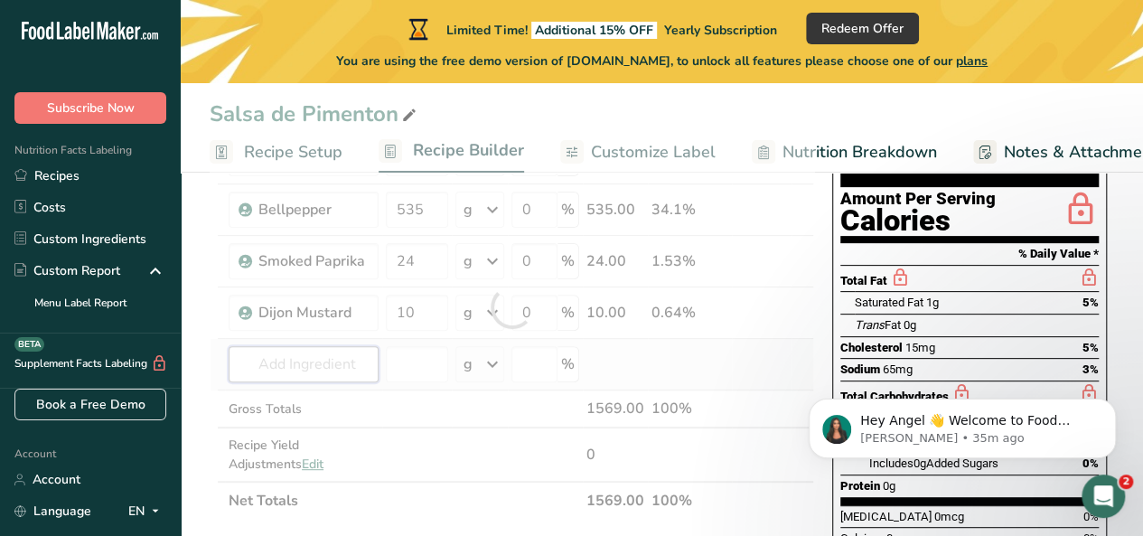
click at [301, 367] on div "Ingredient * Amount * Unit * Waste * .a-a{fill:#347362;}.b-a{fill:#fff;} Grams …" at bounding box center [512, 307] width 605 height 426
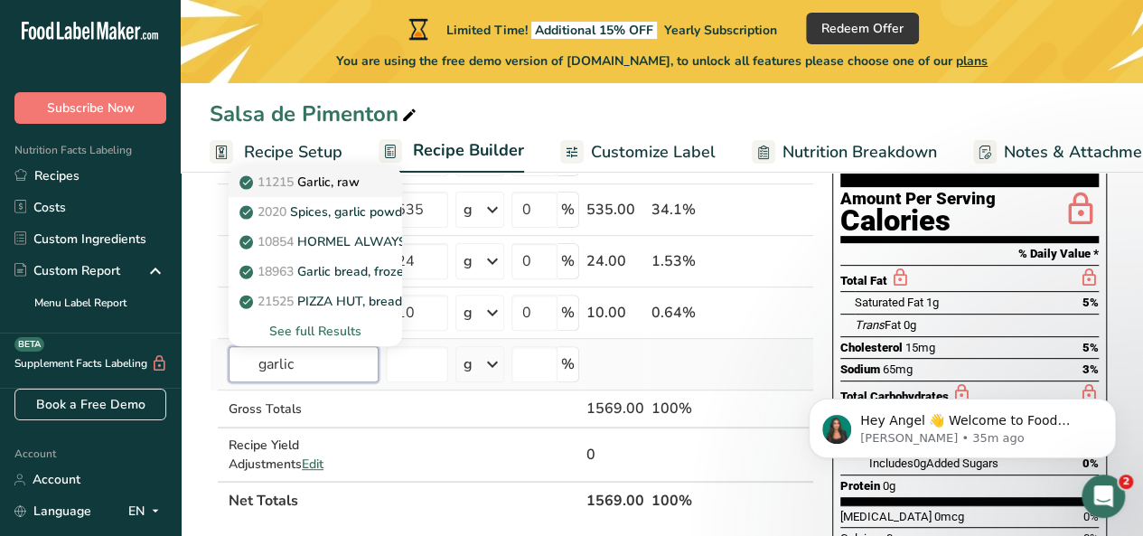
type input "garlic"
click at [340, 182] on p "11215 Garlic, raw" at bounding box center [301, 182] width 117 height 19
type input "Garlic, raw"
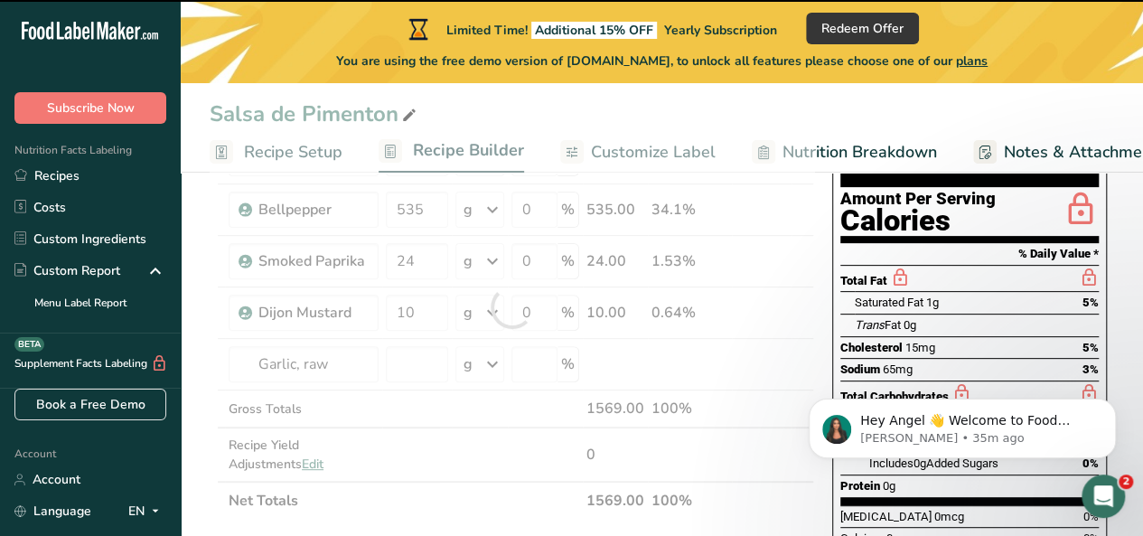
type input "0"
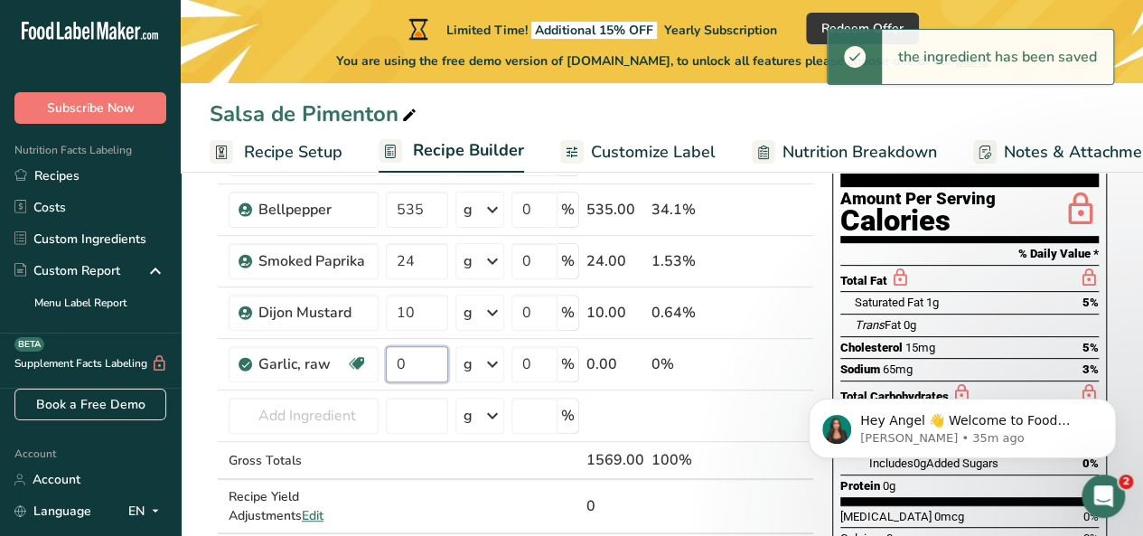
click at [426, 359] on input "0" at bounding box center [417, 364] width 62 height 36
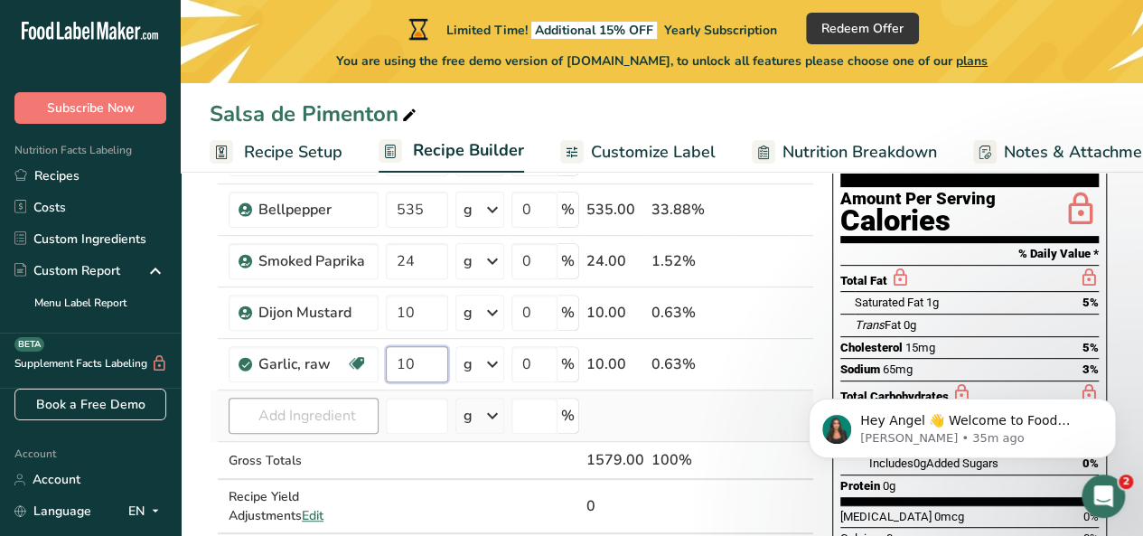
type input "10"
click at [306, 415] on div "Ingredient * Amount * Unit * Waste * .a-a{fill:#347362;}.b-a{fill:#fff;} Grams …" at bounding box center [512, 332] width 605 height 477
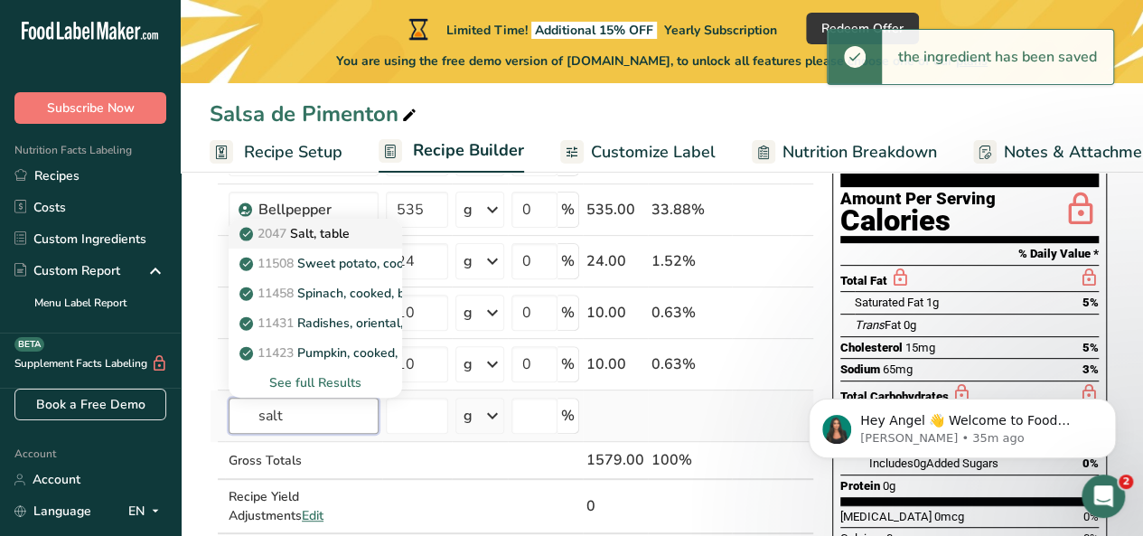
type input "salt"
click at [342, 241] on link "2047 Salt, table" at bounding box center [316, 234] width 174 height 30
type input "Salt, table"
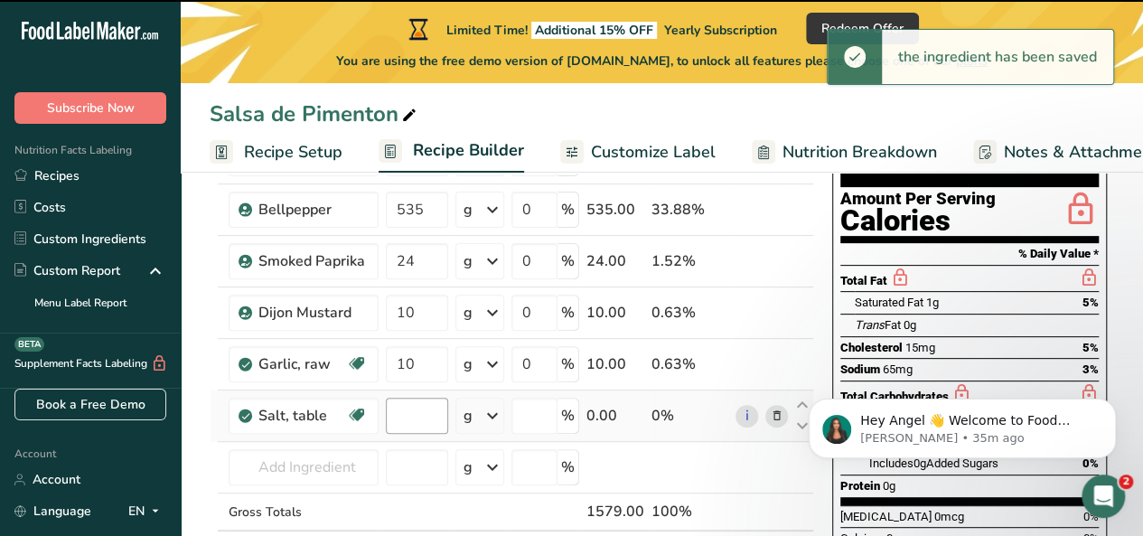
type input "0"
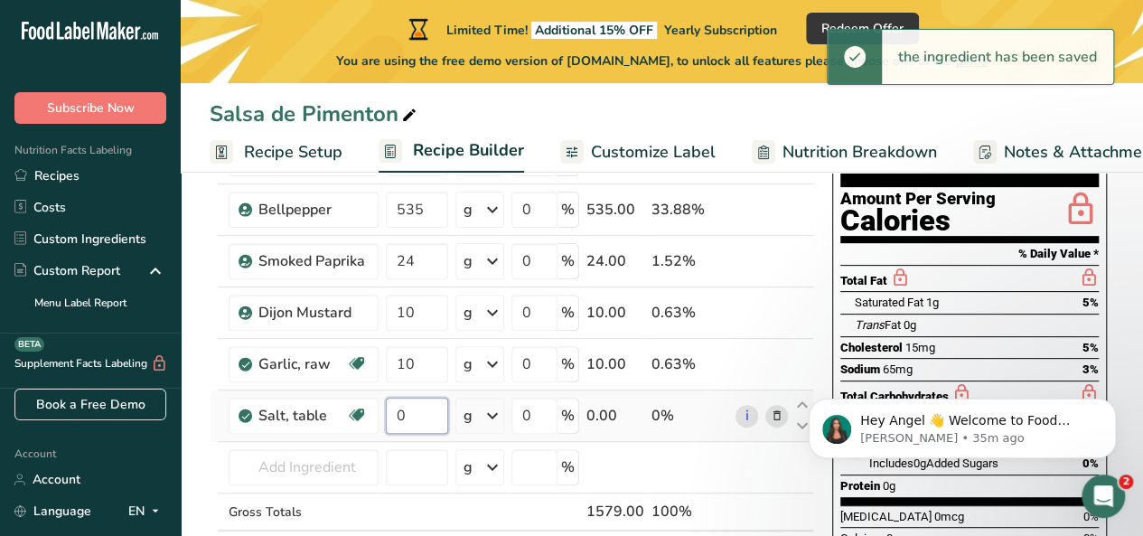
click at [421, 430] on input "0" at bounding box center [417, 416] width 62 height 36
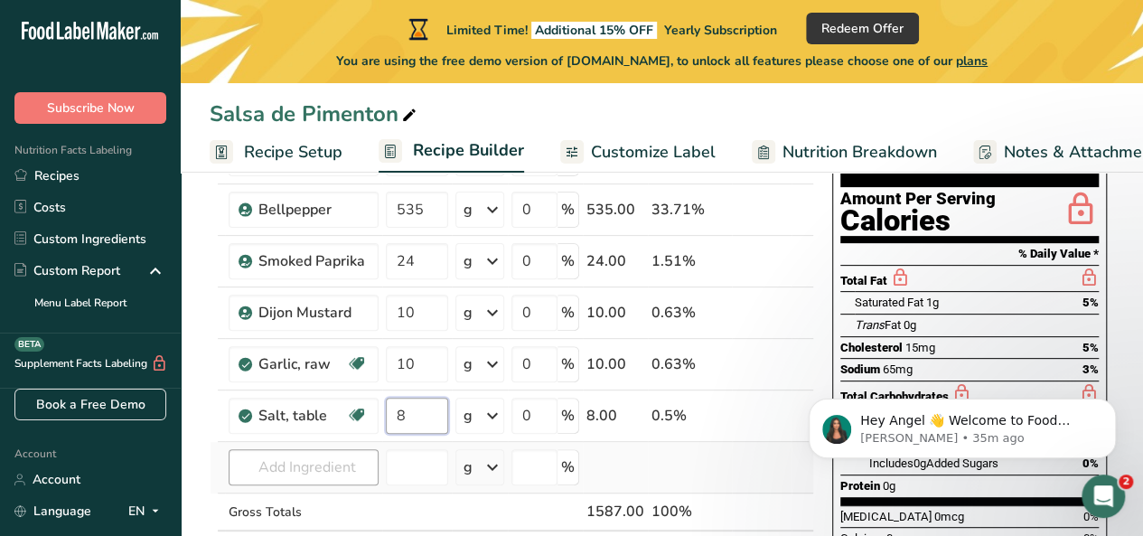
type input "8"
click at [296, 475] on div "Ingredient * Amount * Unit * Waste * .a-a{fill:#347362;}.b-a{fill:#fff;} Grams …" at bounding box center [512, 358] width 605 height 529
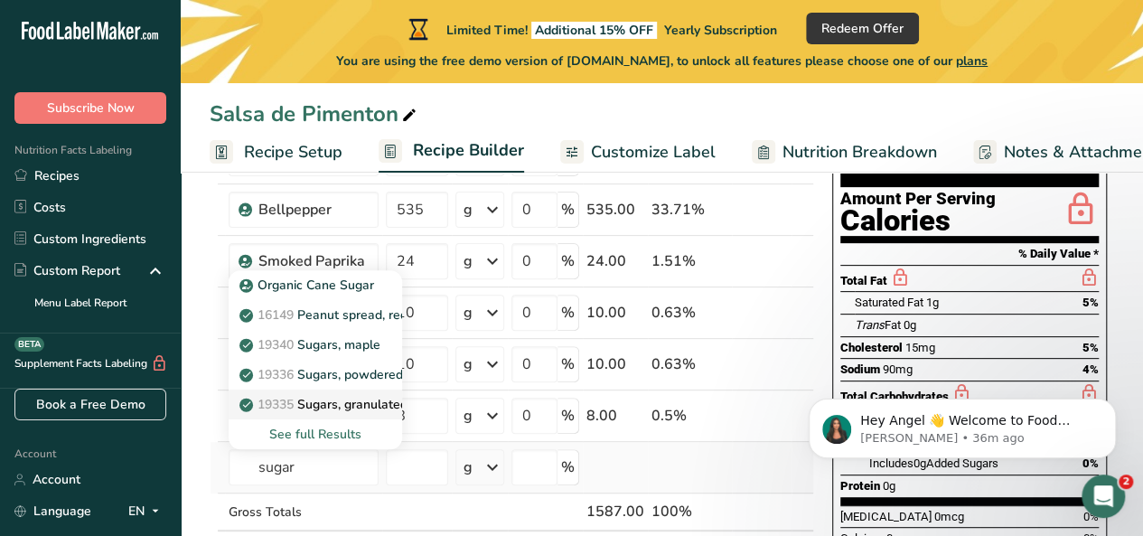
click at [378, 398] on p "19335 [GEOGRAPHIC_DATA], granulated" at bounding box center [325, 404] width 165 height 19
type input "Sugars, granulated"
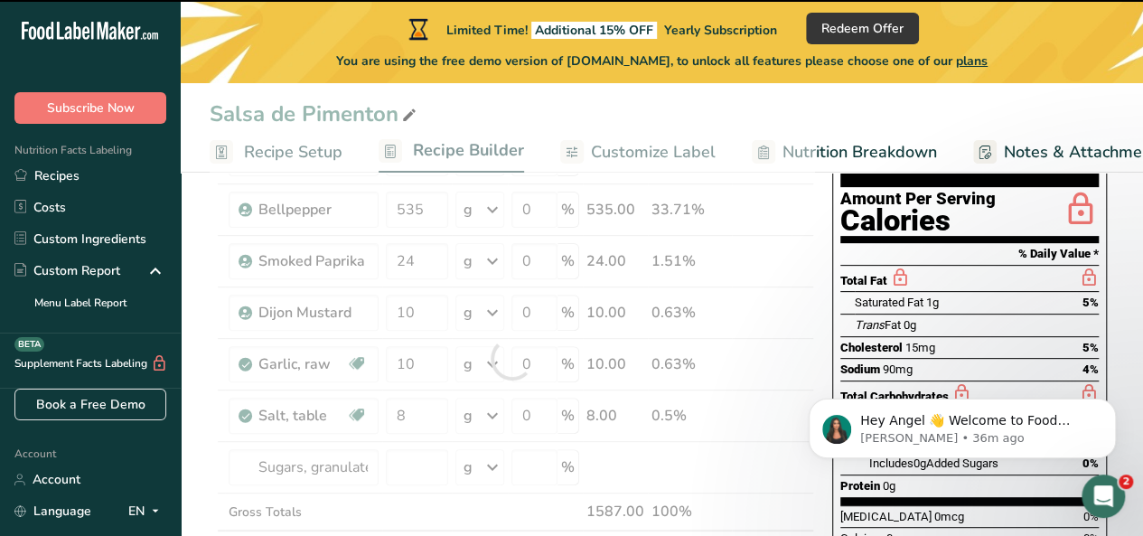
type input "0"
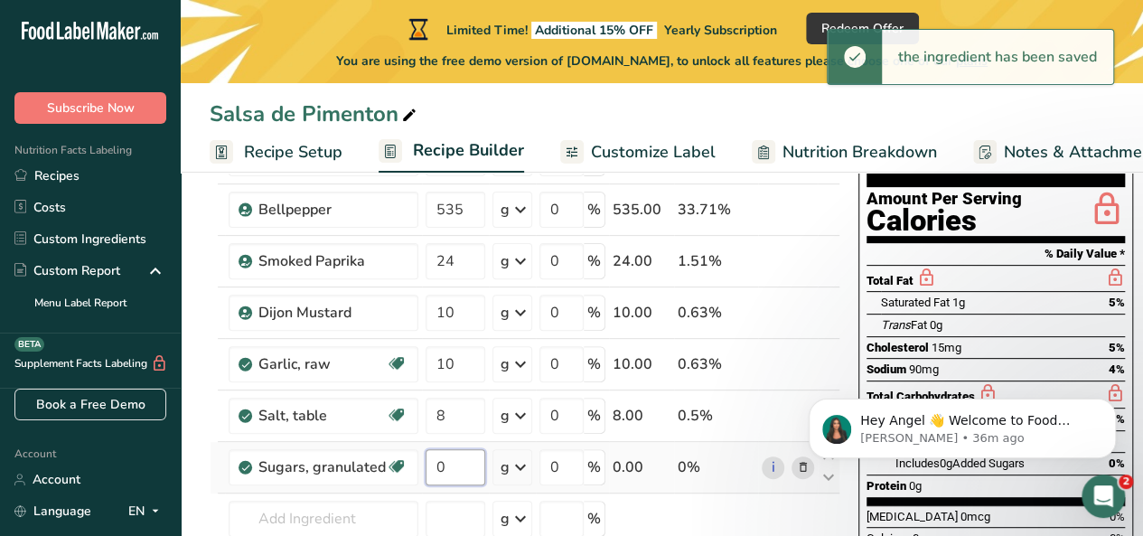
click at [453, 465] on input "0" at bounding box center [456, 467] width 60 height 36
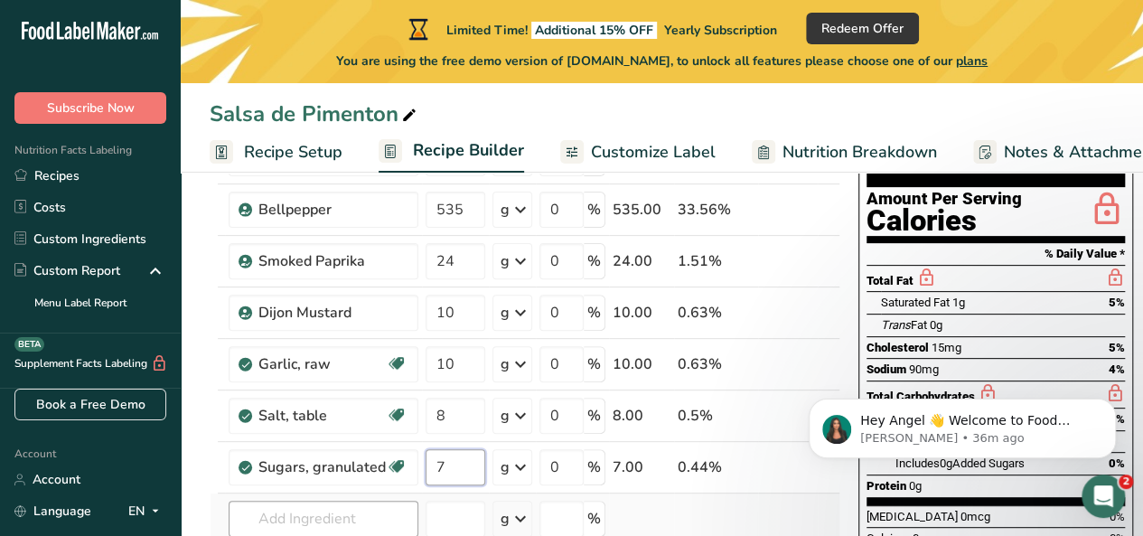
type input "7"
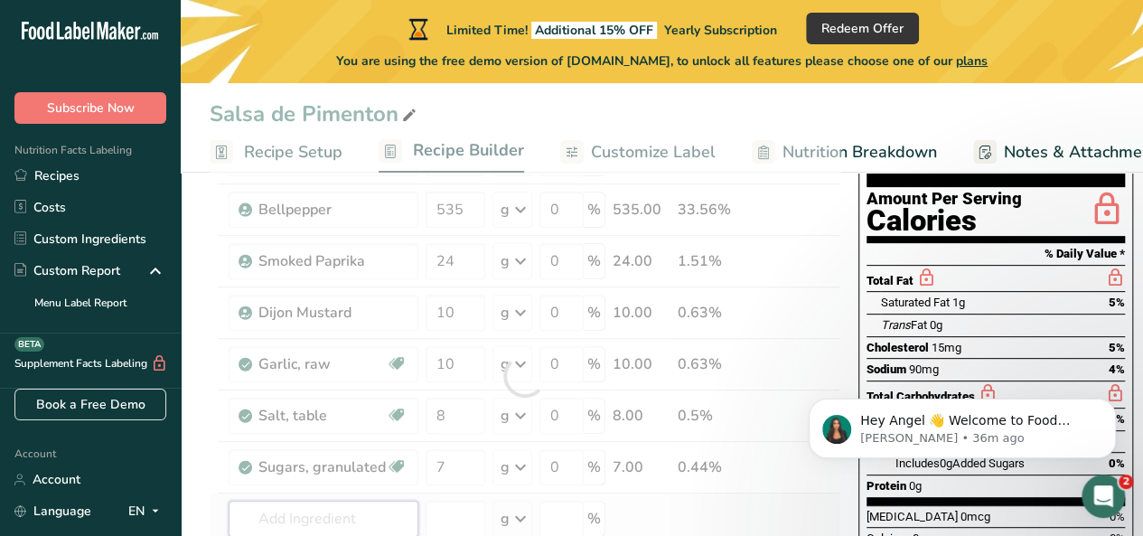
click at [347, 511] on div "Ingredient * Amount * Unit * Waste * .a-a{fill:#347362;}.b-a{fill:#fff;} Grams …" at bounding box center [525, 376] width 631 height 564
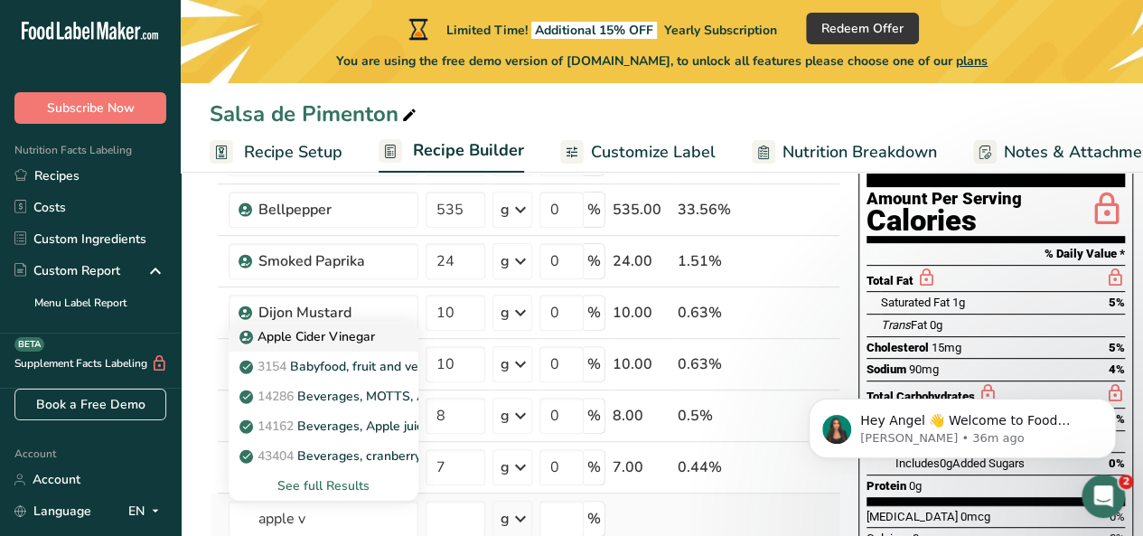
click at [356, 329] on p "Apple Cider Vinegar" at bounding box center [309, 336] width 132 height 19
type input "Apple Cider Vinegar"
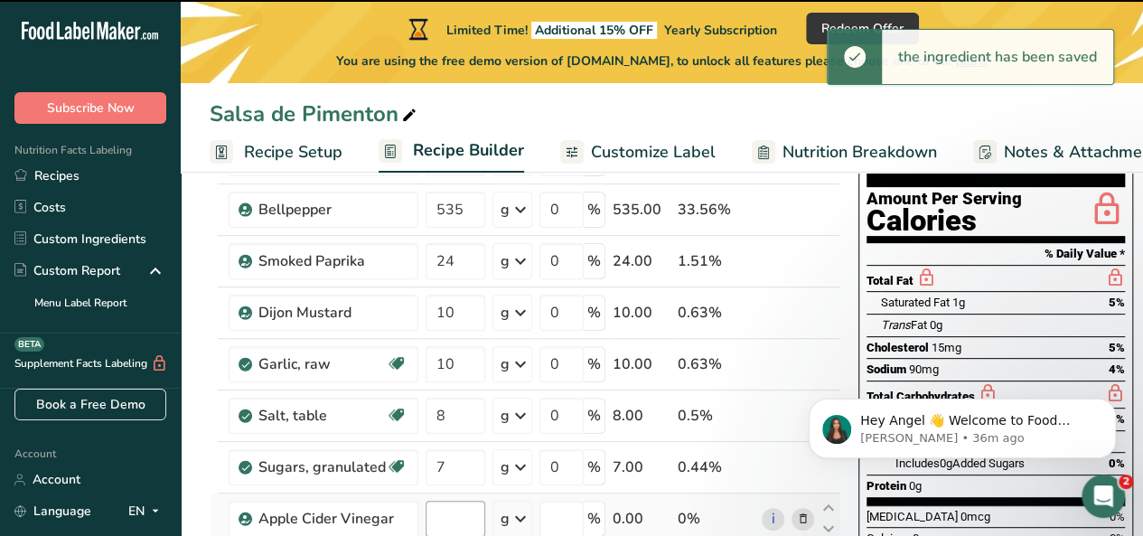
type input "0"
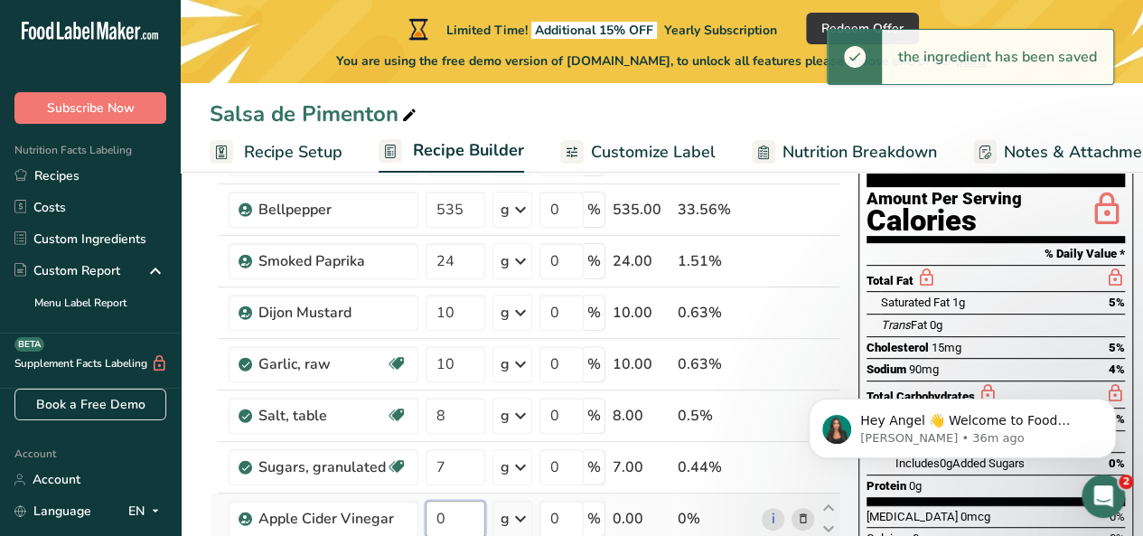
click at [466, 515] on input "0" at bounding box center [456, 519] width 60 height 36
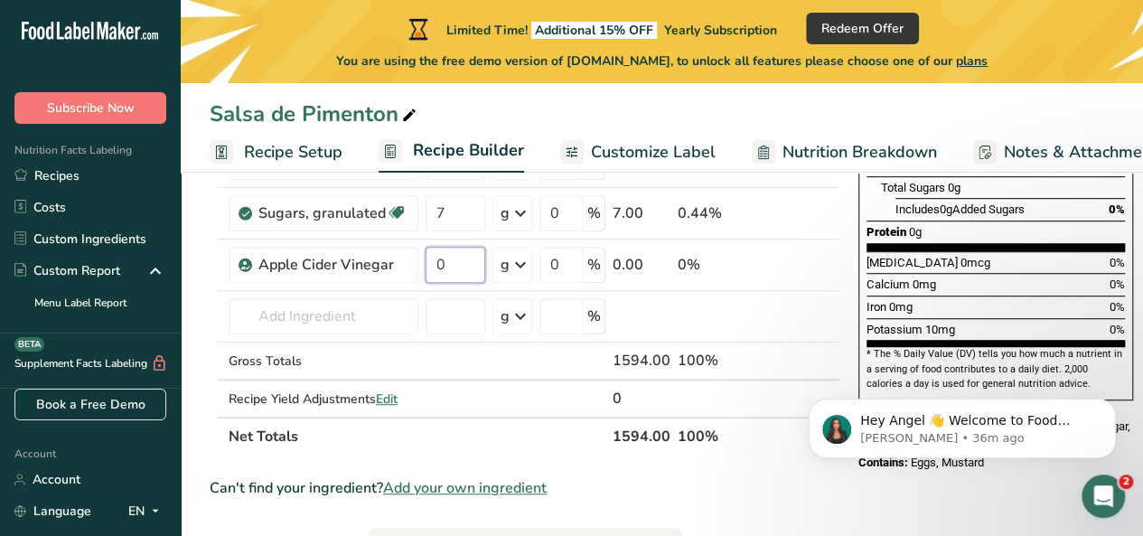
scroll to position [437, 0]
